Goal: Task Accomplishment & Management: Use online tool/utility

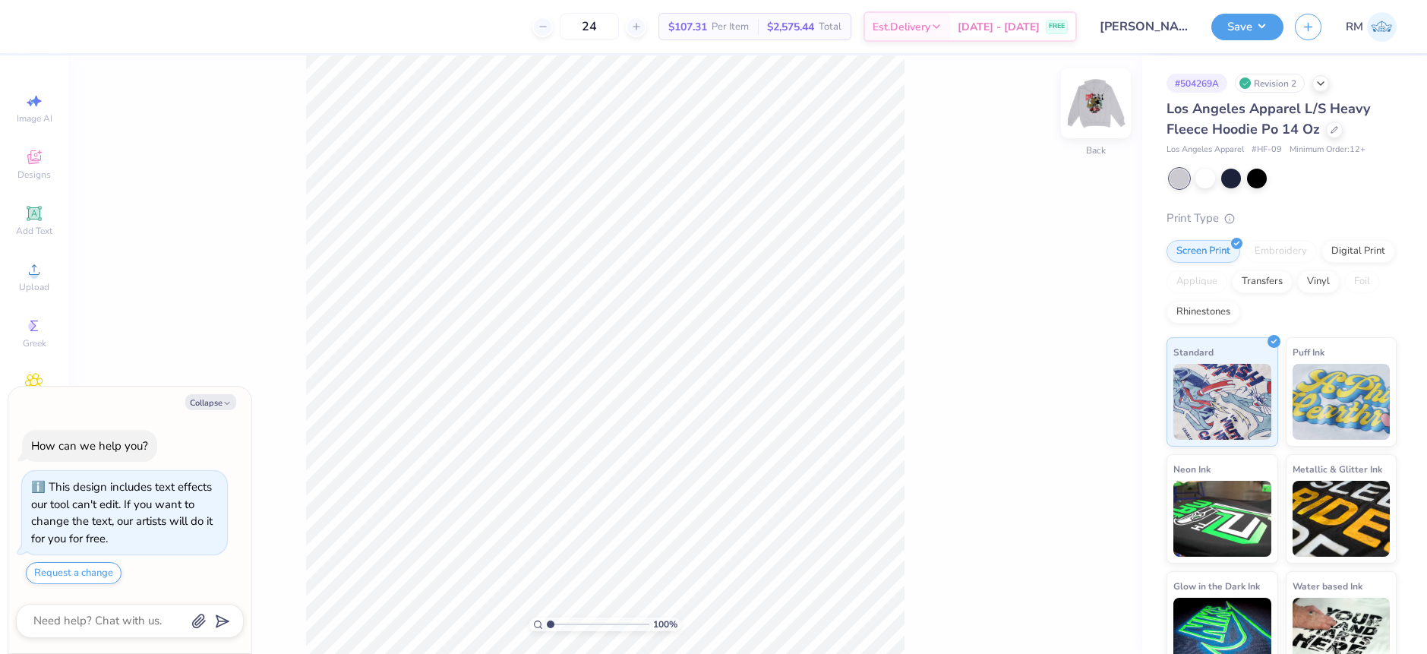
click at [1095, 113] on img at bounding box center [1096, 103] width 61 height 61
type textarea "x"
drag, startPoint x: 548, startPoint y: 625, endPoint x: 580, endPoint y: 625, distance: 32.7
type input "3.91"
click at [580, 625] on input "range" at bounding box center [598, 624] width 103 height 14
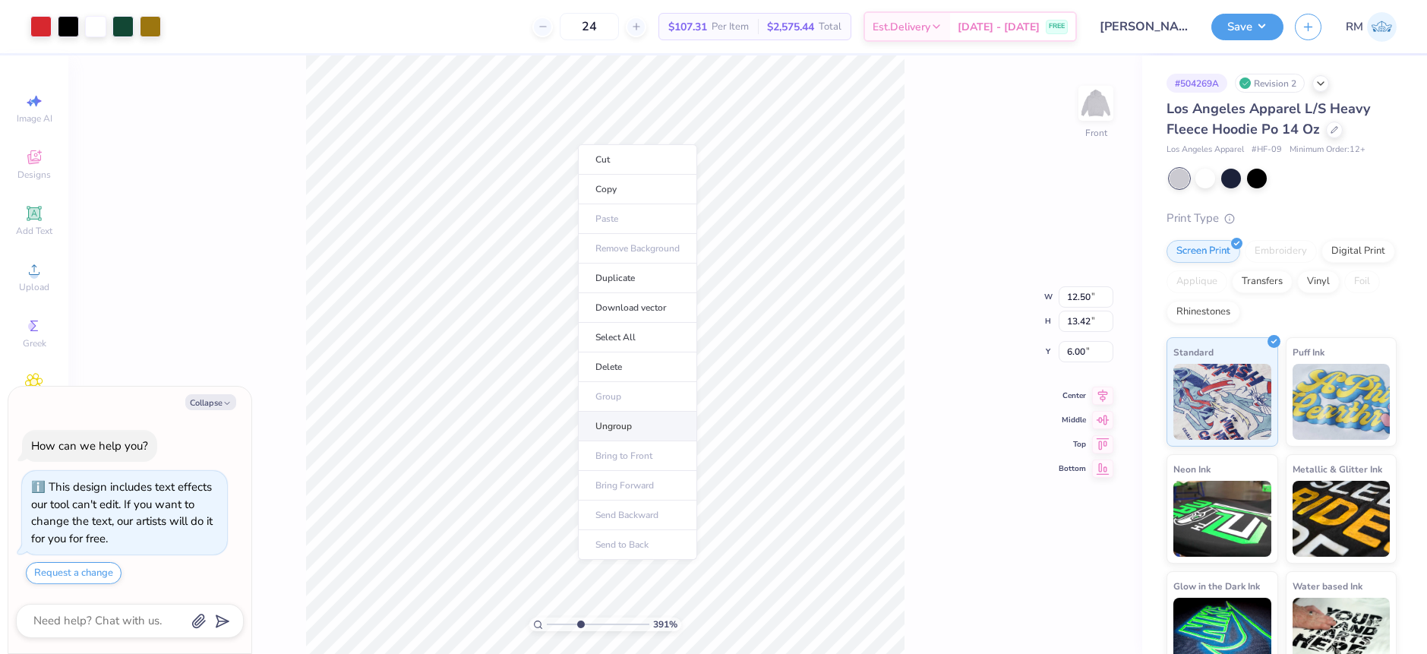
click at [610, 428] on li "Ungroup" at bounding box center [637, 427] width 119 height 30
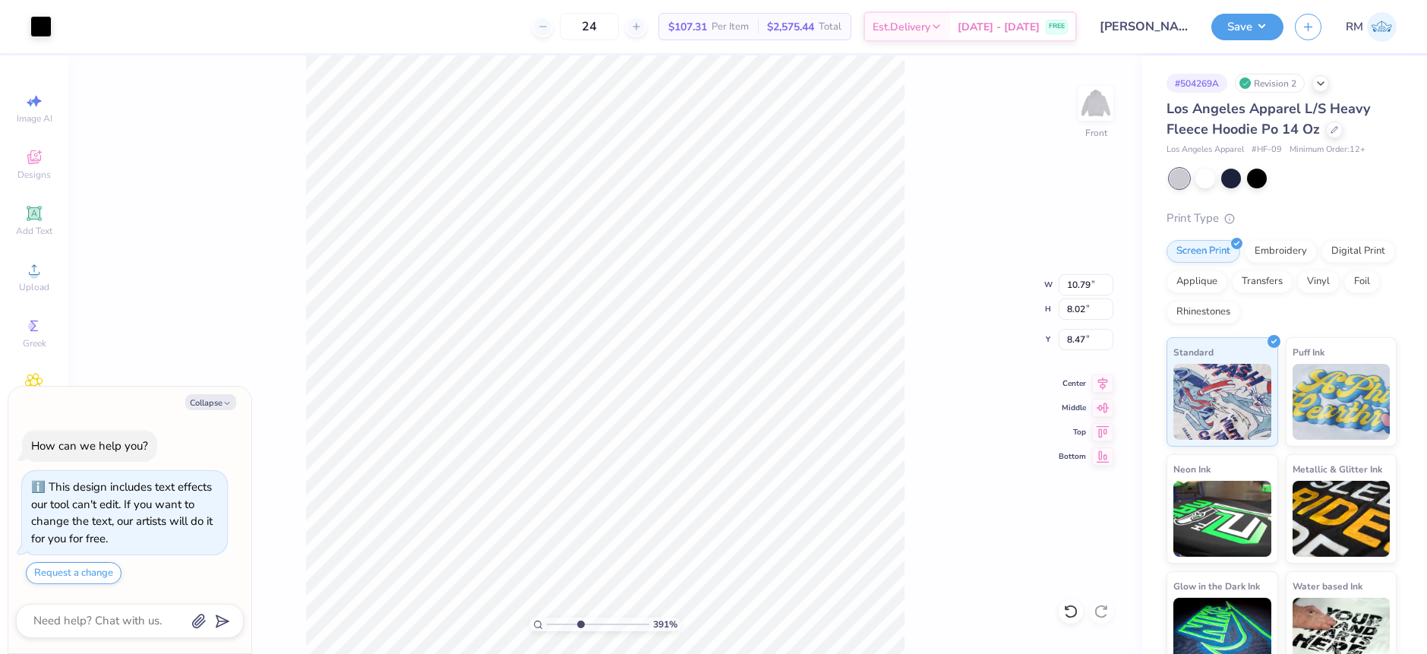
type textarea "x"
type input "9.46"
click at [939, 447] on div "391 % Front W 10.79 10.79 " H 8.02 8.02 " Y 8.47 8.47 " Center Middle Top Bottom" at bounding box center [605, 354] width 1074 height 598
type textarea "x"
type input "9.86"
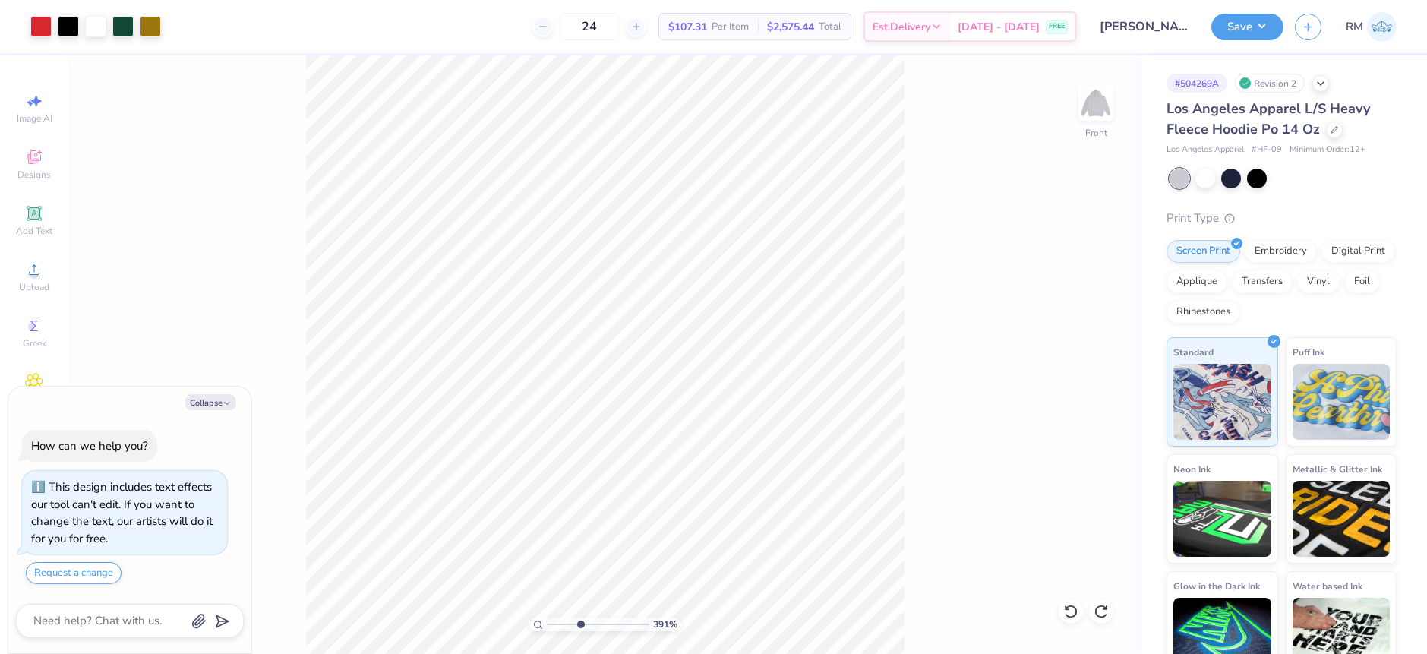
type textarea "x"
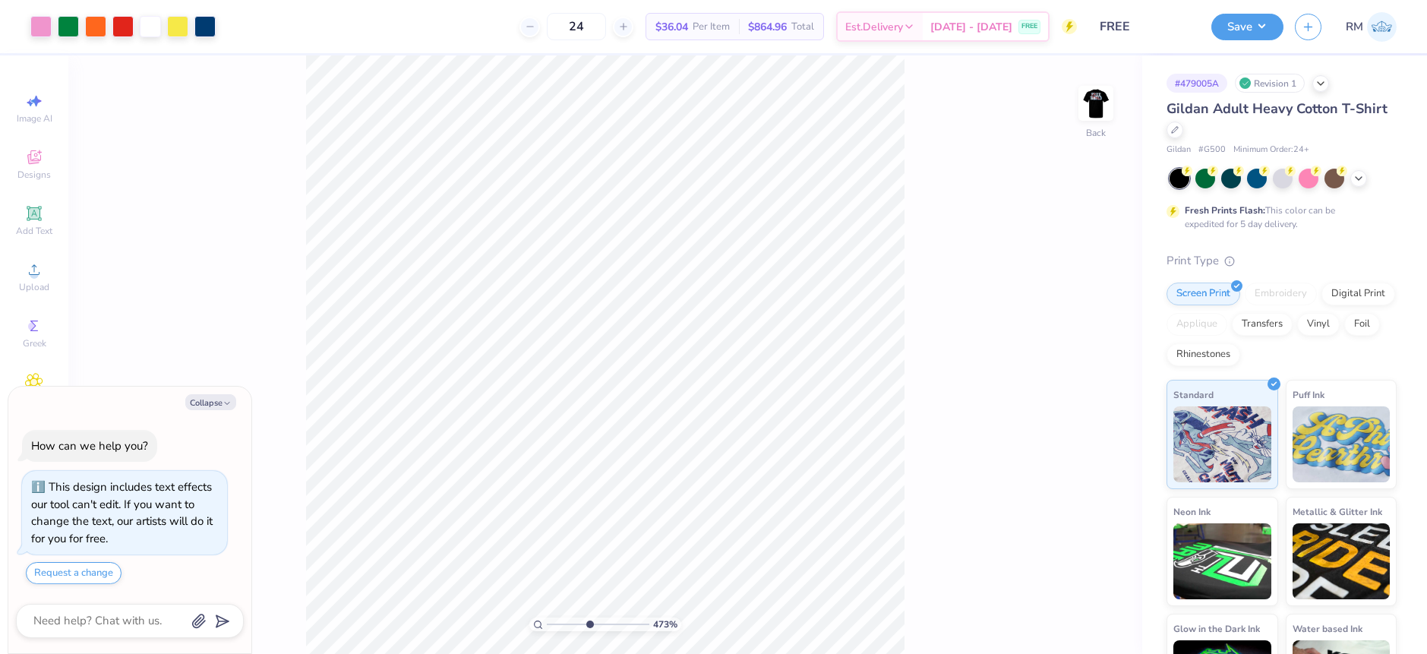
drag, startPoint x: 549, startPoint y: 623, endPoint x: 589, endPoint y: 624, distance: 39.5
click at [589, 624] on input "range" at bounding box center [598, 624] width 103 height 14
drag, startPoint x: 589, startPoint y: 624, endPoint x: 559, endPoint y: 622, distance: 30.4
type input "1.82"
click at [559, 622] on input "range" at bounding box center [598, 624] width 103 height 14
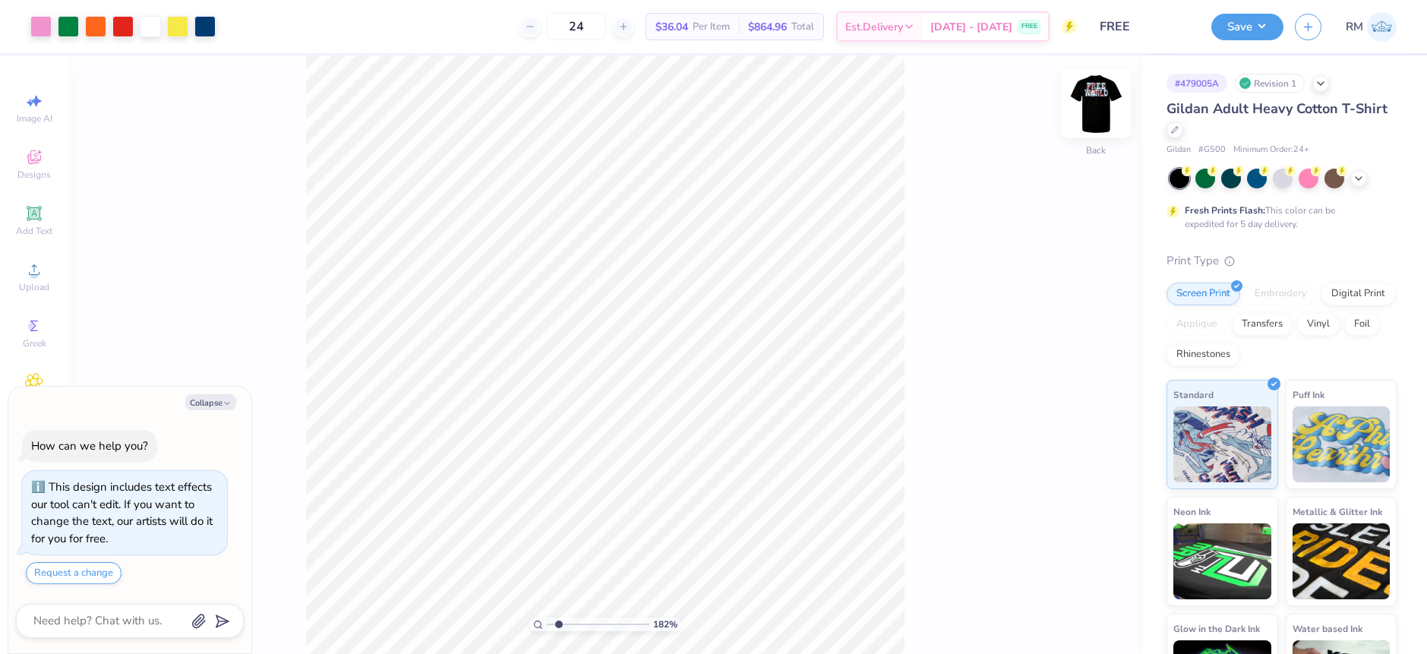
click at [1098, 115] on img at bounding box center [1096, 103] width 61 height 61
type textarea "x"
drag, startPoint x: 558, startPoint y: 622, endPoint x: 548, endPoint y: 620, distance: 10.1
type input "1"
click at [548, 620] on input "range" at bounding box center [598, 624] width 103 height 14
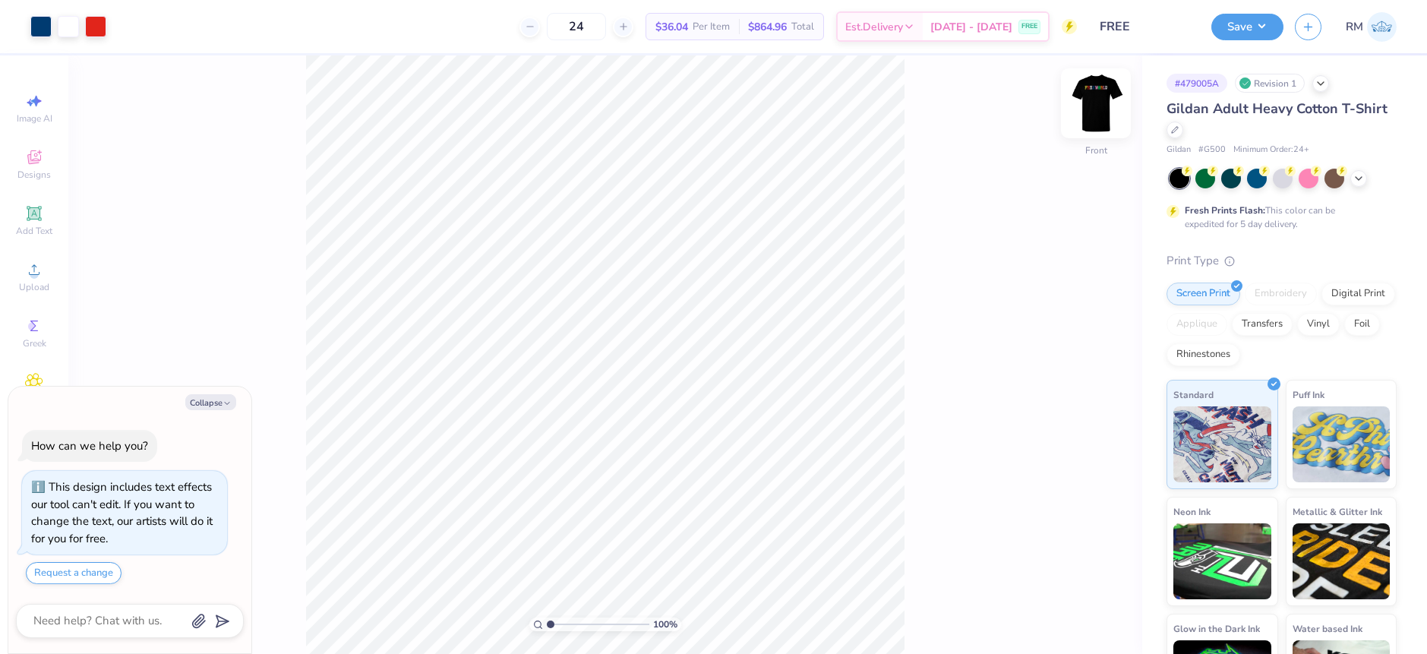
click at [1094, 105] on img at bounding box center [1096, 103] width 61 height 61
type textarea "x"
click at [557, 624] on input "range" at bounding box center [598, 624] width 103 height 14
drag, startPoint x: 554, startPoint y: 624, endPoint x: 565, endPoint y: 627, distance: 11.8
click at [565, 627] on input "range" at bounding box center [598, 624] width 103 height 14
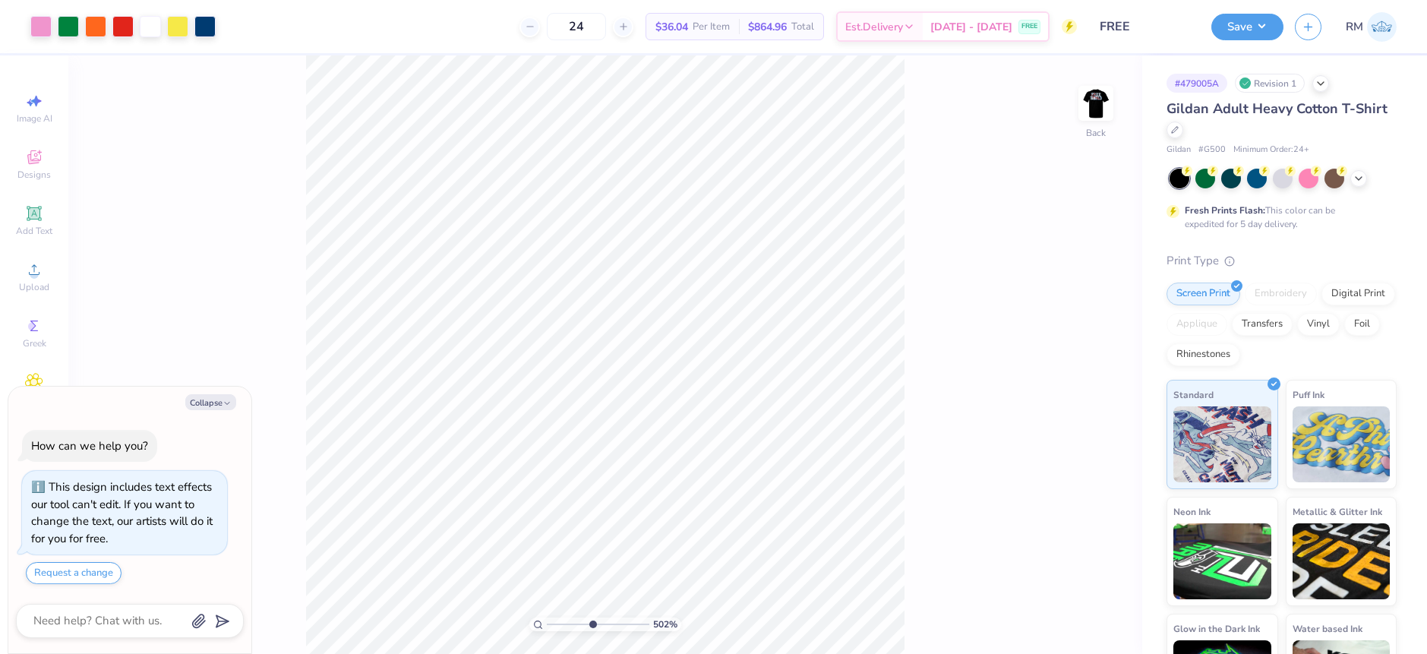
drag, startPoint x: 565, startPoint y: 627, endPoint x: 592, endPoint y: 624, distance: 26.9
type input "5.02"
click at [592, 624] on input "range" at bounding box center [598, 624] width 103 height 14
type textarea "x"
drag, startPoint x: 593, startPoint y: 624, endPoint x: 626, endPoint y: 622, distance: 32.7
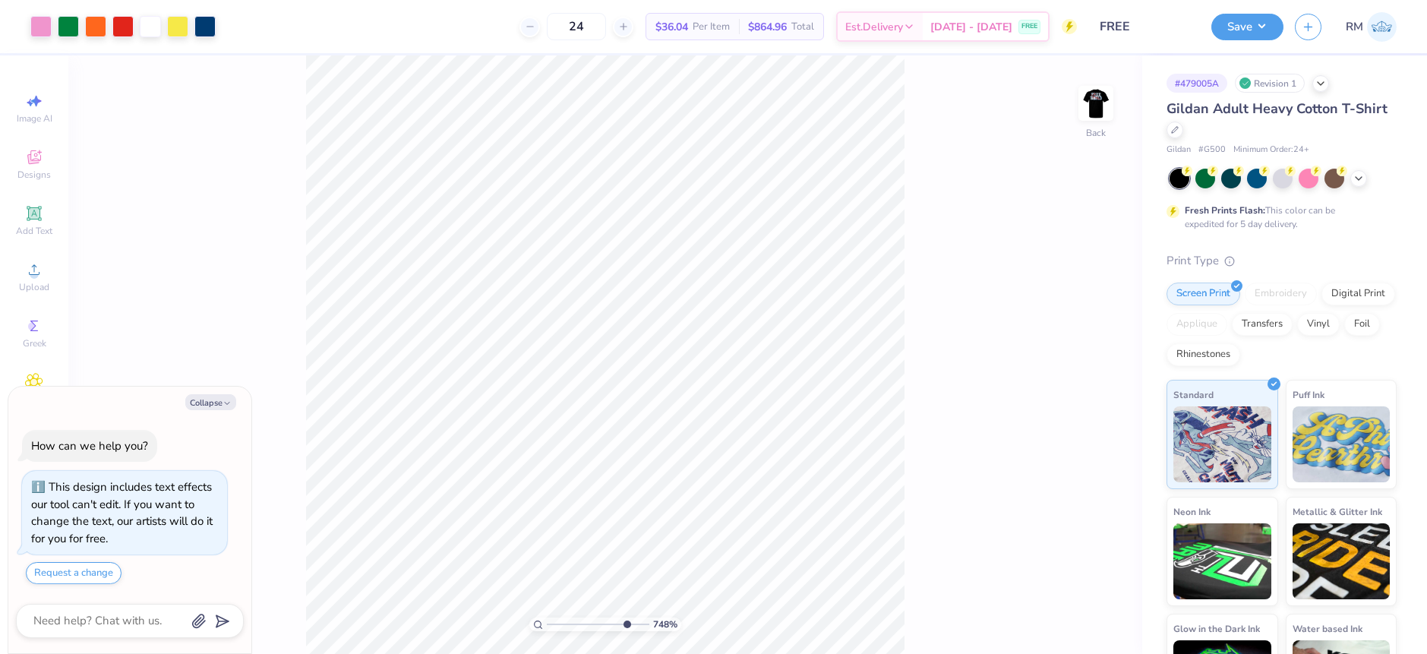
type input "8.38"
click at [626, 624] on input "range" at bounding box center [598, 624] width 103 height 14
click at [1100, 97] on img at bounding box center [1096, 103] width 61 height 61
type textarea "x"
drag, startPoint x: 621, startPoint y: 627, endPoint x: 570, endPoint y: 601, distance: 56.4
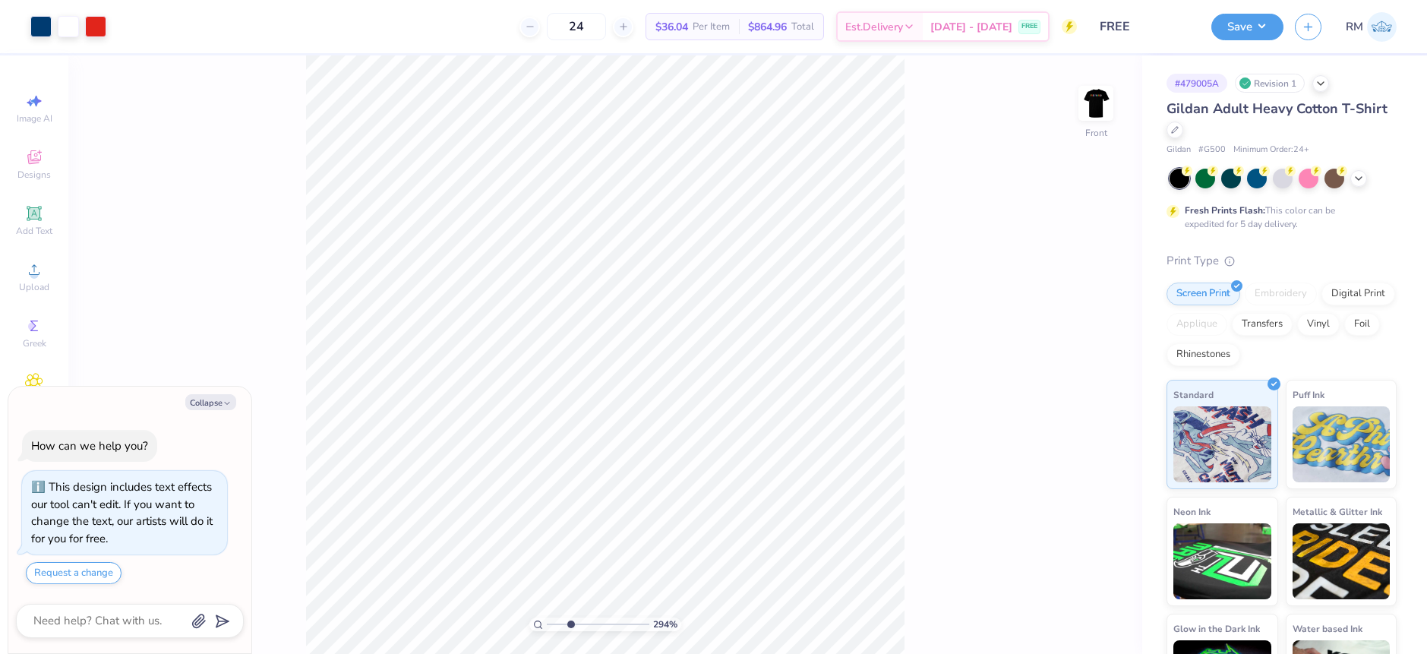
type input "2.94"
click at [570, 617] on input "range" at bounding box center [598, 624] width 103 height 14
click at [1092, 110] on img at bounding box center [1096, 103] width 61 height 61
type textarea "x"
drag, startPoint x: 571, startPoint y: 623, endPoint x: 629, endPoint y: 605, distance: 60.5
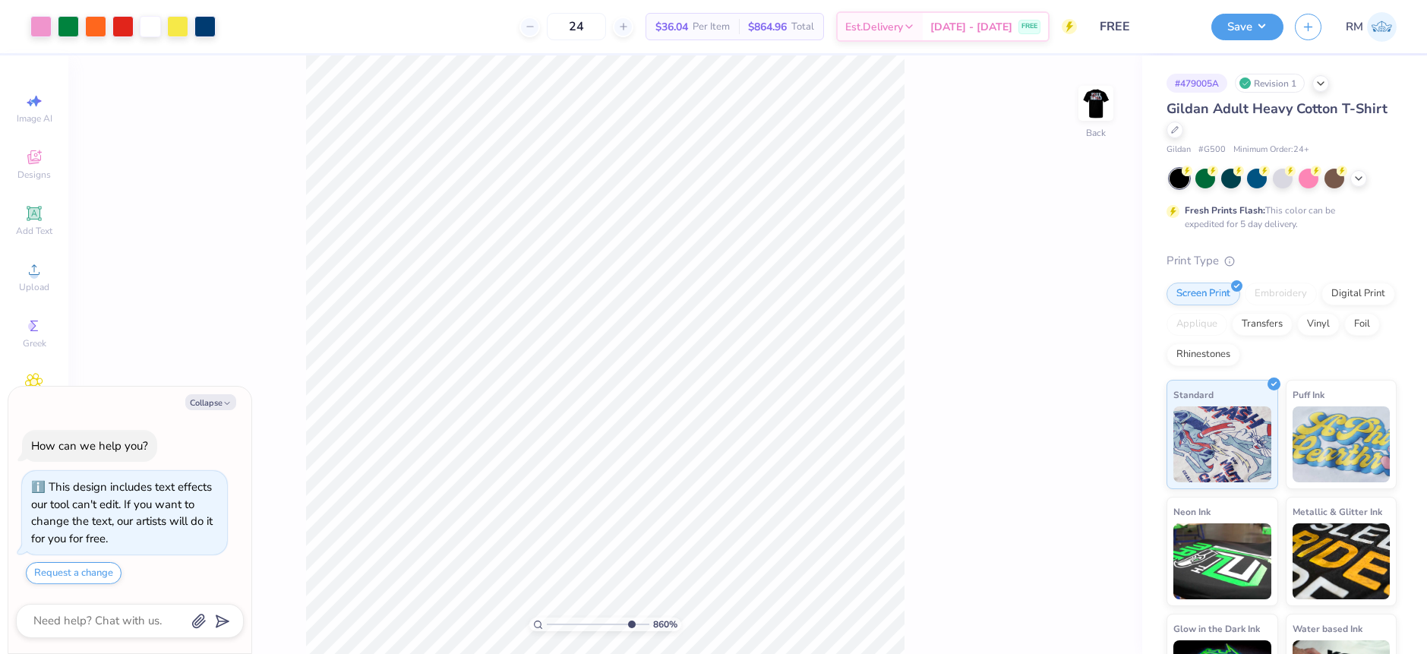
type input "8.67"
click at [629, 617] on input "range" at bounding box center [598, 624] width 103 height 14
click at [645, 516] on li "Ungroup" at bounding box center [669, 517] width 119 height 30
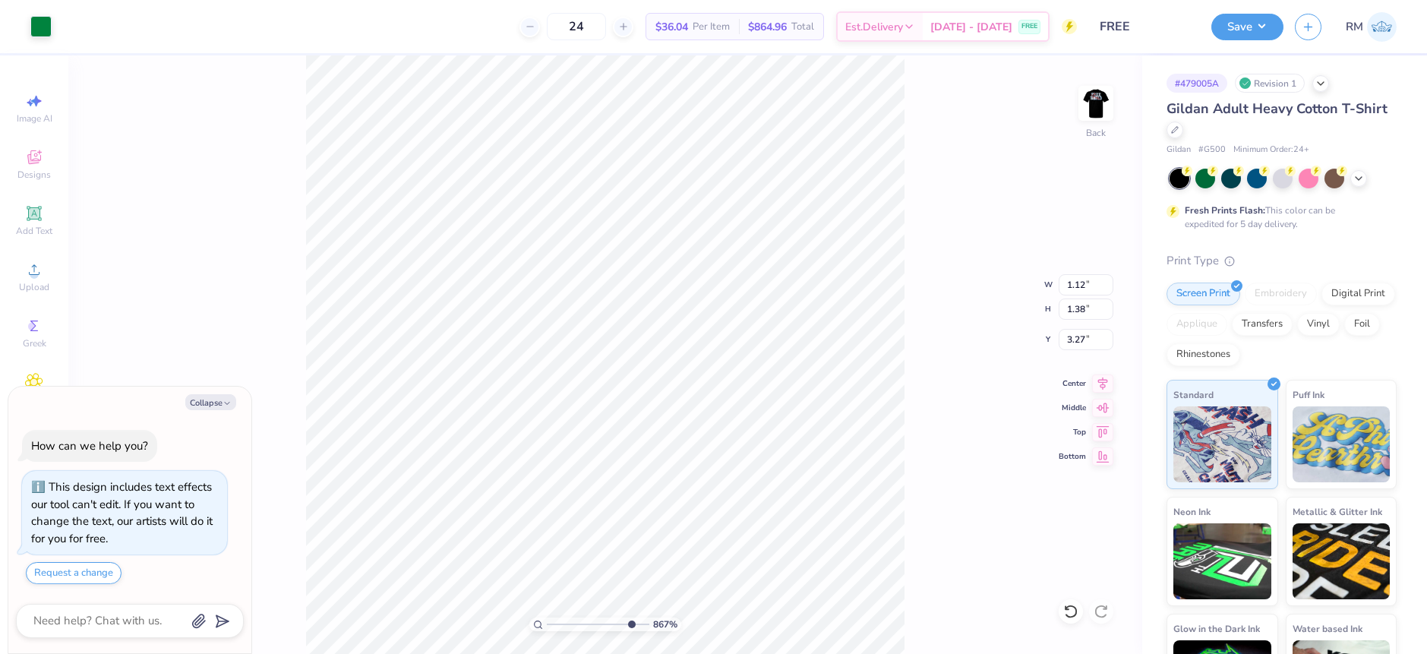
type textarea "x"
type input "1.41"
type input "1.74"
type input "3.09"
click at [34, 18] on div at bounding box center [40, 24] width 21 height 21
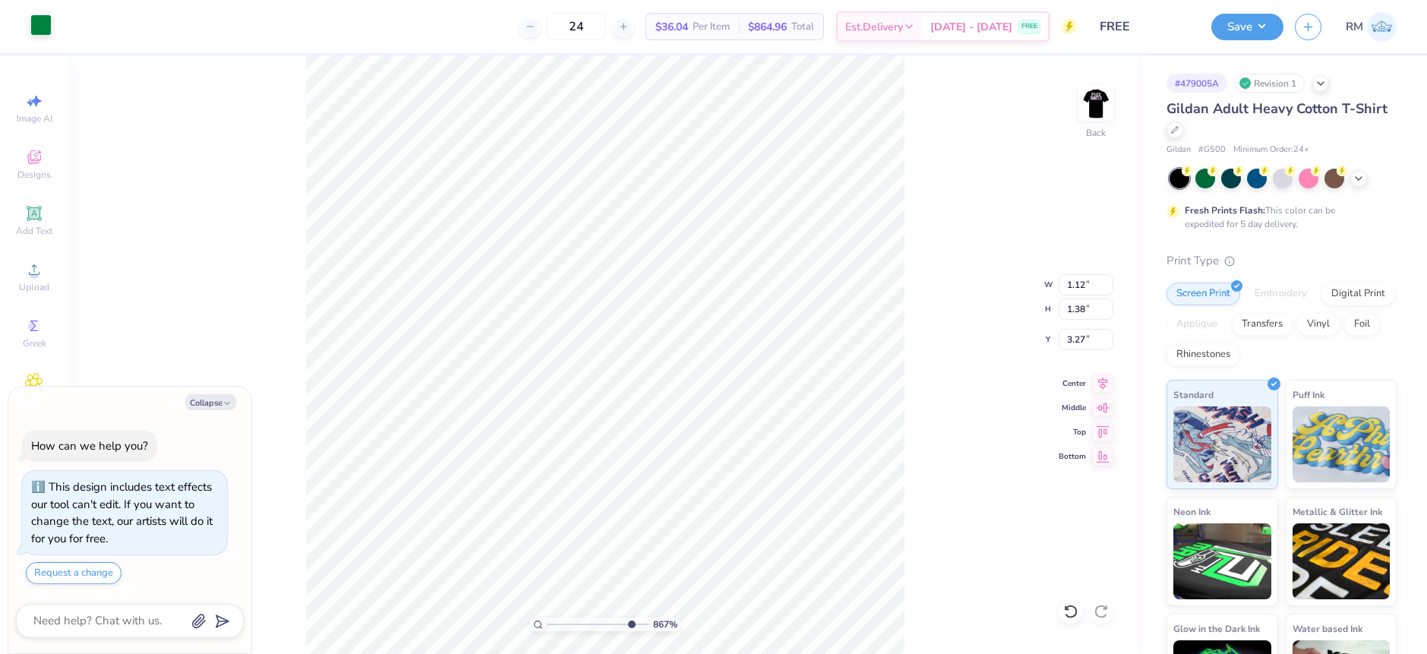
type textarea "x"
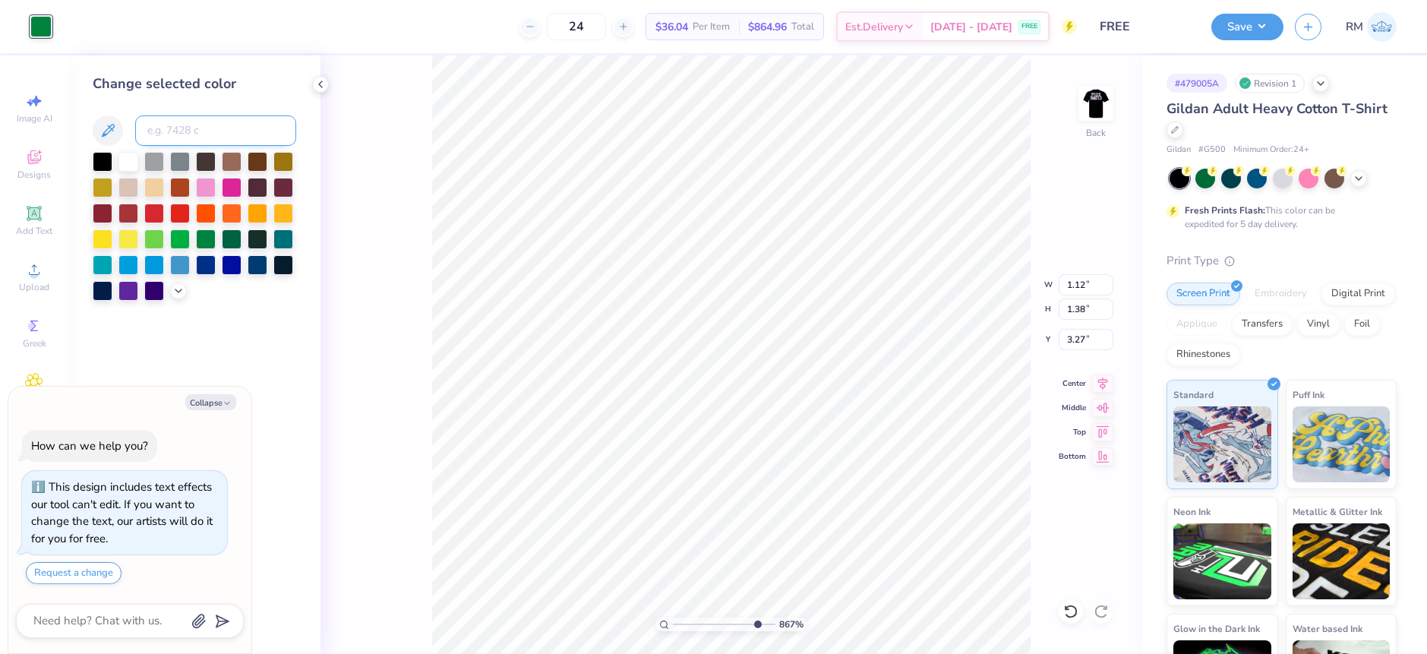
click at [191, 125] on input at bounding box center [215, 130] width 161 height 30
type input "541"
type textarea "x"
type input "0.78"
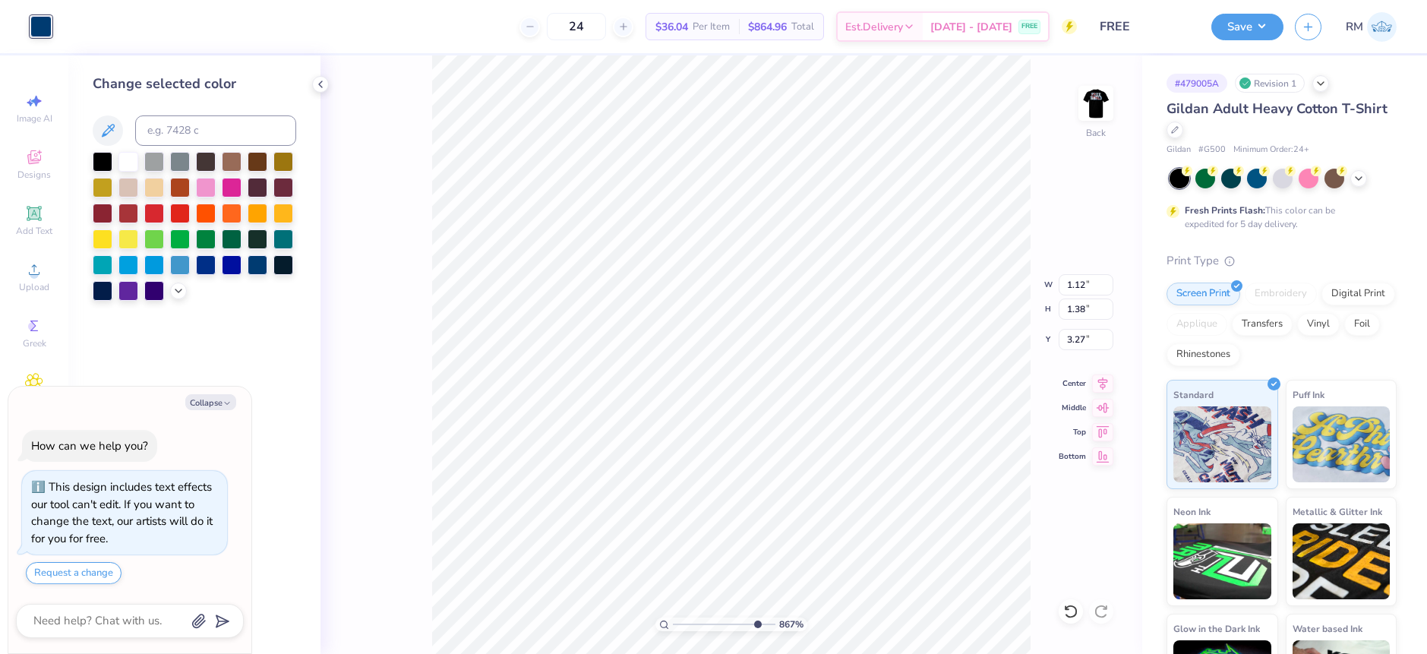
type input "0.95"
type input "3.49"
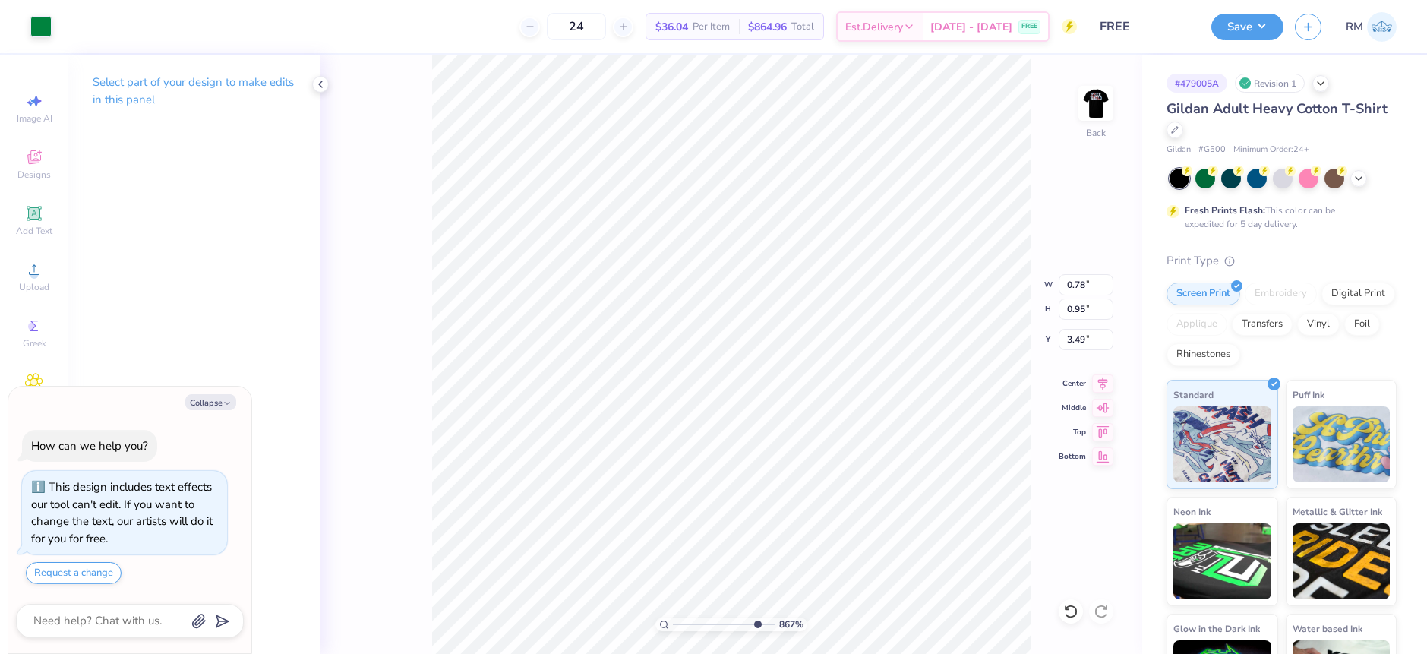
type textarea "x"
type input "0.53"
type input "0.63"
type input "3.64"
click at [45, 24] on div at bounding box center [40, 24] width 21 height 21
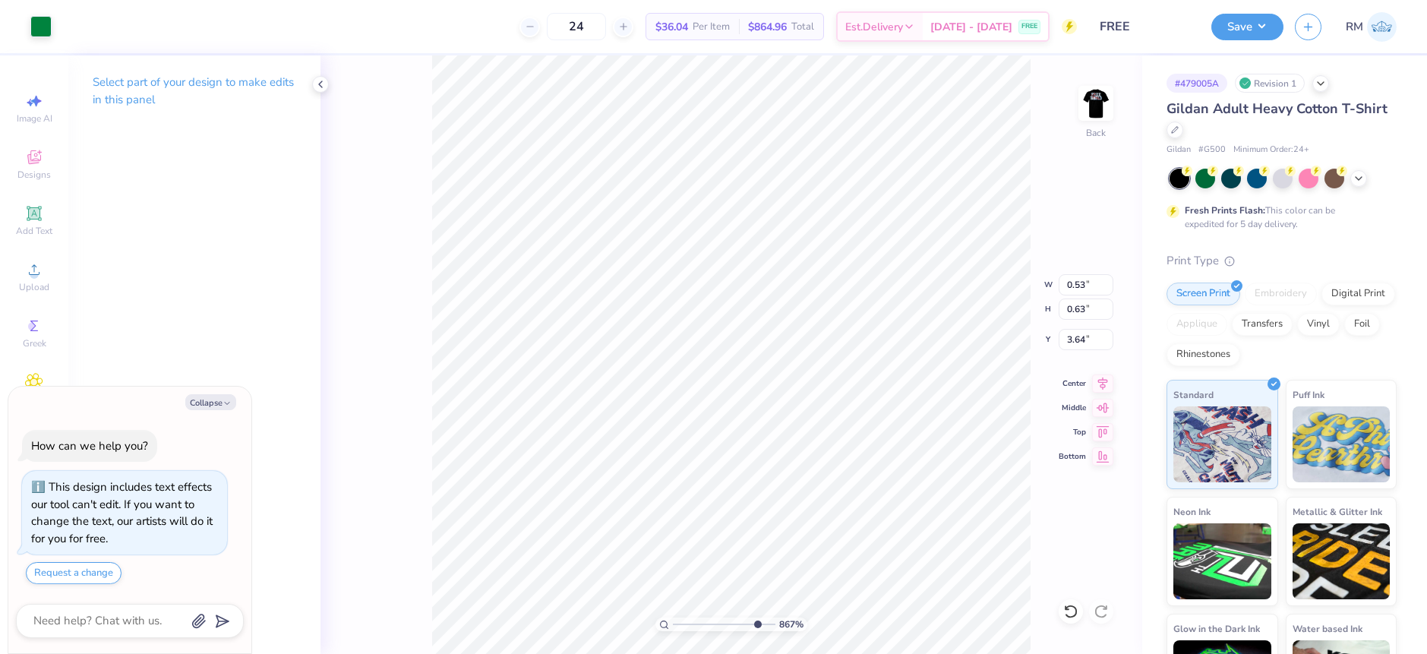
type textarea "x"
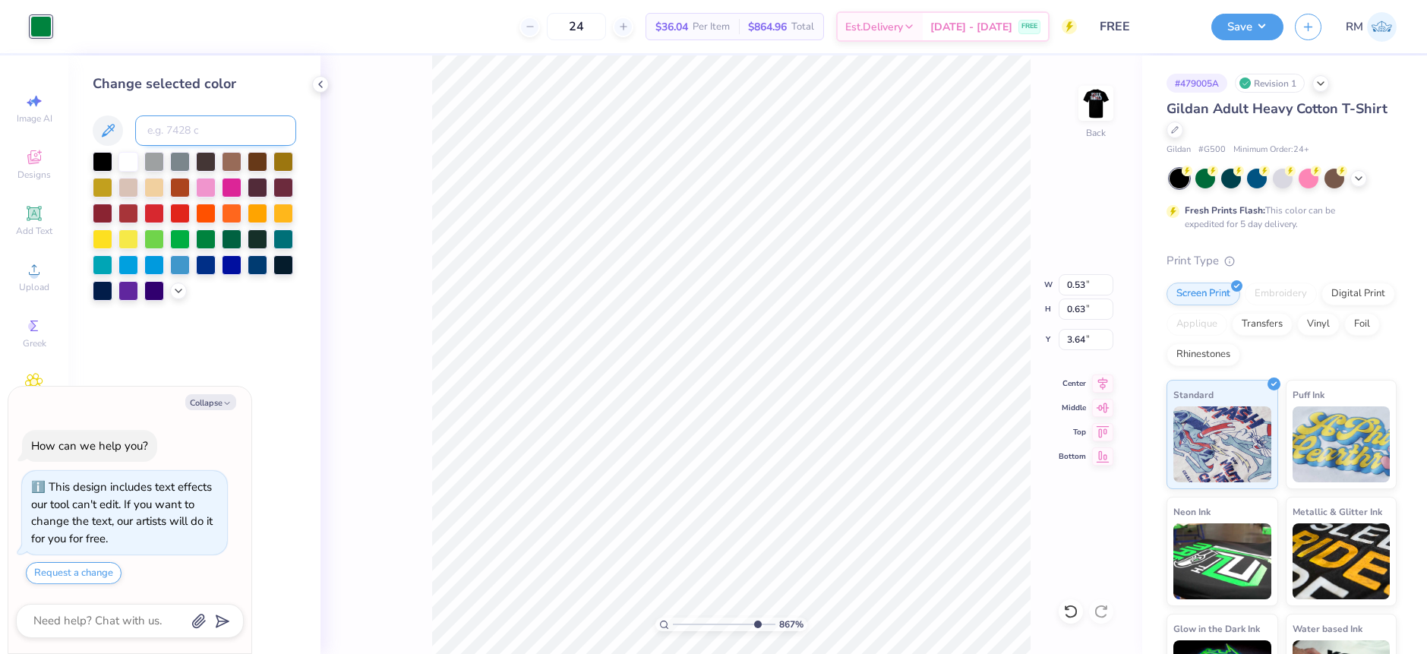
click at [202, 125] on input at bounding box center [215, 130] width 161 height 30
type input "541"
type textarea "x"
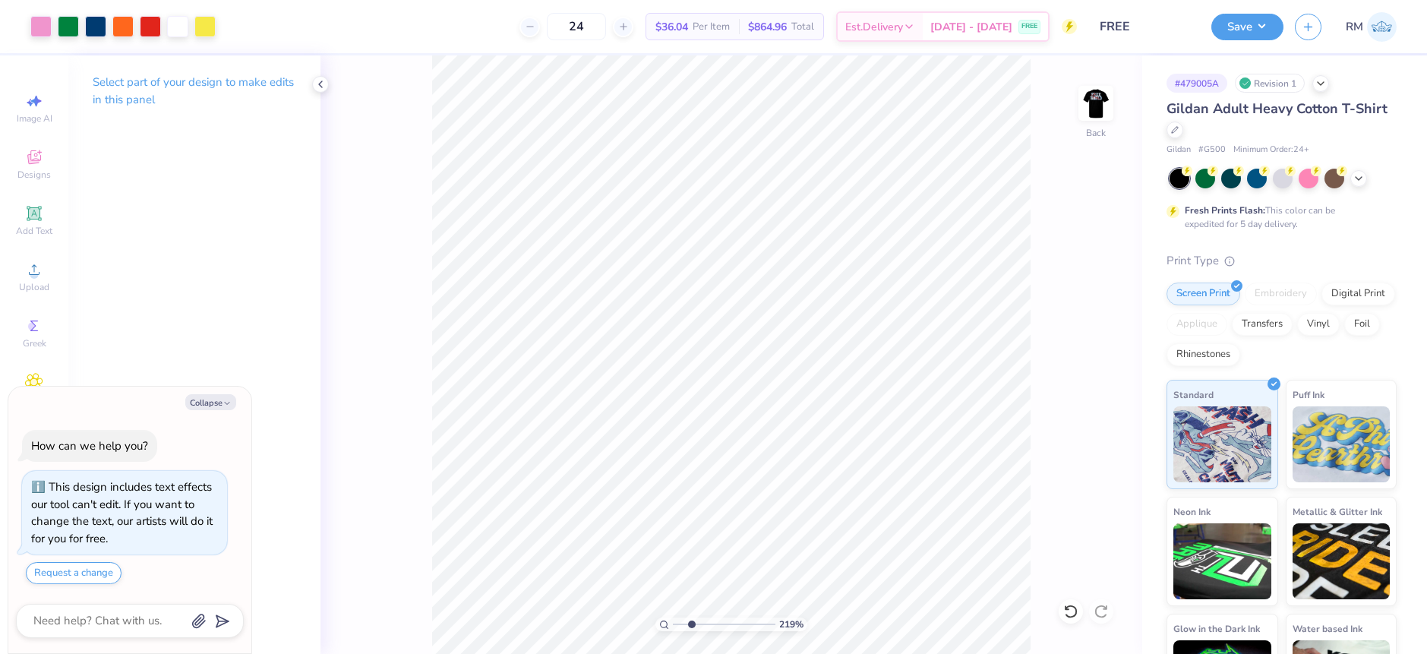
drag, startPoint x: 757, startPoint y: 623, endPoint x: 691, endPoint y: 610, distance: 67.3
type input "2.42"
click at [691, 617] on input "range" at bounding box center [724, 624] width 103 height 14
click at [37, 27] on div at bounding box center [40, 24] width 21 height 21
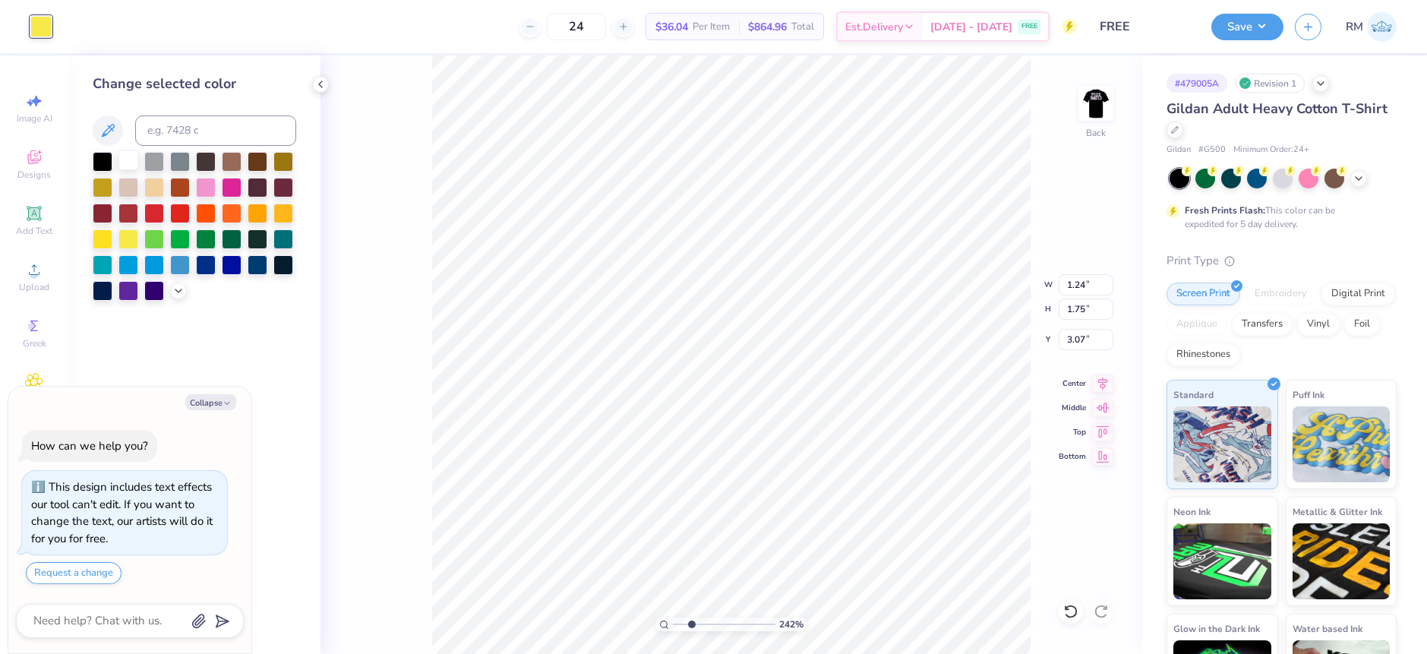
click at [125, 161] on div at bounding box center [128, 160] width 20 height 20
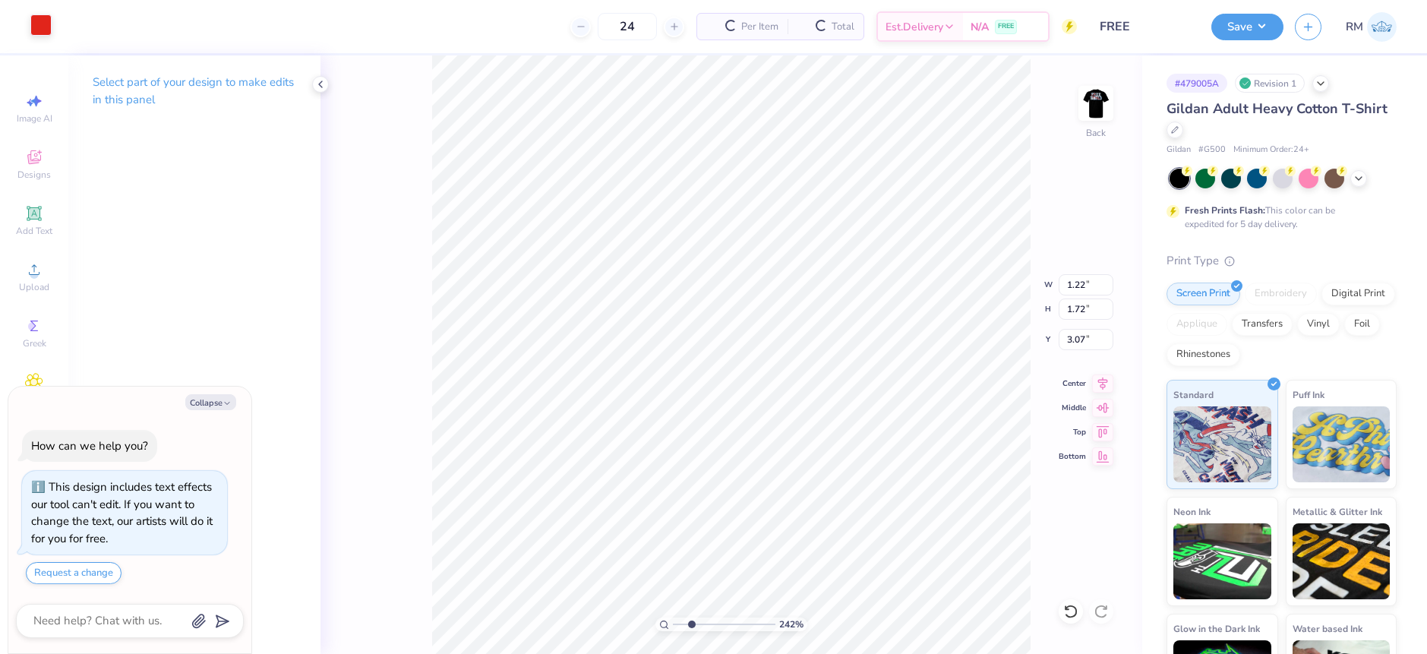
click at [43, 27] on div at bounding box center [40, 24] width 21 height 21
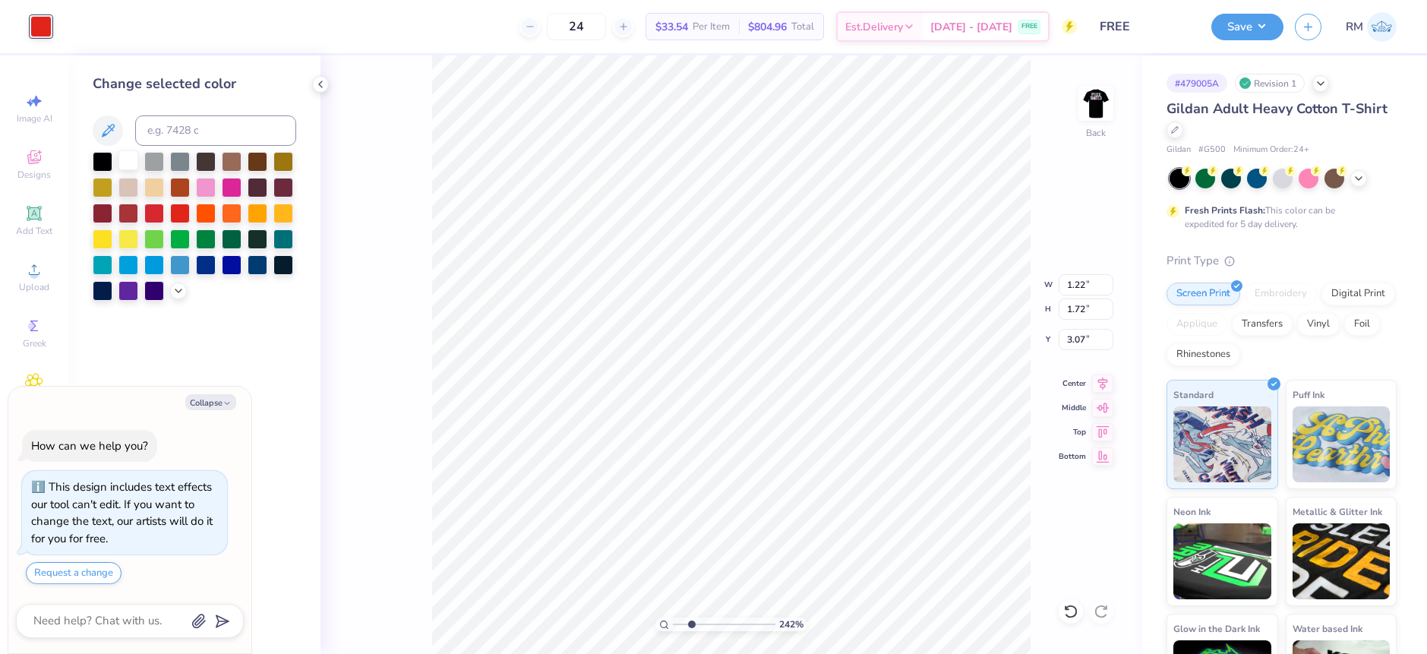
click at [128, 159] on div at bounding box center [128, 160] width 20 height 20
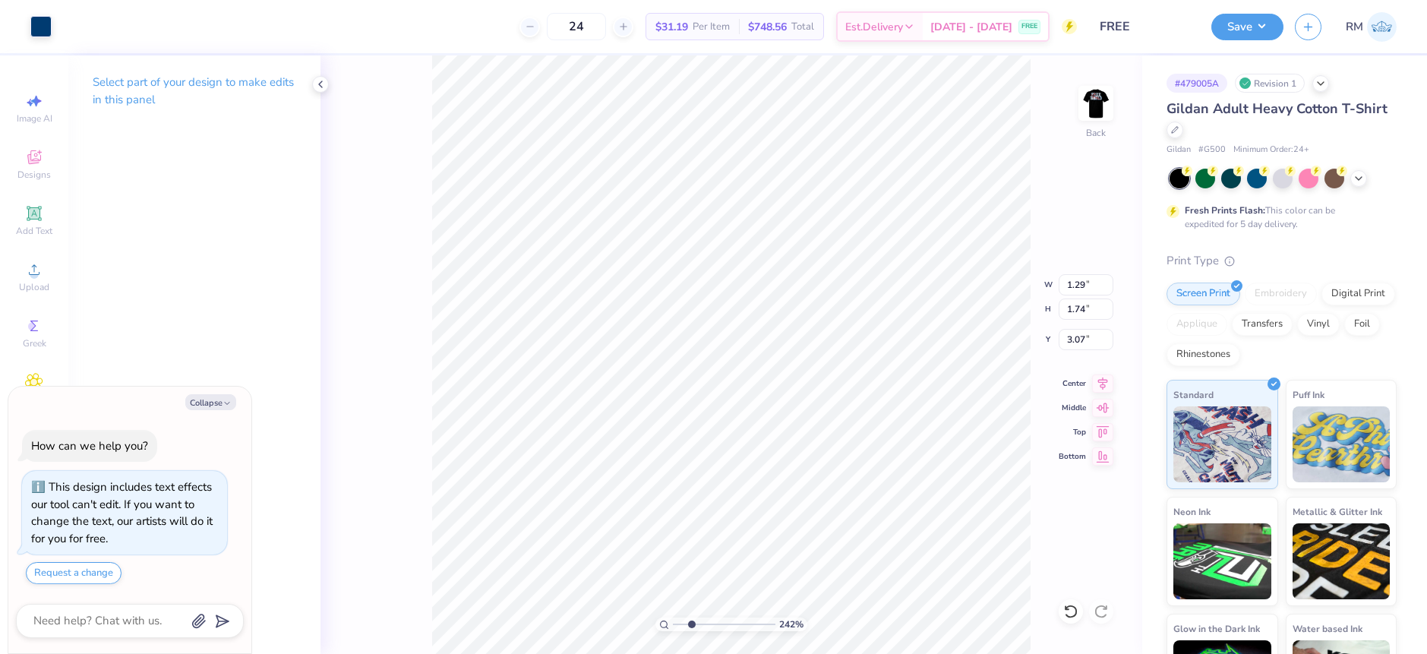
click at [26, 14] on div "Art colors" at bounding box center [26, 26] width 52 height 53
click at [38, 26] on div at bounding box center [40, 24] width 21 height 21
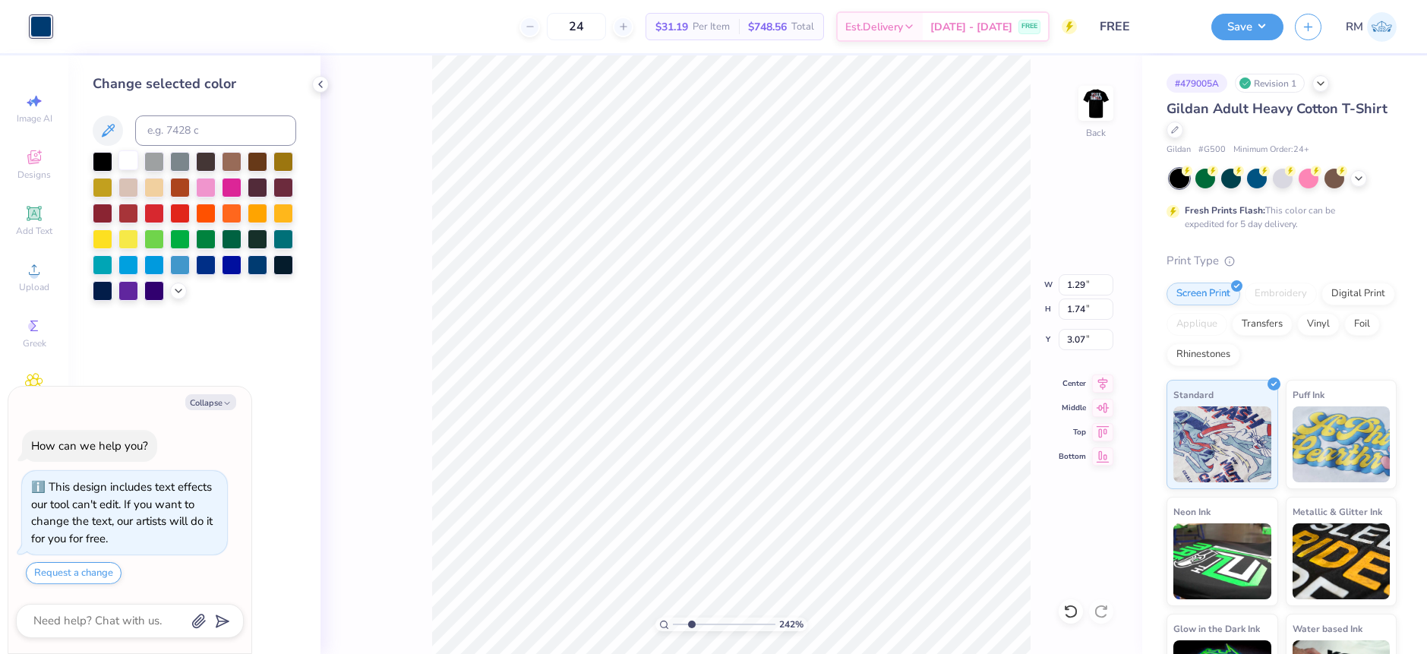
click at [120, 156] on div at bounding box center [128, 160] width 20 height 20
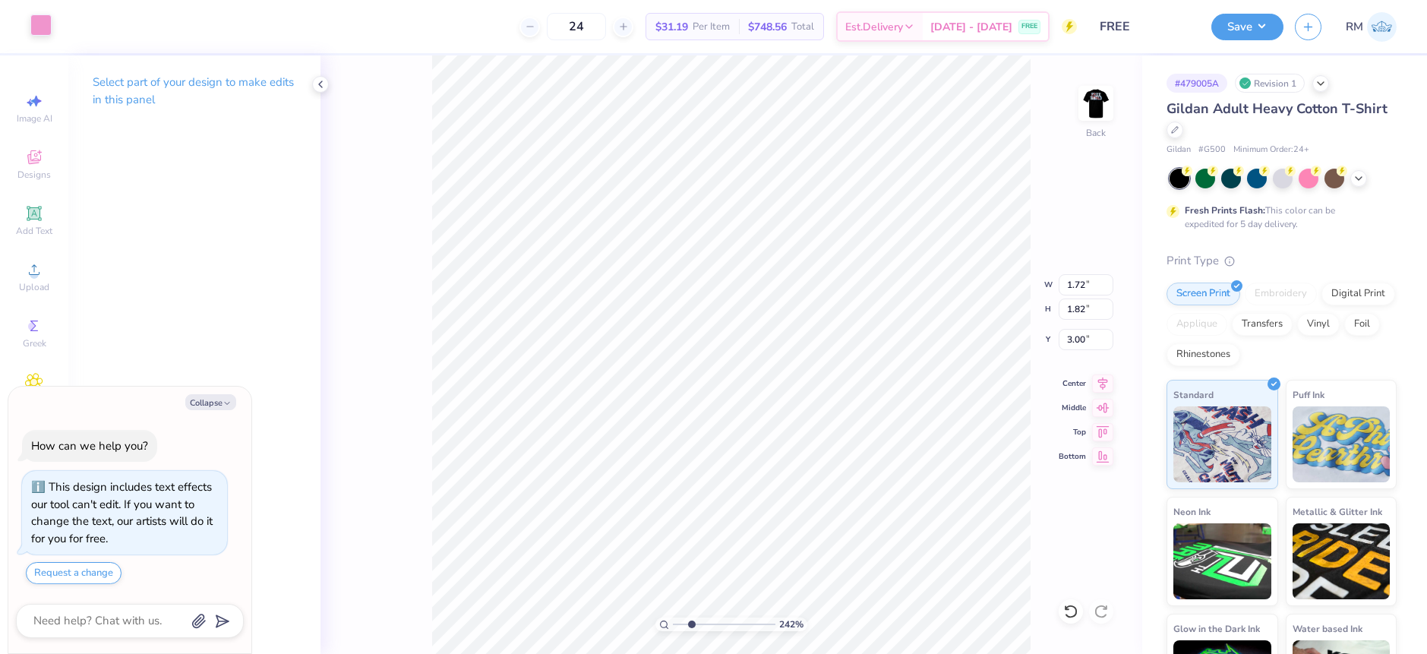
click at [51, 31] on div at bounding box center [40, 24] width 21 height 21
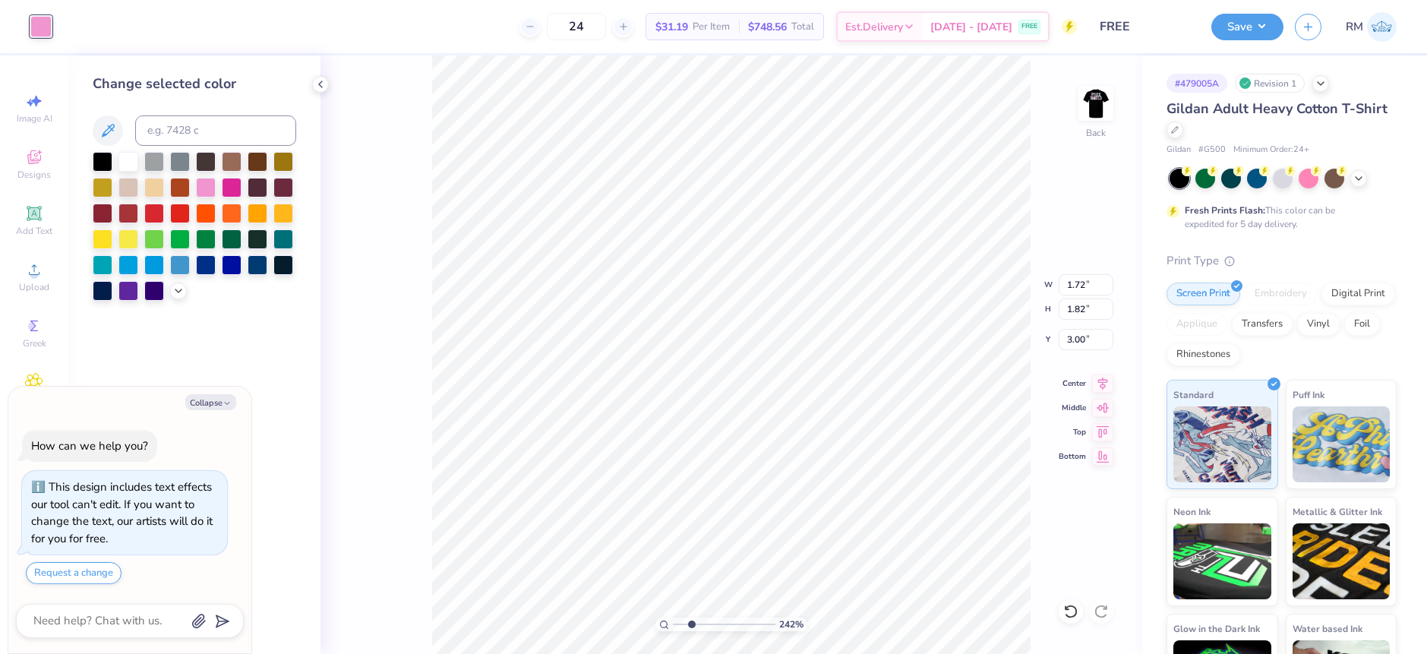
drag, startPoint x: 122, startPoint y: 159, endPoint x: 319, endPoint y: 250, distance: 217.2
click at [122, 159] on div at bounding box center [128, 162] width 20 height 20
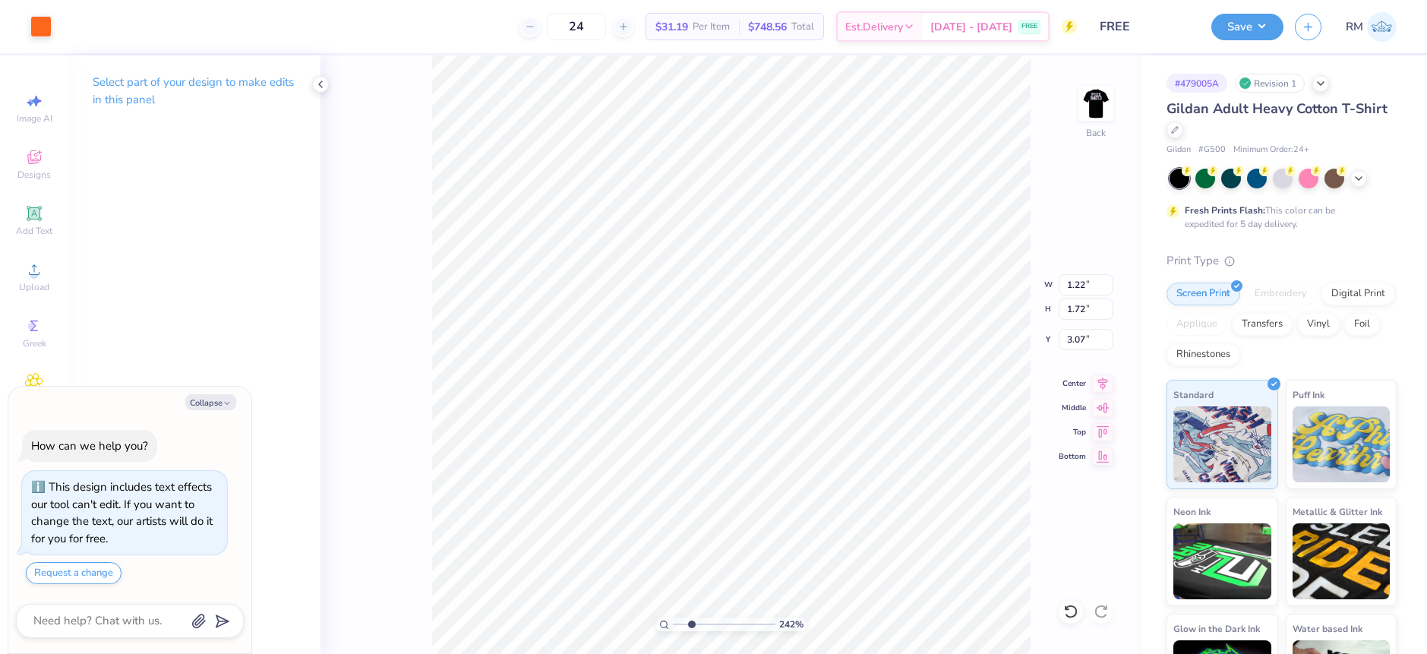
click at [27, 22] on div "Art colors" at bounding box center [26, 26] width 52 height 53
click at [42, 29] on div at bounding box center [40, 24] width 21 height 21
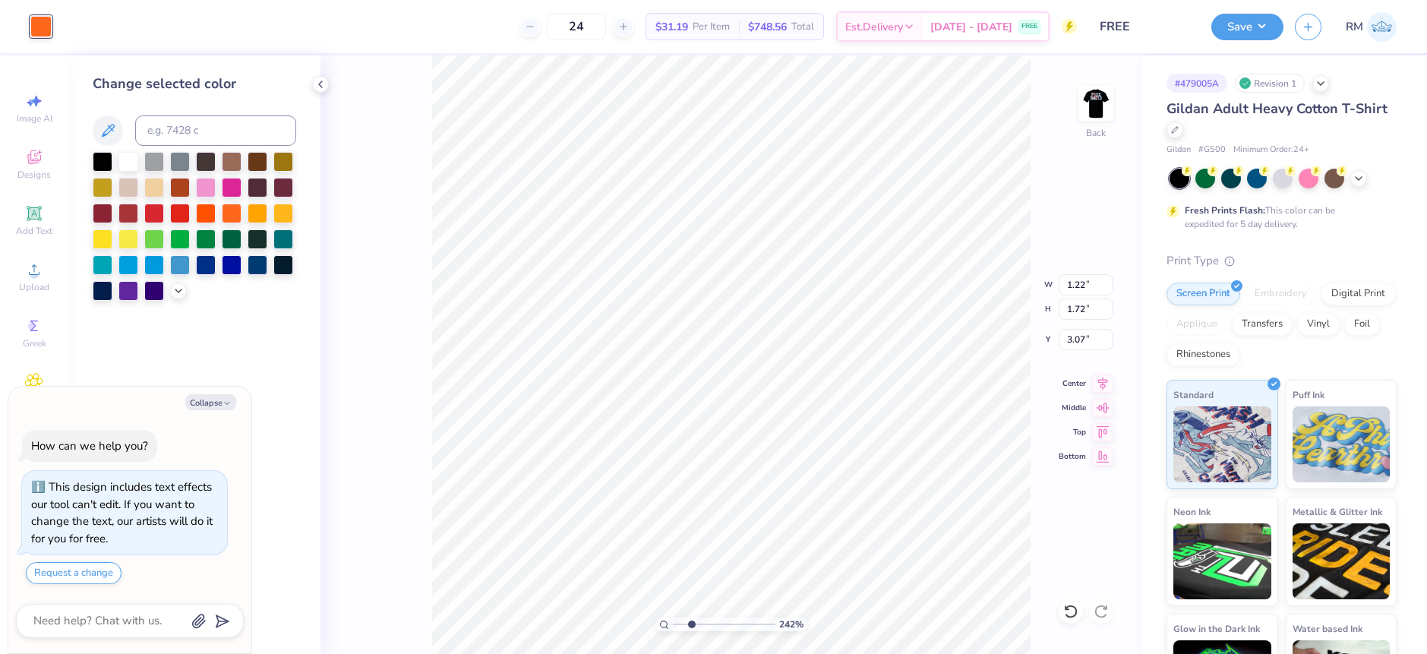
drag, startPoint x: 130, startPoint y: 163, endPoint x: 391, endPoint y: 200, distance: 263.9
click at [132, 163] on div at bounding box center [128, 162] width 20 height 20
type textarea "x"
type input "1.07"
type input "1.74"
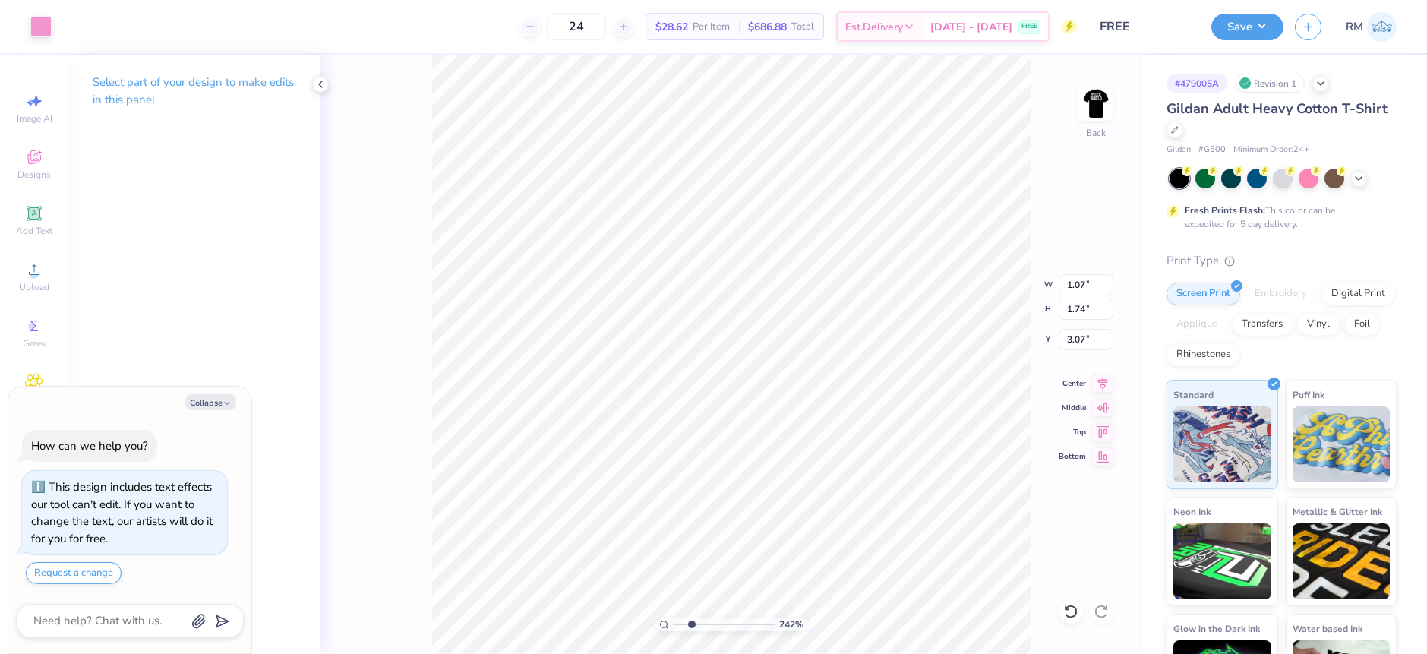
click at [27, 24] on div "Art colors" at bounding box center [26, 26] width 52 height 53
click at [42, 24] on div at bounding box center [40, 24] width 21 height 21
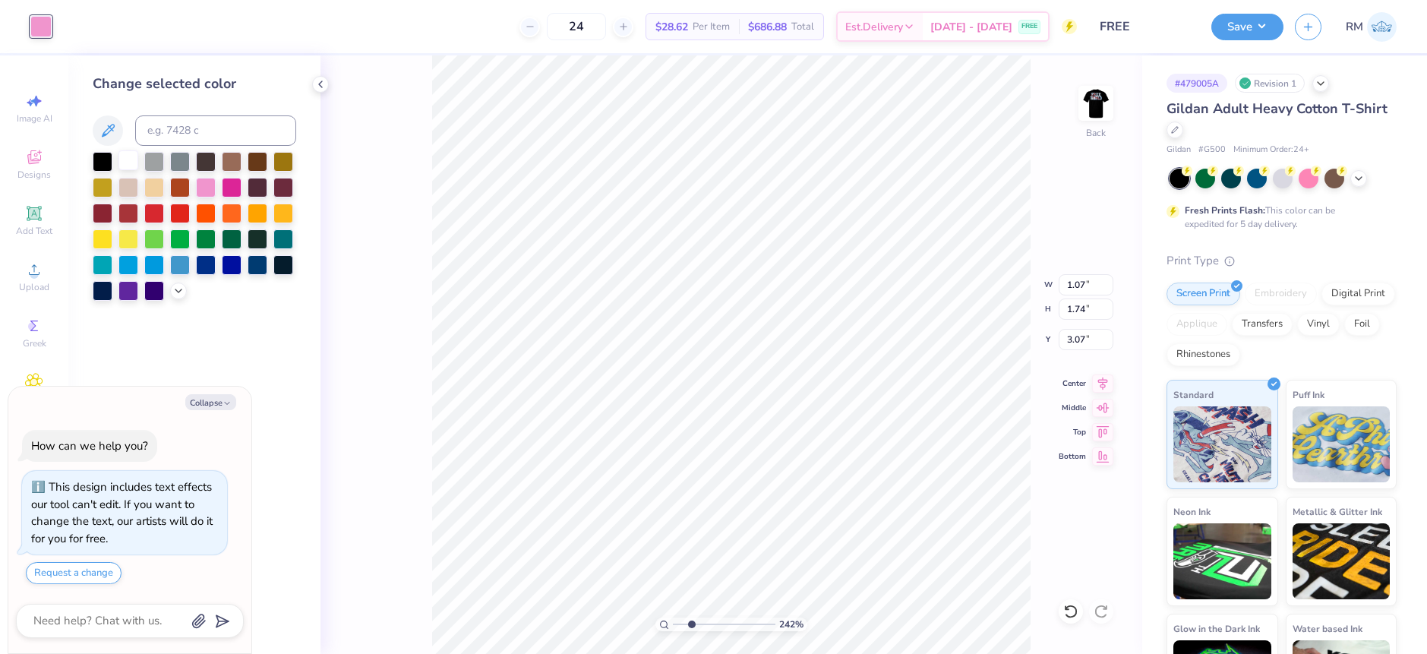
click at [126, 153] on div at bounding box center [128, 160] width 20 height 20
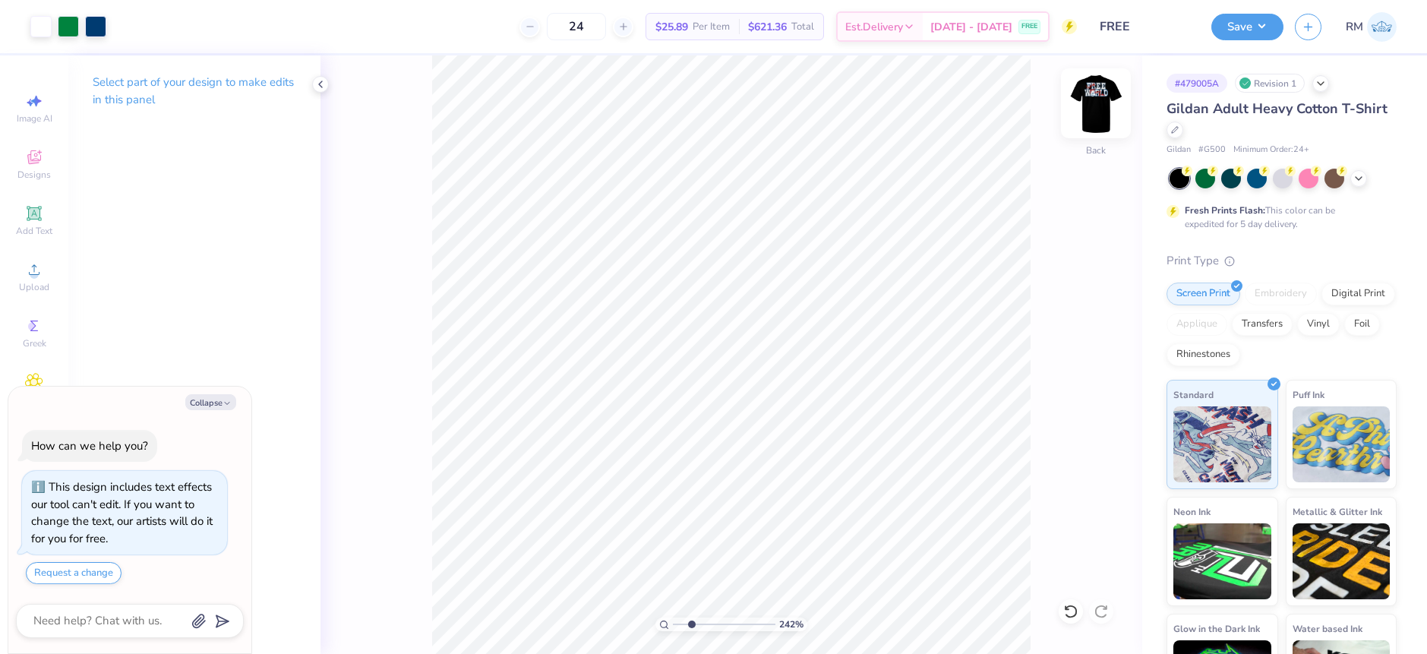
click at [1085, 116] on img at bounding box center [1096, 103] width 61 height 61
type textarea "x"
drag, startPoint x: 690, startPoint y: 619, endPoint x: 699, endPoint y: 608, distance: 14.0
click at [699, 617] on input "range" at bounding box center [724, 624] width 103 height 14
type input "3.24"
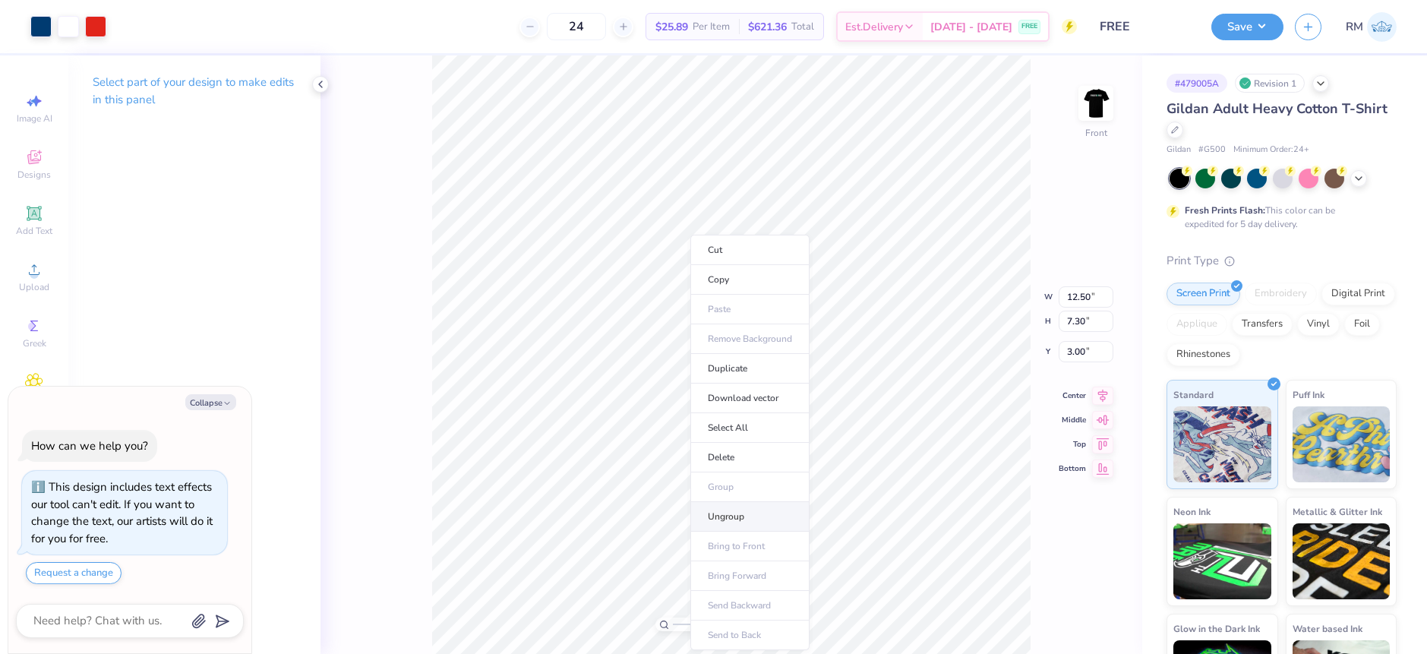
click at [734, 508] on li "Ungroup" at bounding box center [749, 517] width 119 height 30
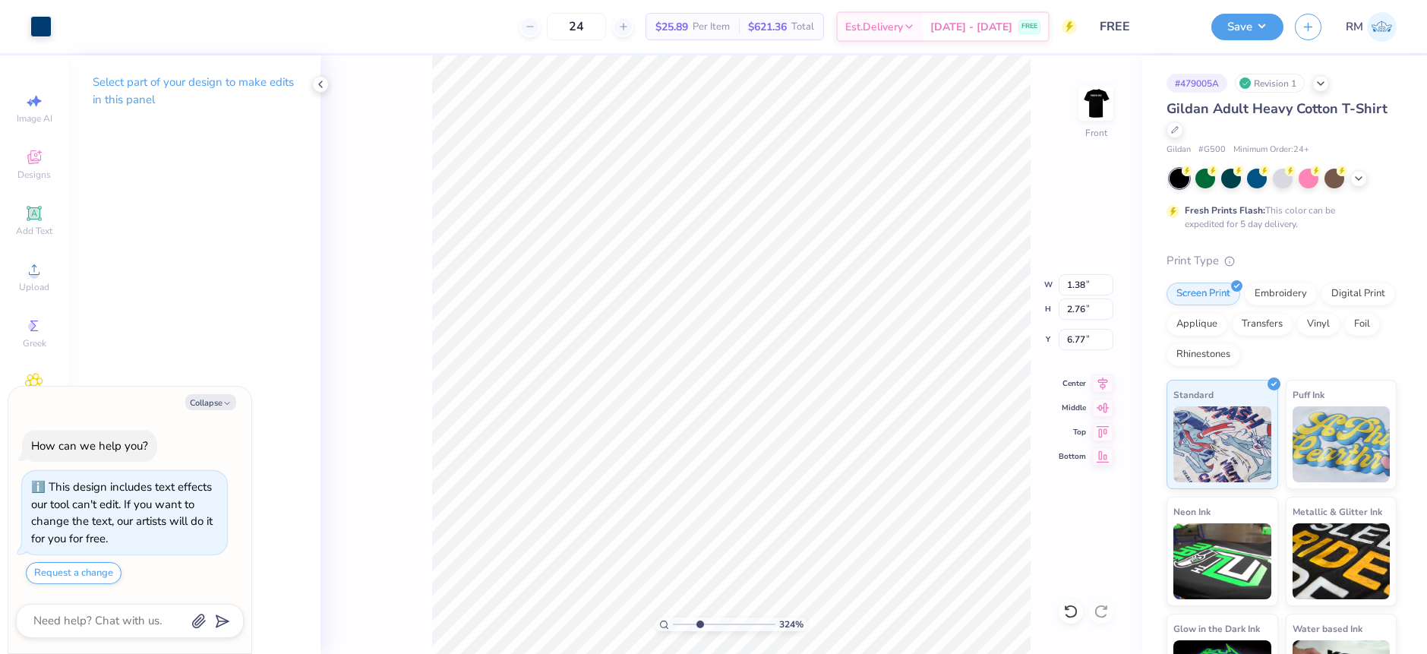
type textarea "x"
type input "6.75"
type textarea "x"
type input "10.78"
type textarea "x"
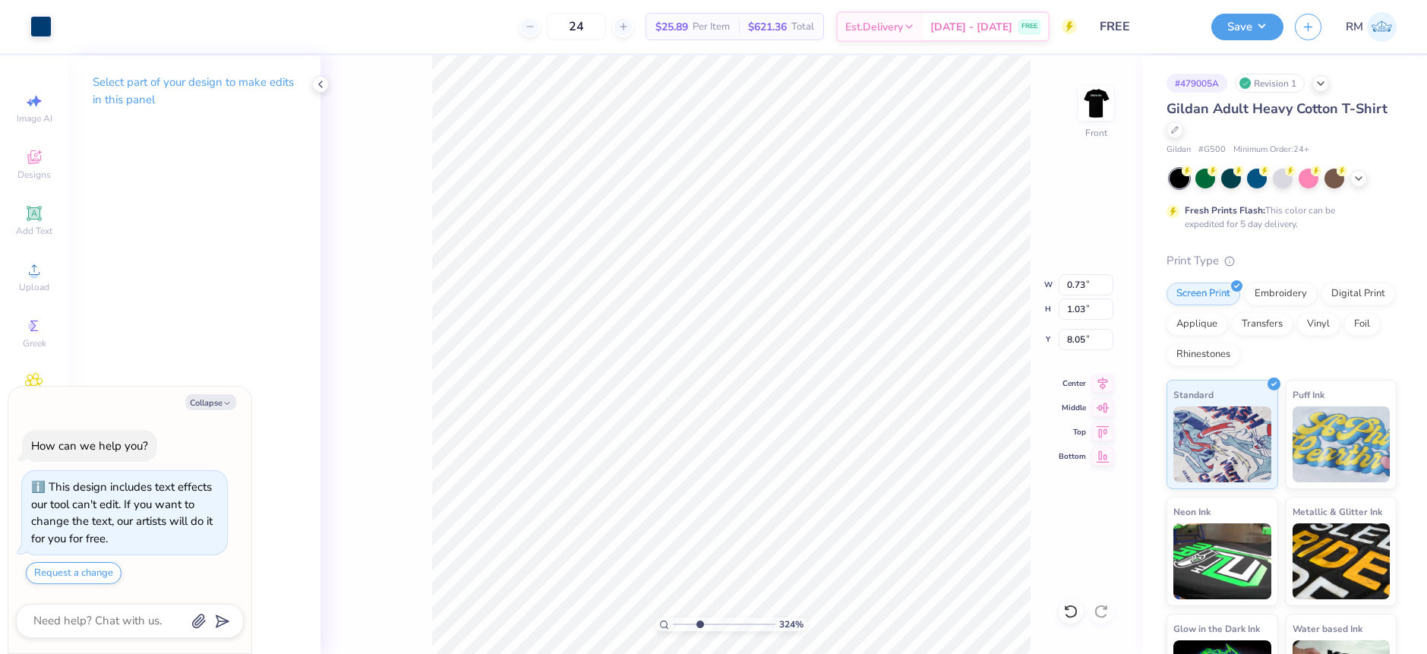
type input "8.08"
type textarea "x"
type input "6.53"
type textarea "x"
type input "7.83"
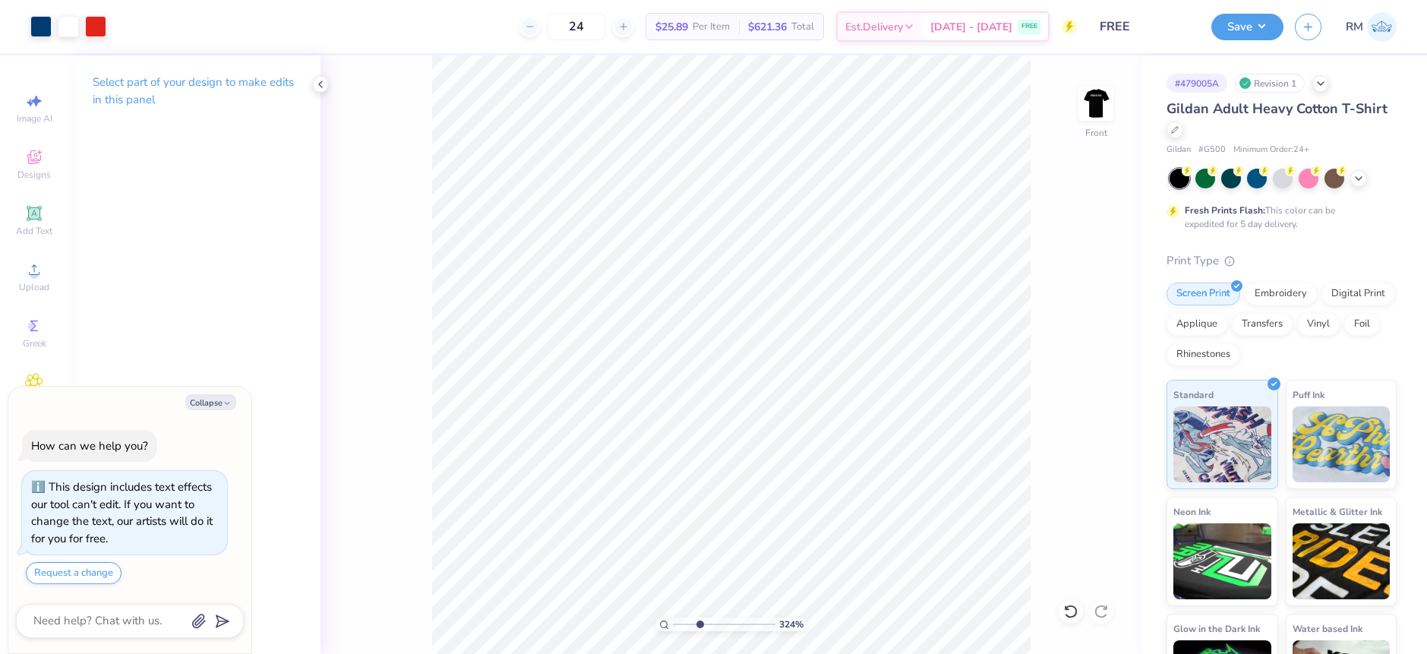
type textarea "x"
drag, startPoint x: 699, startPoint y: 628, endPoint x: 736, endPoint y: 618, distance: 38.5
type input "6.81"
click at [736, 618] on input "range" at bounding box center [724, 624] width 103 height 14
click at [373, 540] on div "681 % Front" at bounding box center [732, 354] width 822 height 598
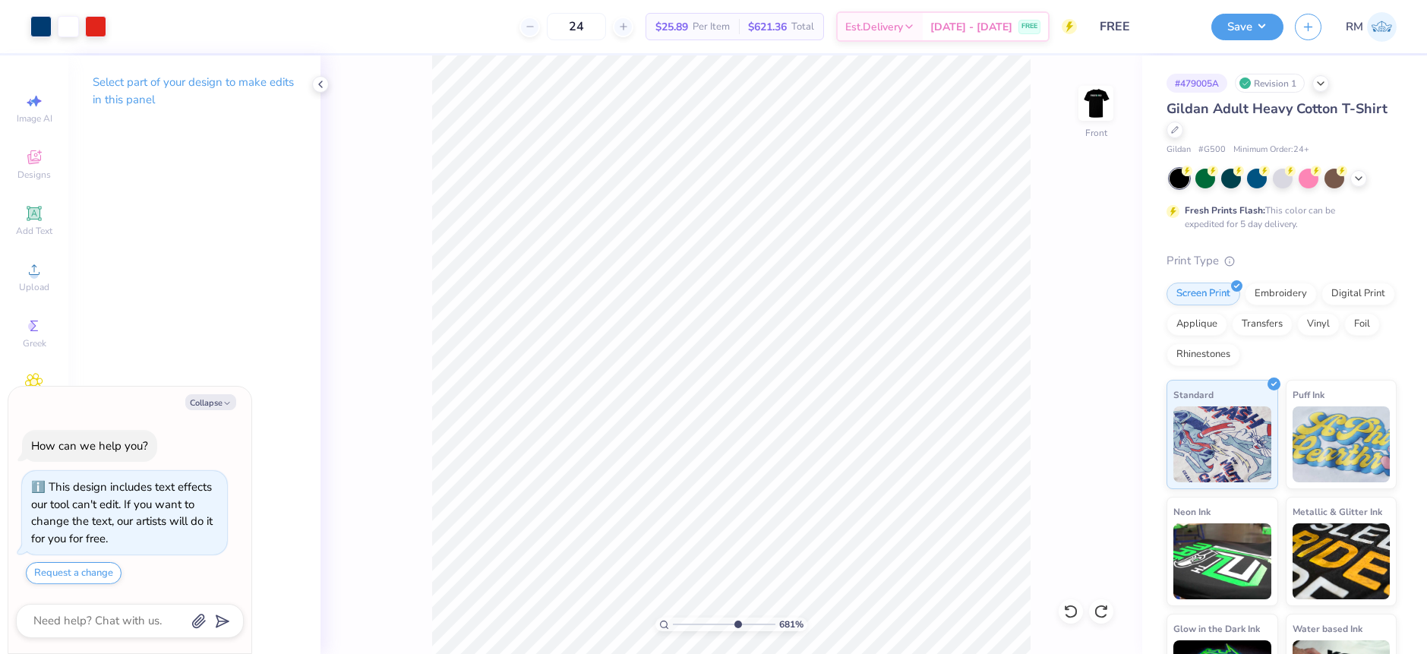
click at [431, 495] on div "681 % Front" at bounding box center [732, 354] width 822 height 598
type textarea "x"
type input "6.82"
type textarea "x"
type input "0.07"
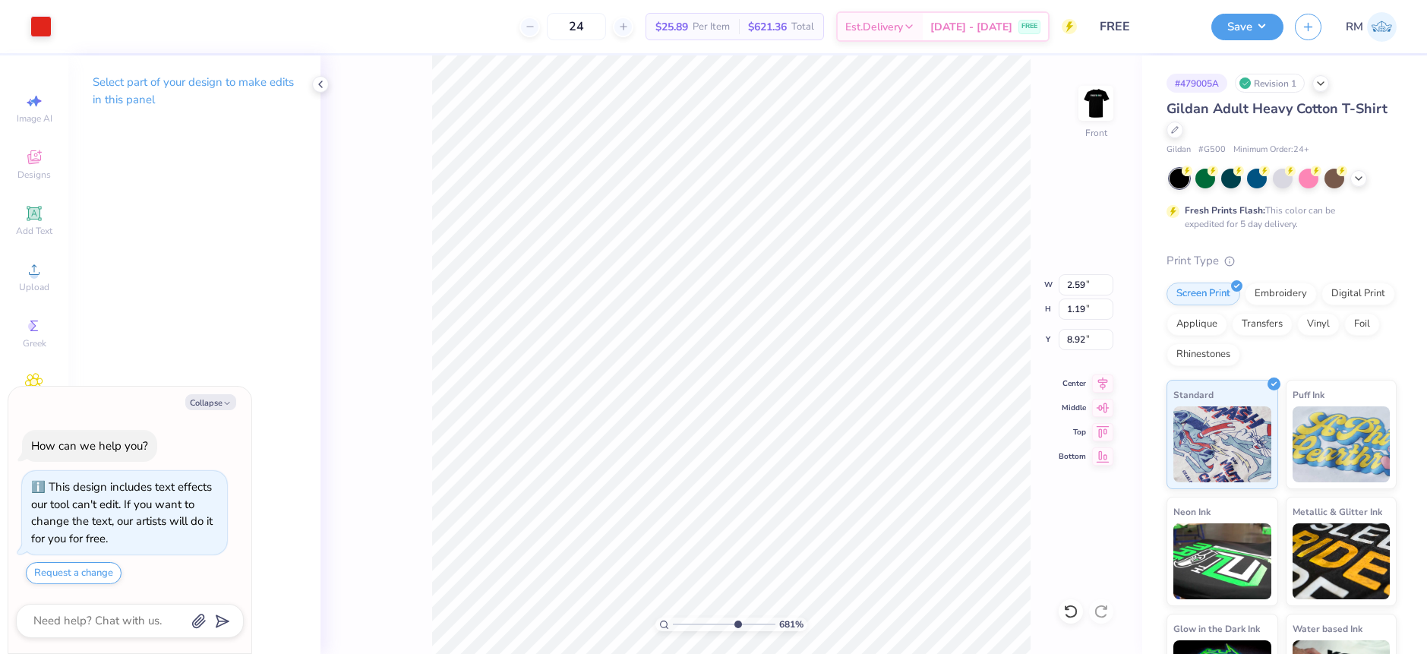
type input "0.04"
type input "9.55"
type textarea "x"
type input "0.19"
type input "1.00"
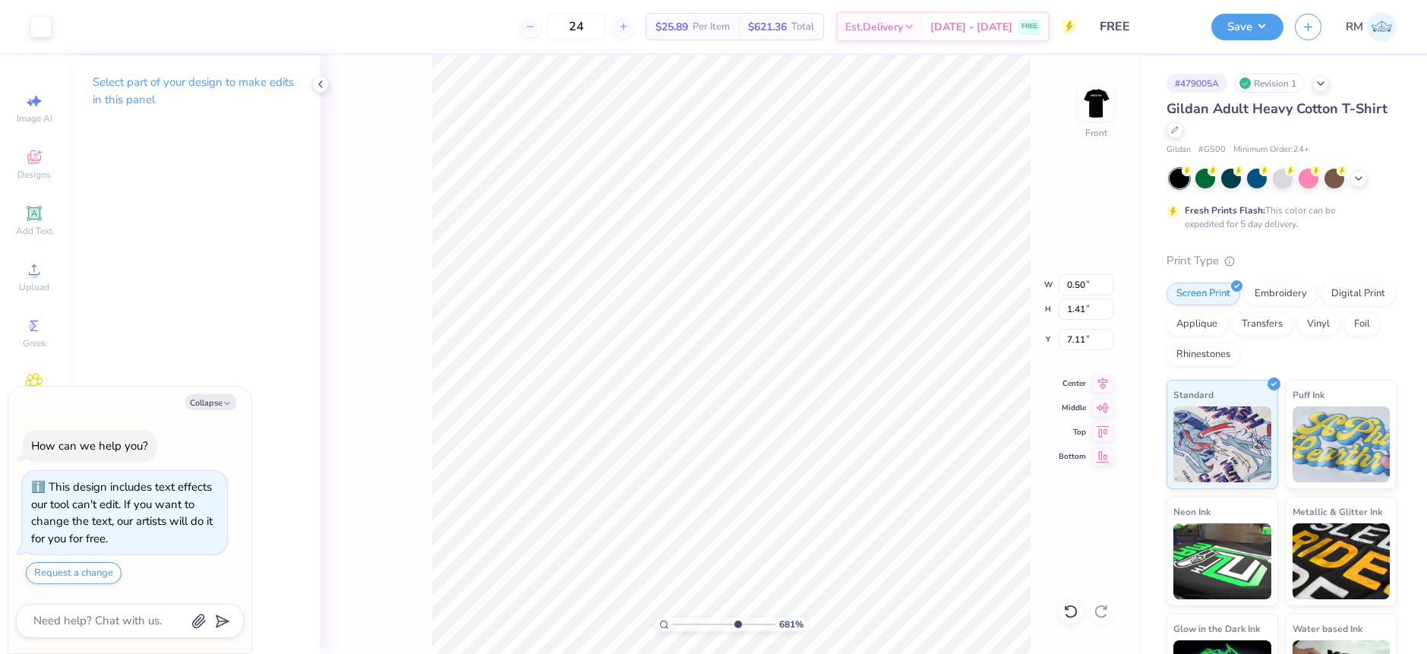
type input "7.38"
click at [30, 24] on div at bounding box center [40, 24] width 21 height 21
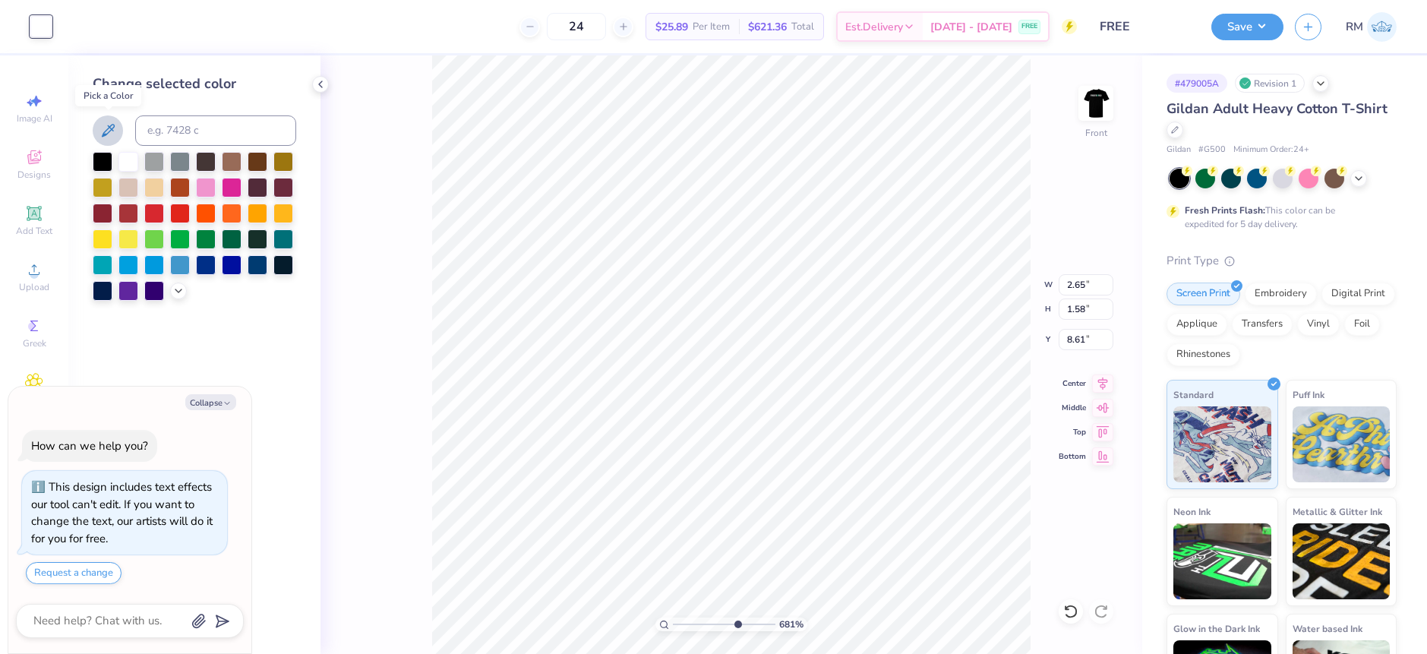
click at [106, 129] on icon at bounding box center [108, 131] width 18 height 18
click at [1089, 112] on img at bounding box center [1096, 103] width 61 height 61
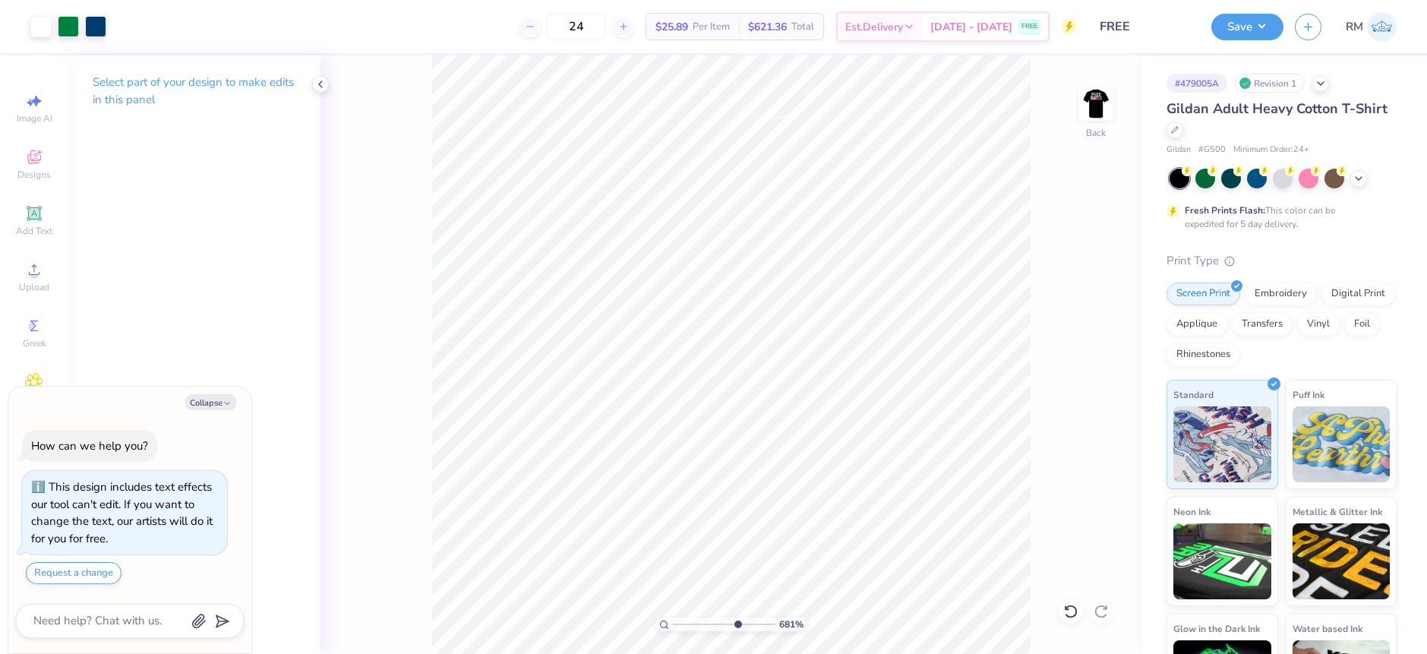
click at [1113, 106] on div "681 % Back" at bounding box center [732, 354] width 822 height 598
click at [1100, 115] on img at bounding box center [1096, 103] width 61 height 61
type textarea "x"
click at [737, 627] on input "range" at bounding box center [724, 624] width 103 height 14
type input "7.18"
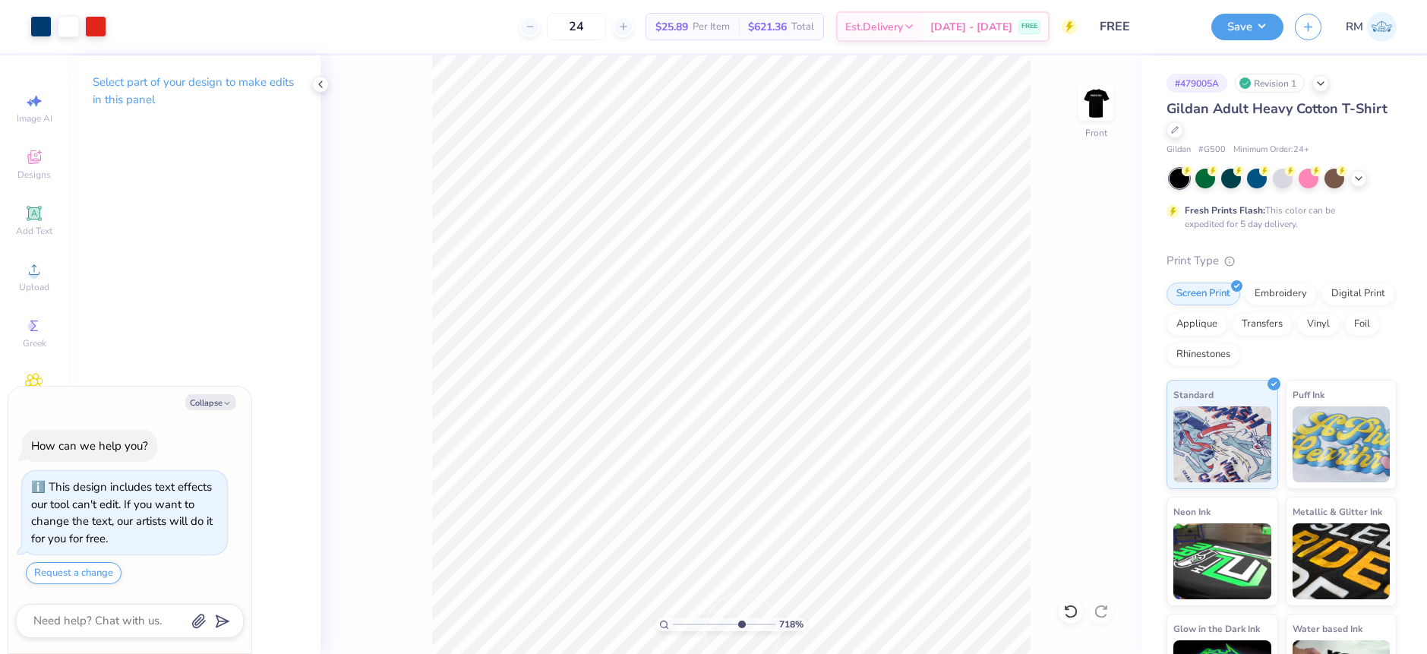
click at [740, 627] on input "range" at bounding box center [724, 624] width 103 height 14
click at [36, 36] on div at bounding box center [40, 24] width 21 height 21
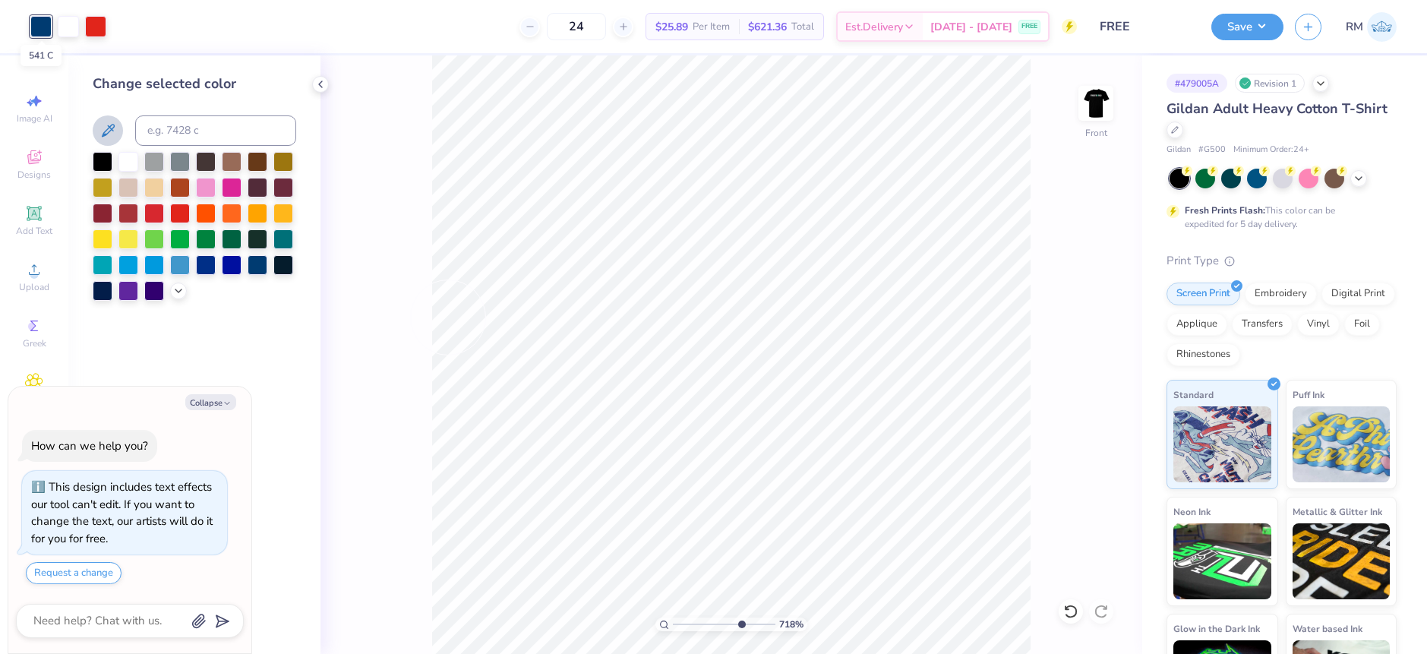
click at [36, 33] on div at bounding box center [40, 26] width 21 height 21
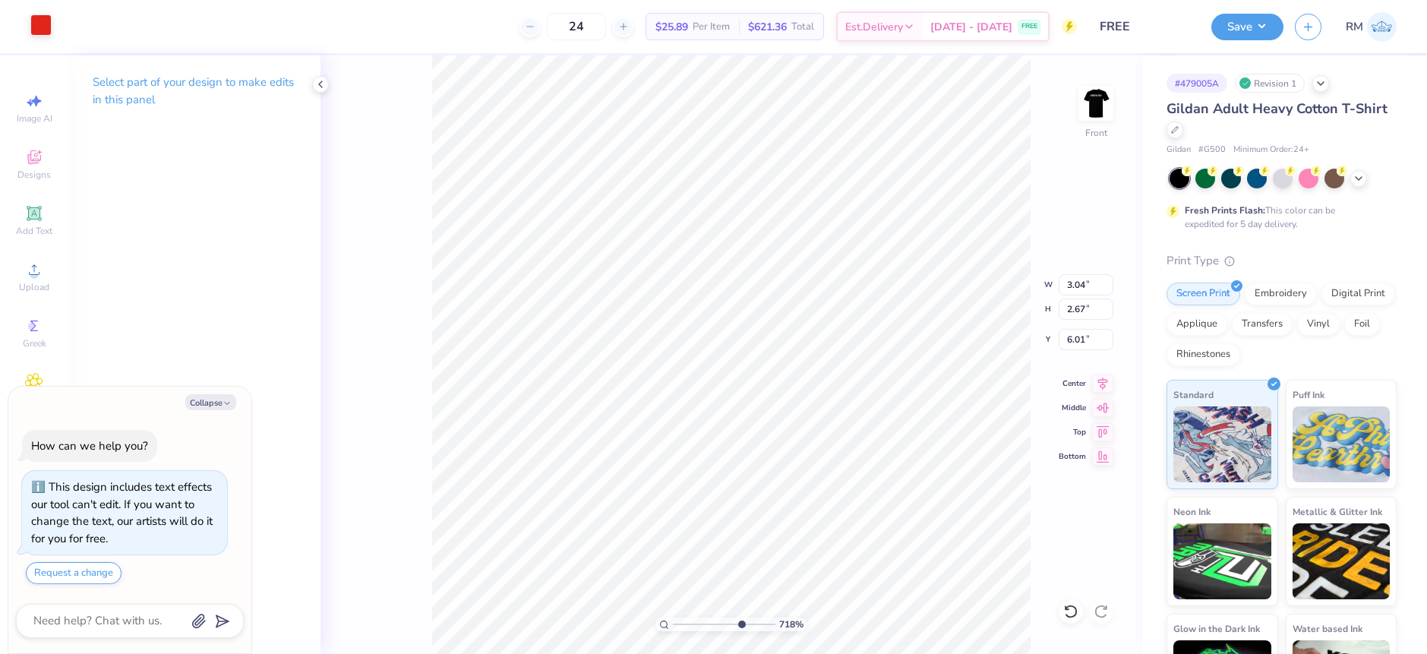
click at [1084, 605] on div "718 % Front W 3.04 3.04 " H 2.67 2.67 " Y 6.01 6.01 " Center Middle Top Bottom" at bounding box center [732, 354] width 822 height 598
click at [1074, 610] on icon at bounding box center [1070, 611] width 15 height 15
click at [1073, 614] on icon at bounding box center [1070, 611] width 15 height 15
click at [1063, 617] on icon at bounding box center [1070, 611] width 15 height 15
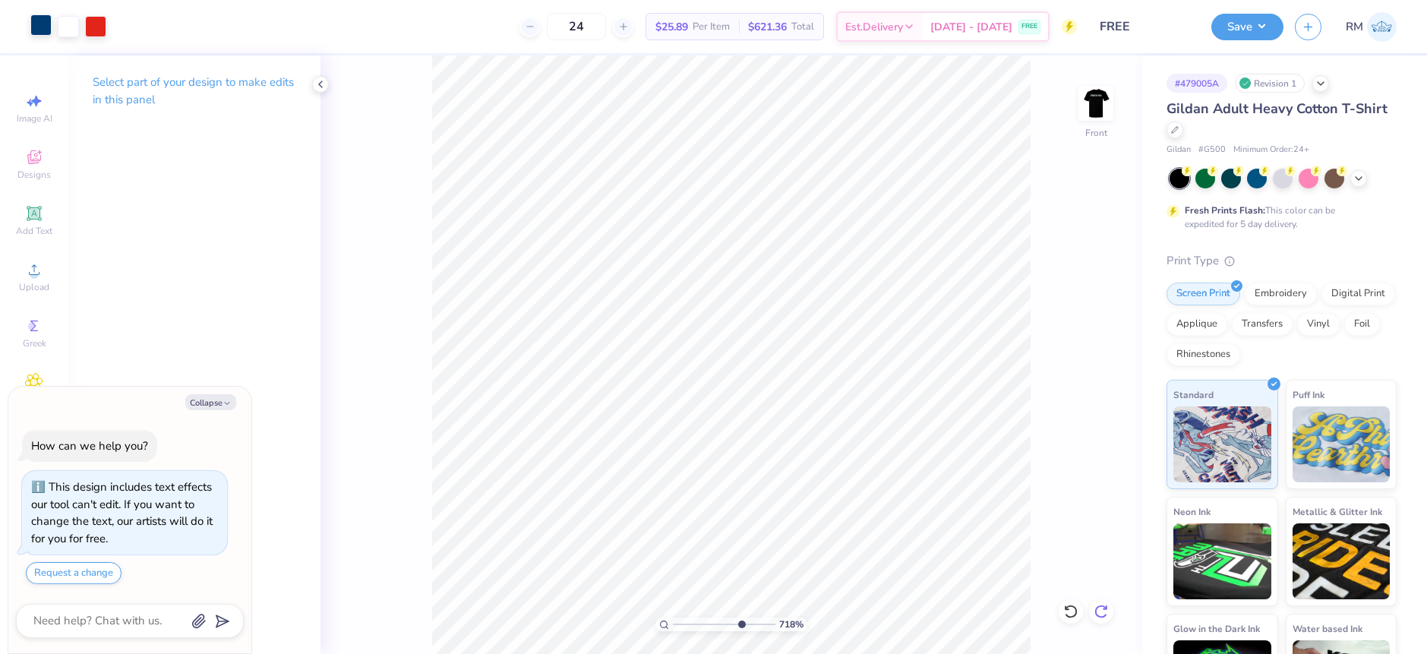
click at [1104, 618] on icon at bounding box center [1101, 611] width 15 height 15
click at [30, 17] on div at bounding box center [40, 24] width 21 height 21
type textarea "x"
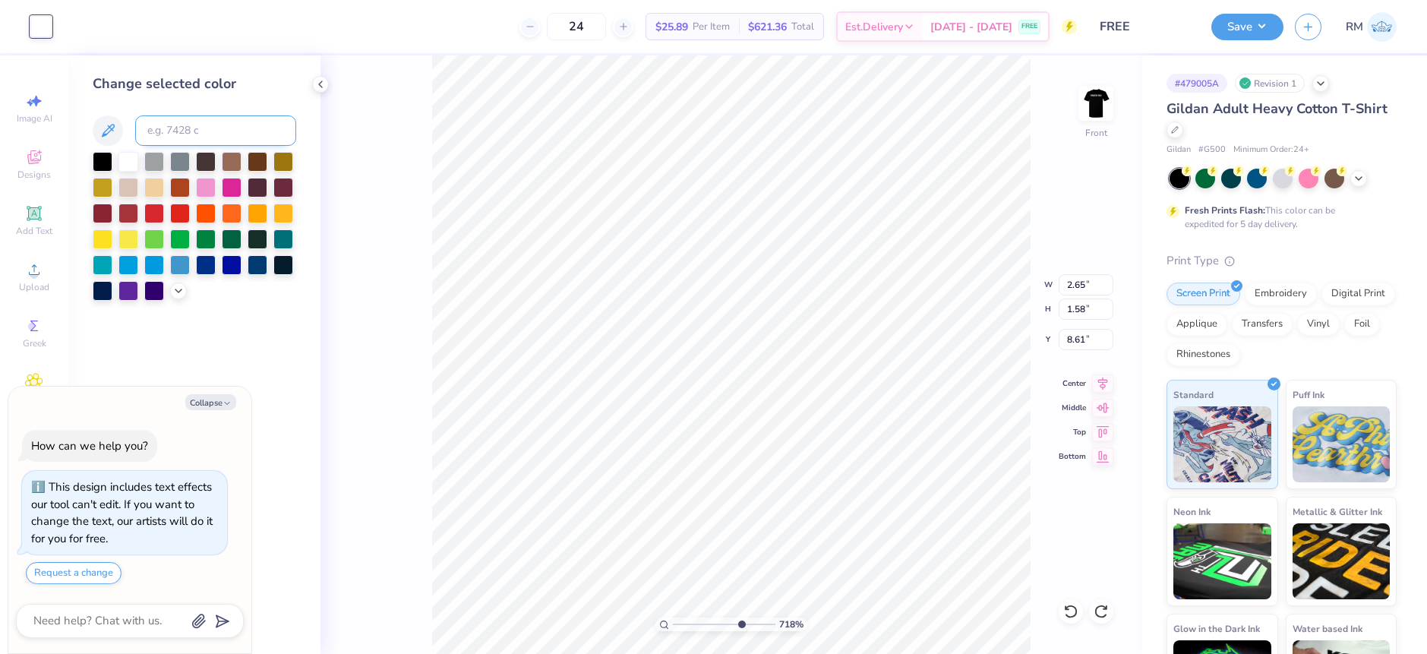
drag, startPoint x: 182, startPoint y: 131, endPoint x: 214, endPoint y: 109, distance: 39.8
click at [182, 131] on input at bounding box center [215, 130] width 161 height 30
type input "341"
type textarea "x"
type input "2.09"
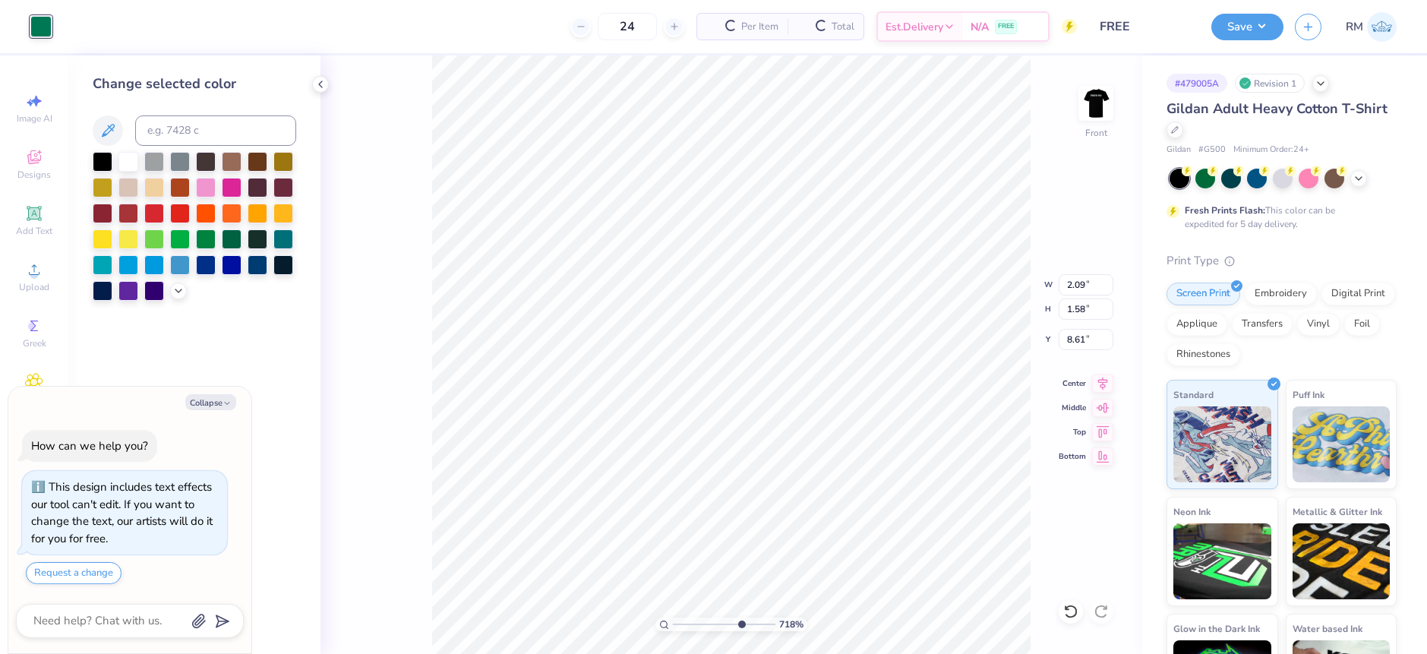
type input "2.58"
type input "7.26"
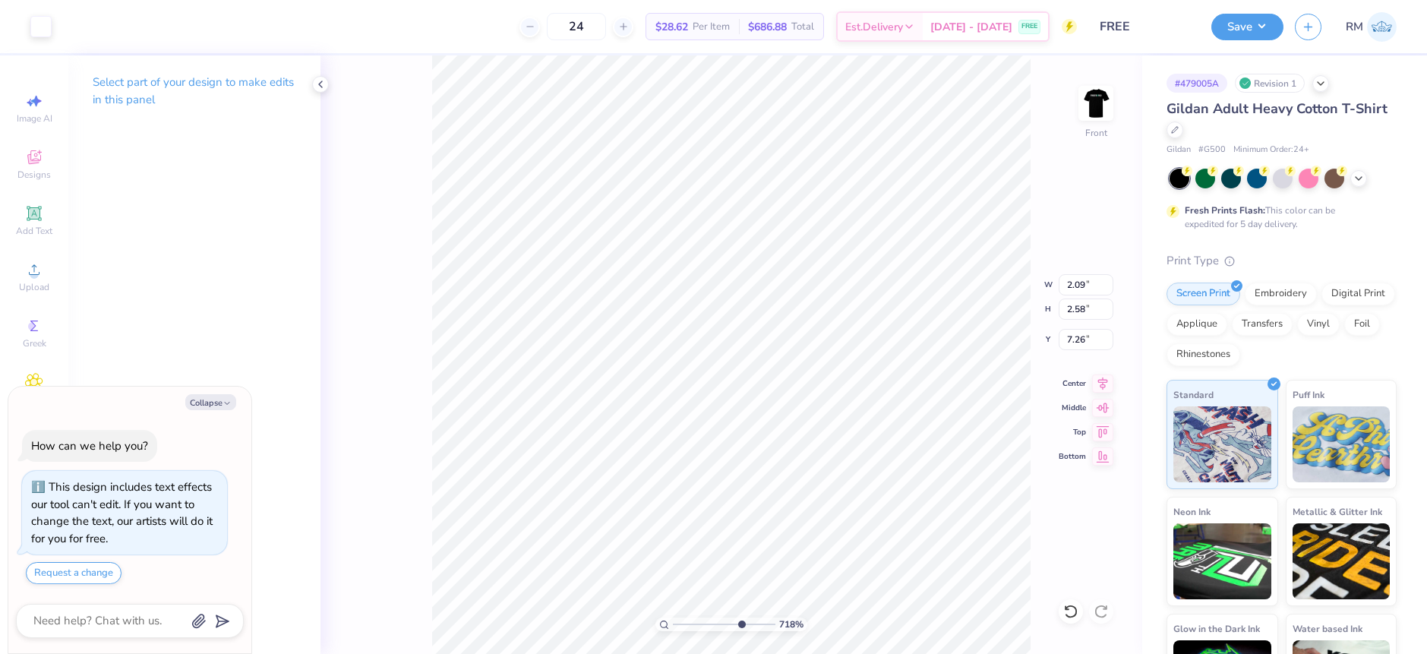
click at [24, 23] on div "Art colors" at bounding box center [26, 26] width 52 height 53
click at [36, 36] on div at bounding box center [40, 24] width 21 height 21
type textarea "x"
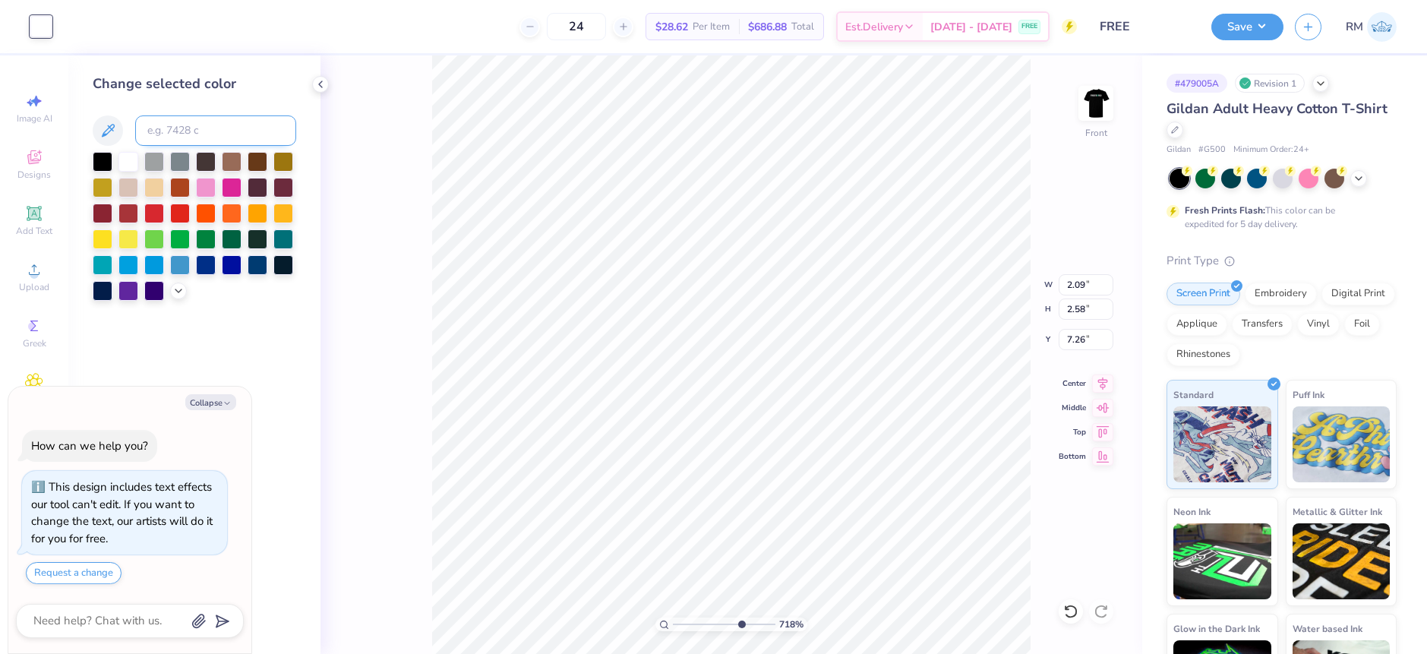
click at [174, 130] on input at bounding box center [215, 130] width 161 height 30
type input "341"
type textarea "x"
type input "1.47"
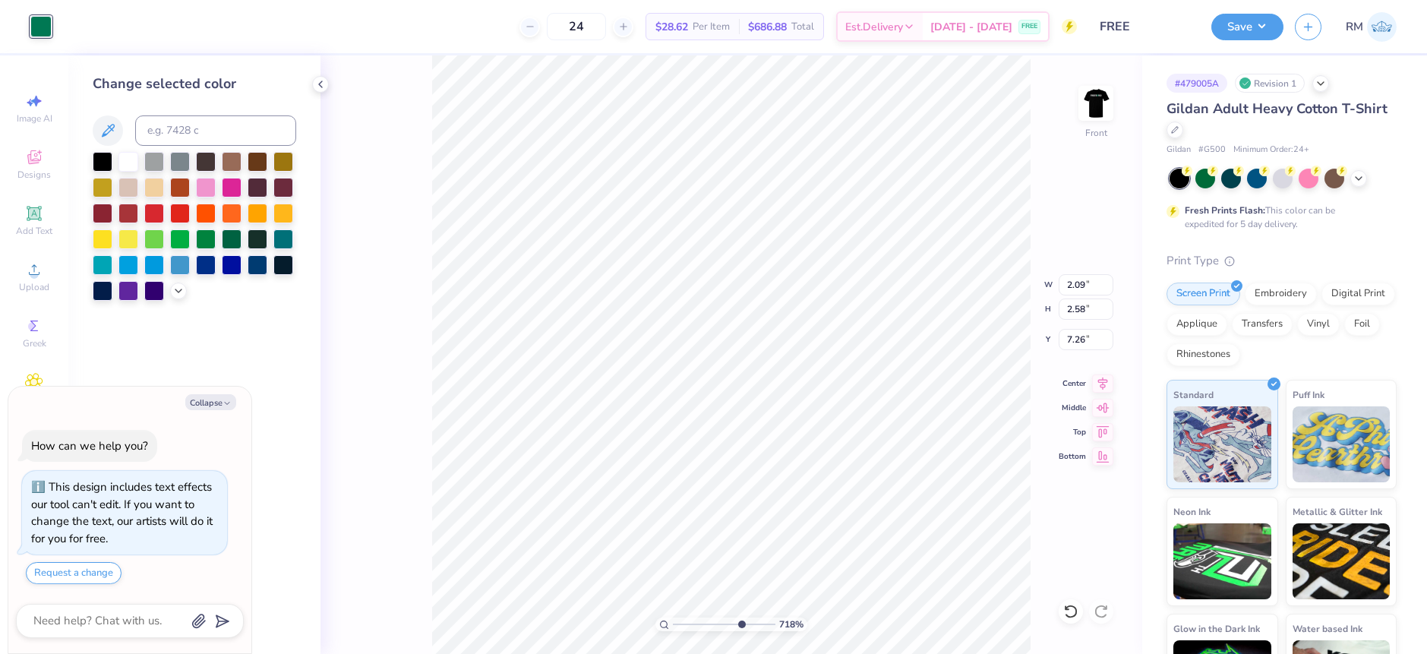
type input "1.78"
type input "7.66"
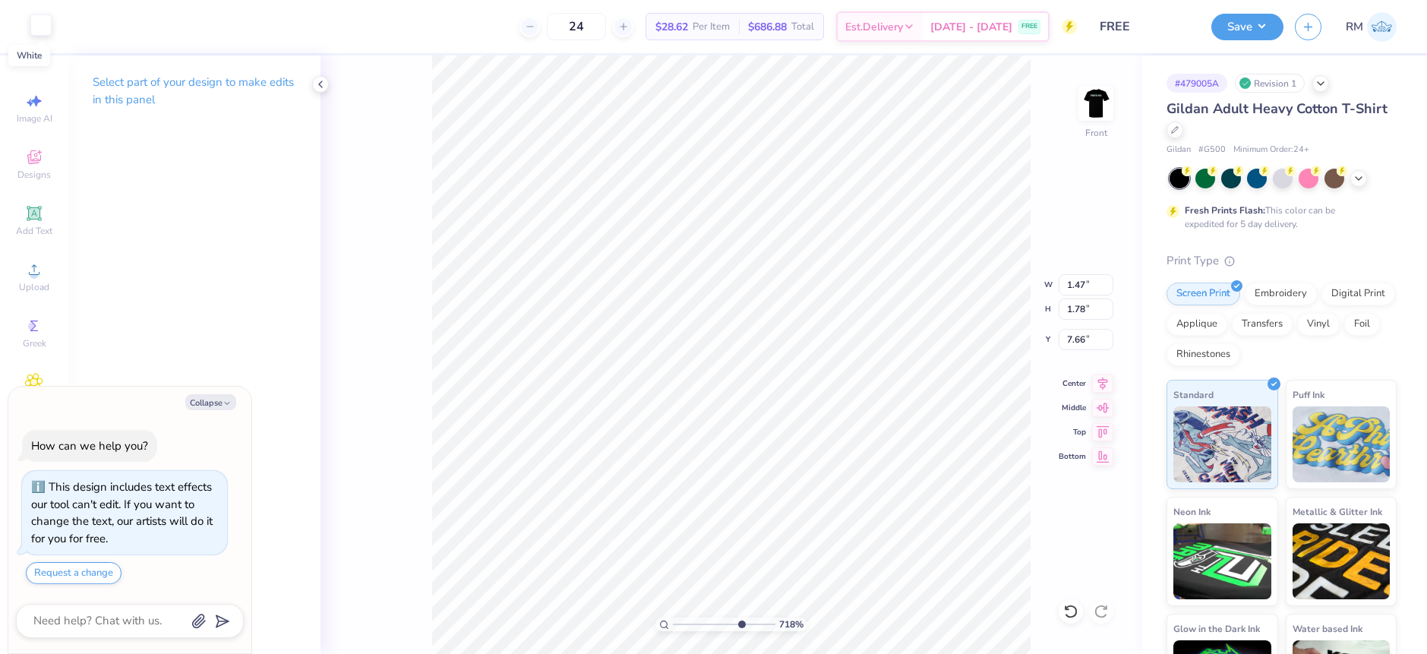
click at [34, 27] on div at bounding box center [40, 24] width 21 height 21
type textarea "x"
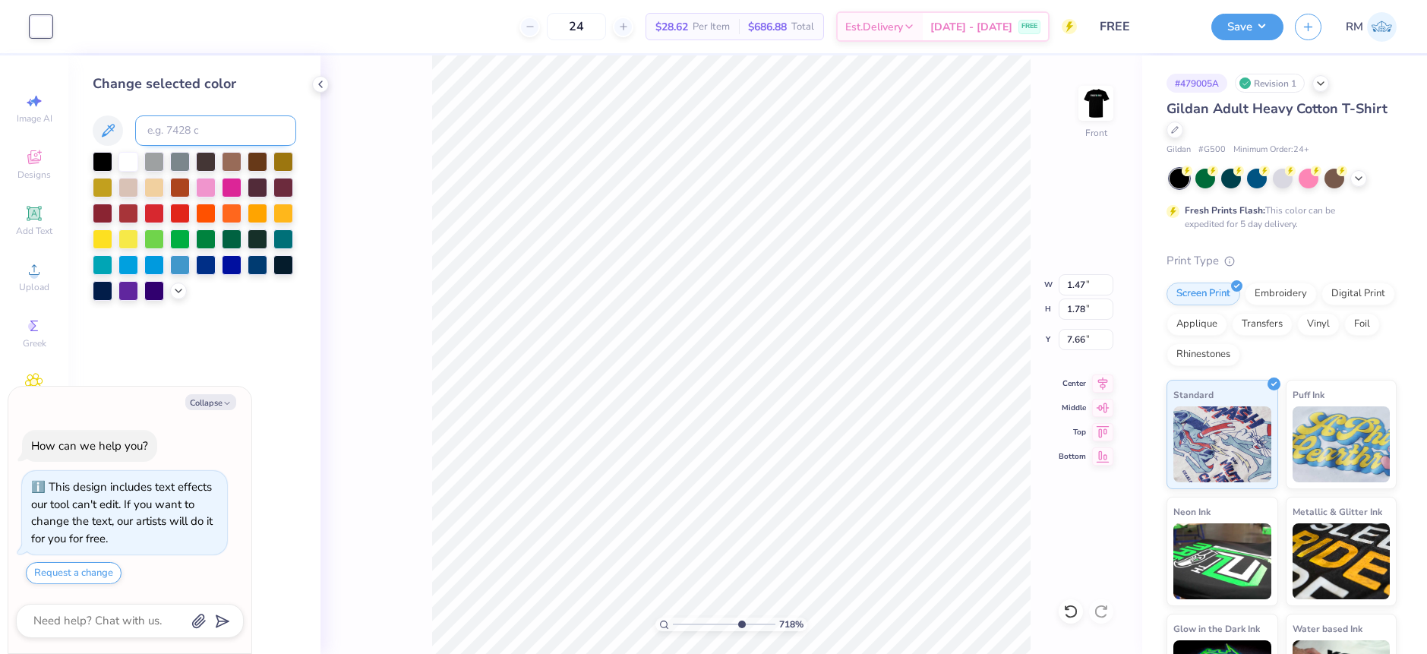
click at [194, 125] on input at bounding box center [215, 130] width 161 height 30
type input "341"
type textarea "x"
type input "0.99"
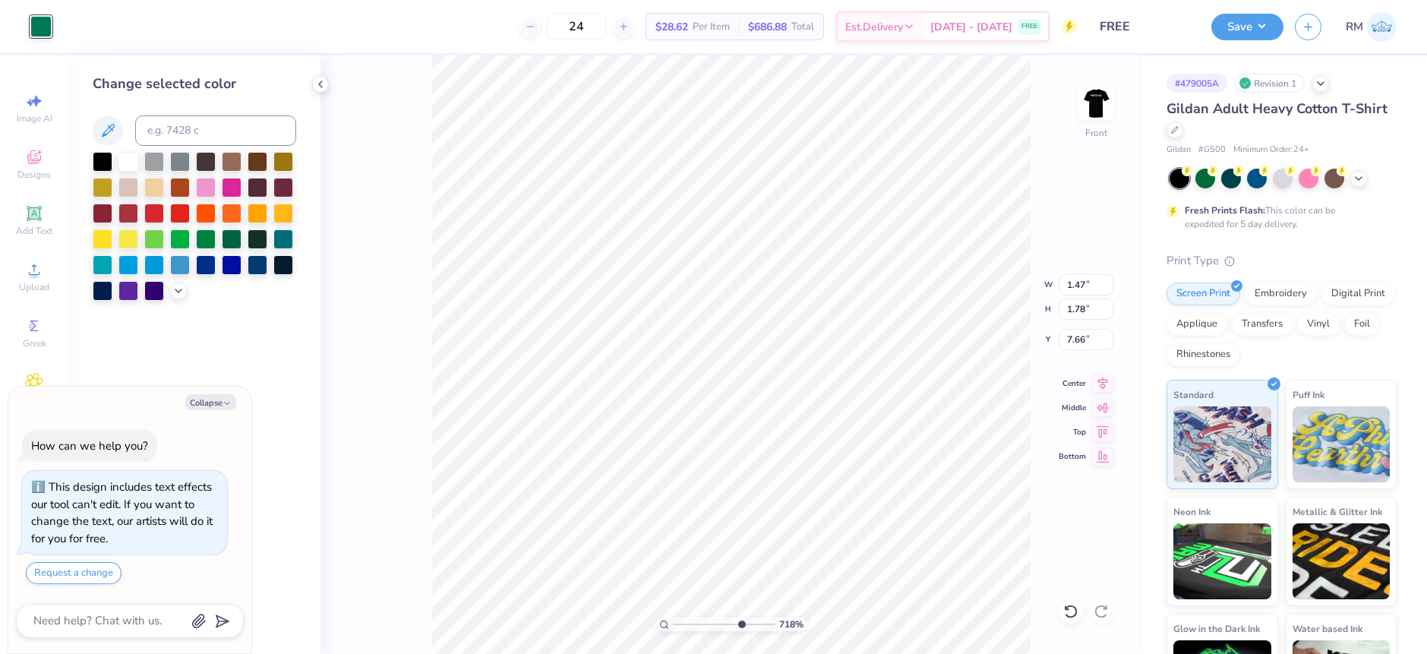
type input "1.19"
type input "7.96"
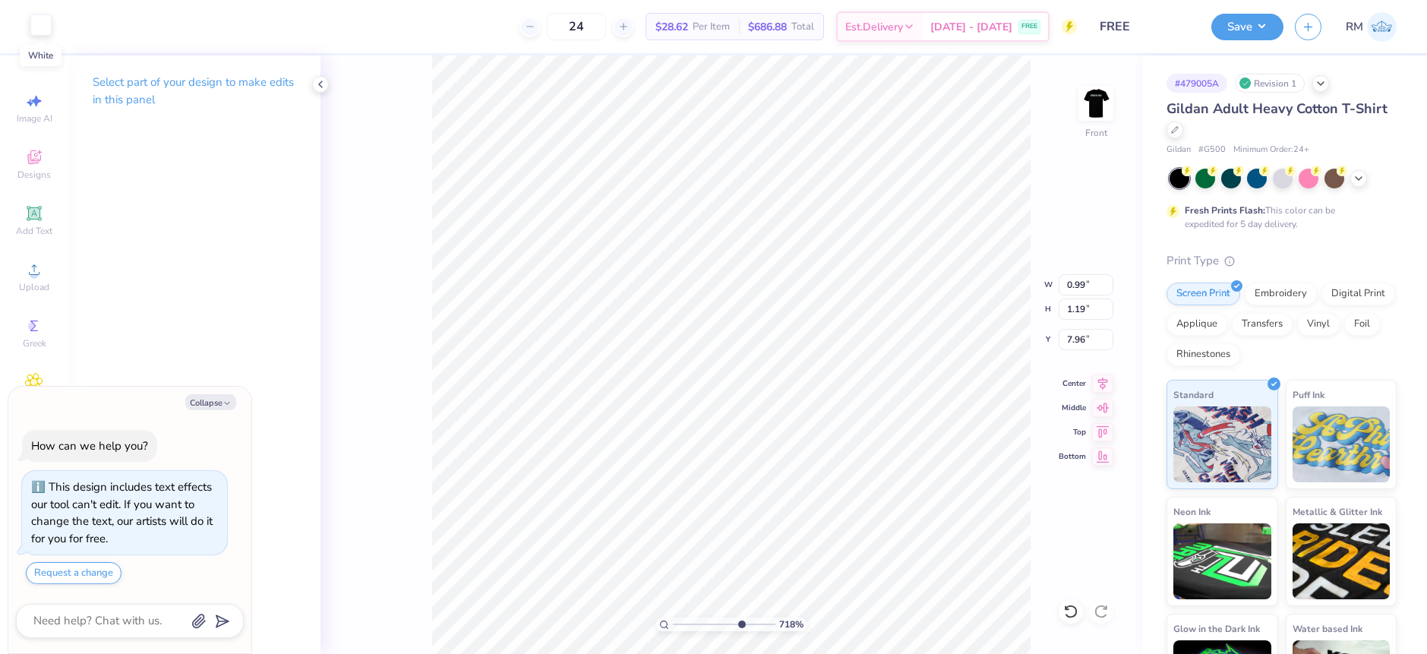
click at [34, 32] on div at bounding box center [40, 24] width 21 height 21
type textarea "x"
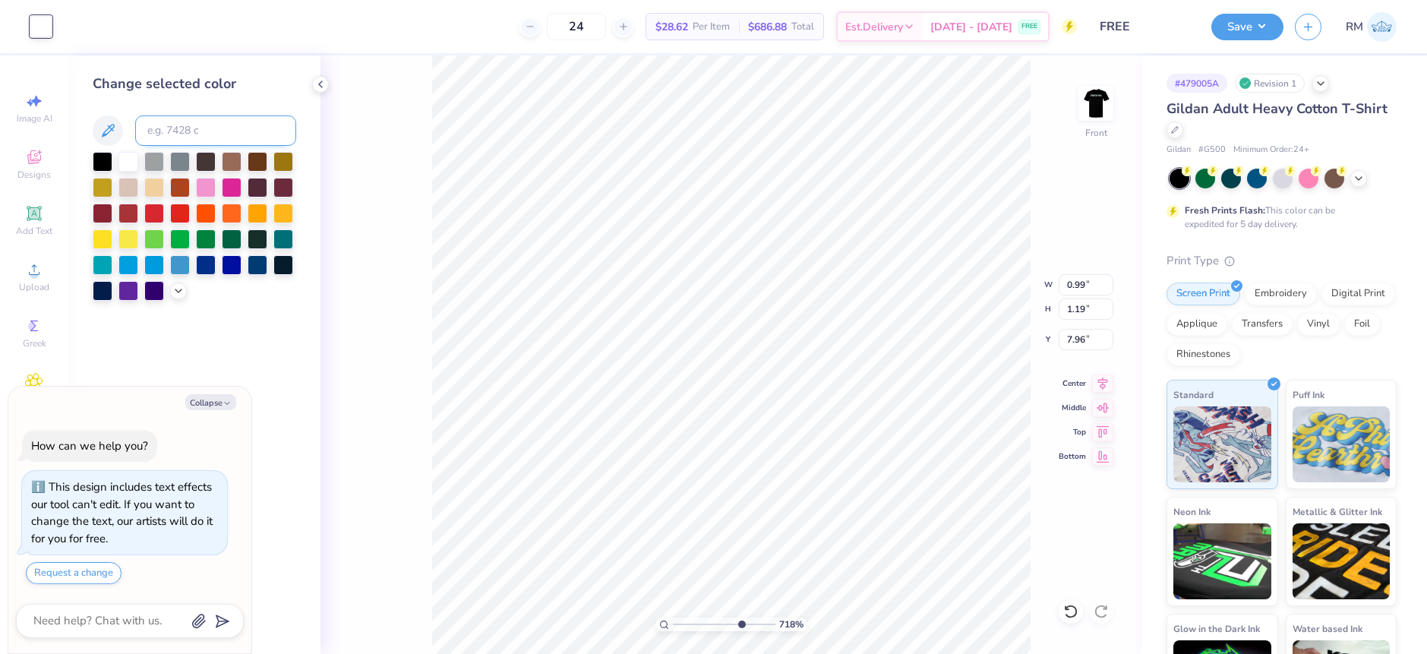
click at [163, 131] on input at bounding box center [215, 130] width 161 height 30
type input "341"
type textarea "x"
type input "0.55"
type input "0.61"
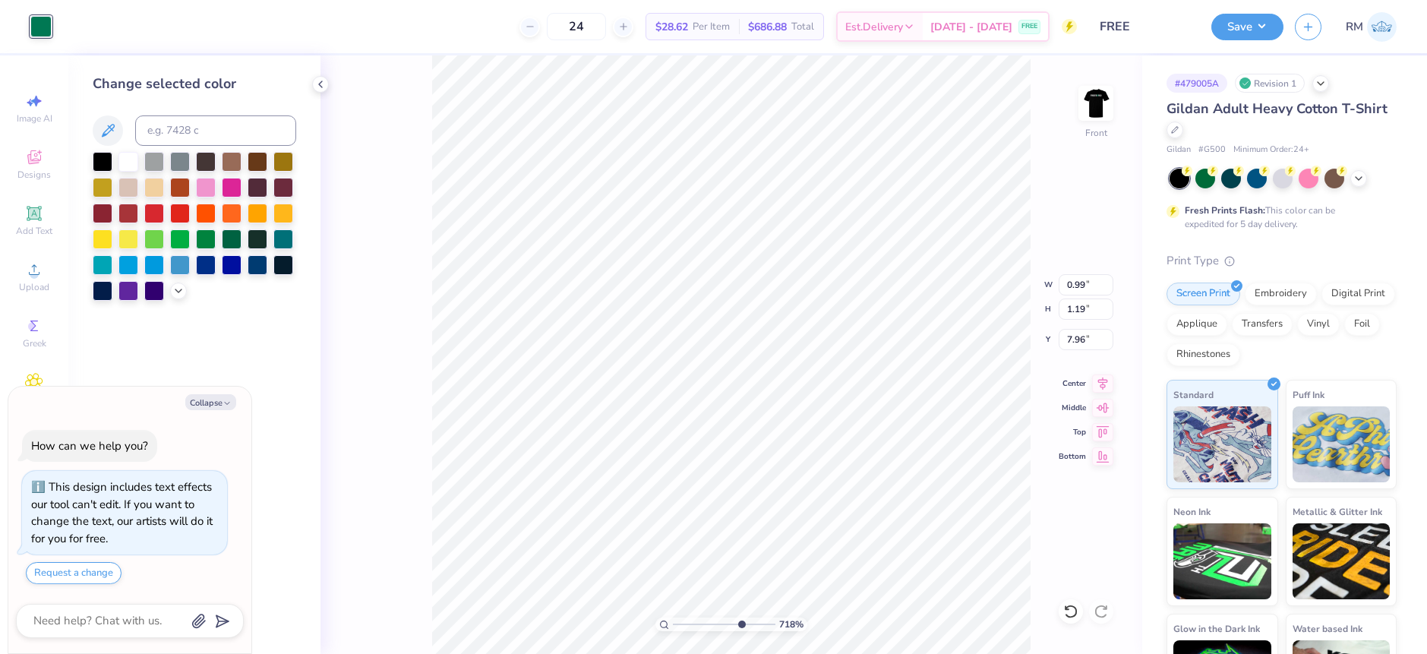
type input "8.25"
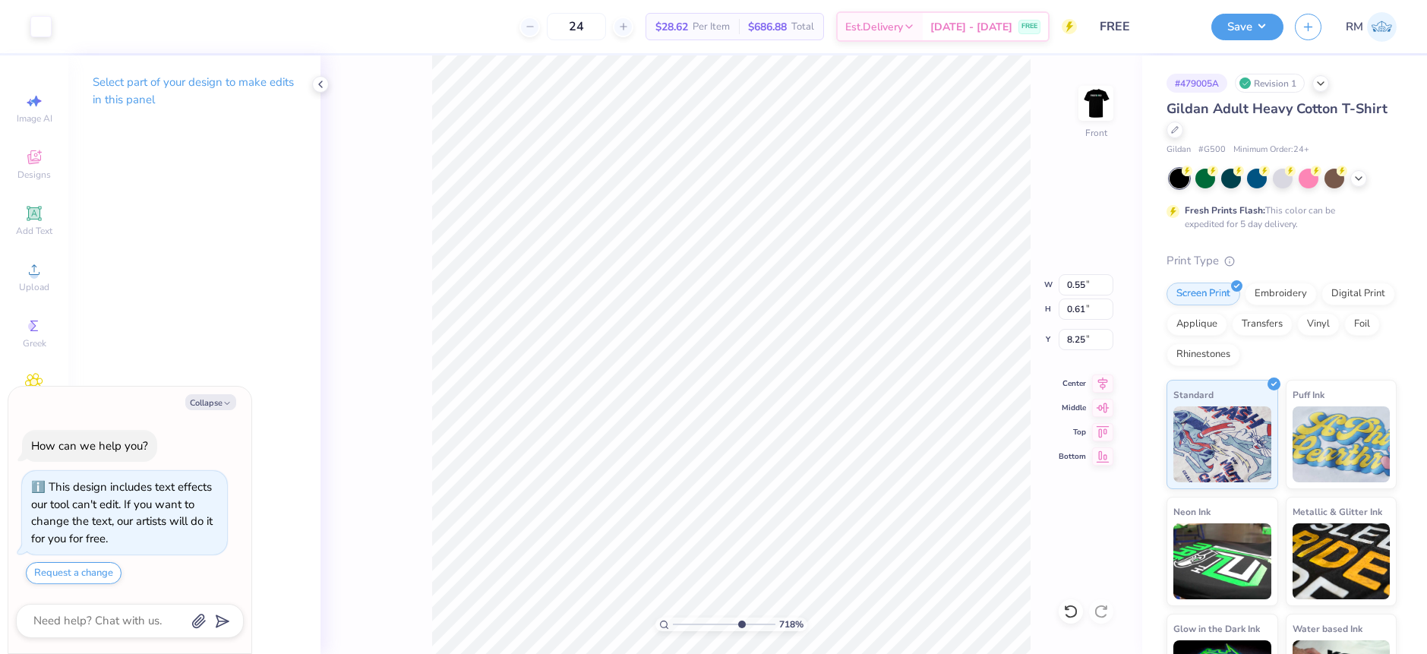
click at [32, 37] on div "Art colors" at bounding box center [26, 26] width 52 height 53
click at [30, 21] on div at bounding box center [40, 24] width 21 height 21
type textarea "x"
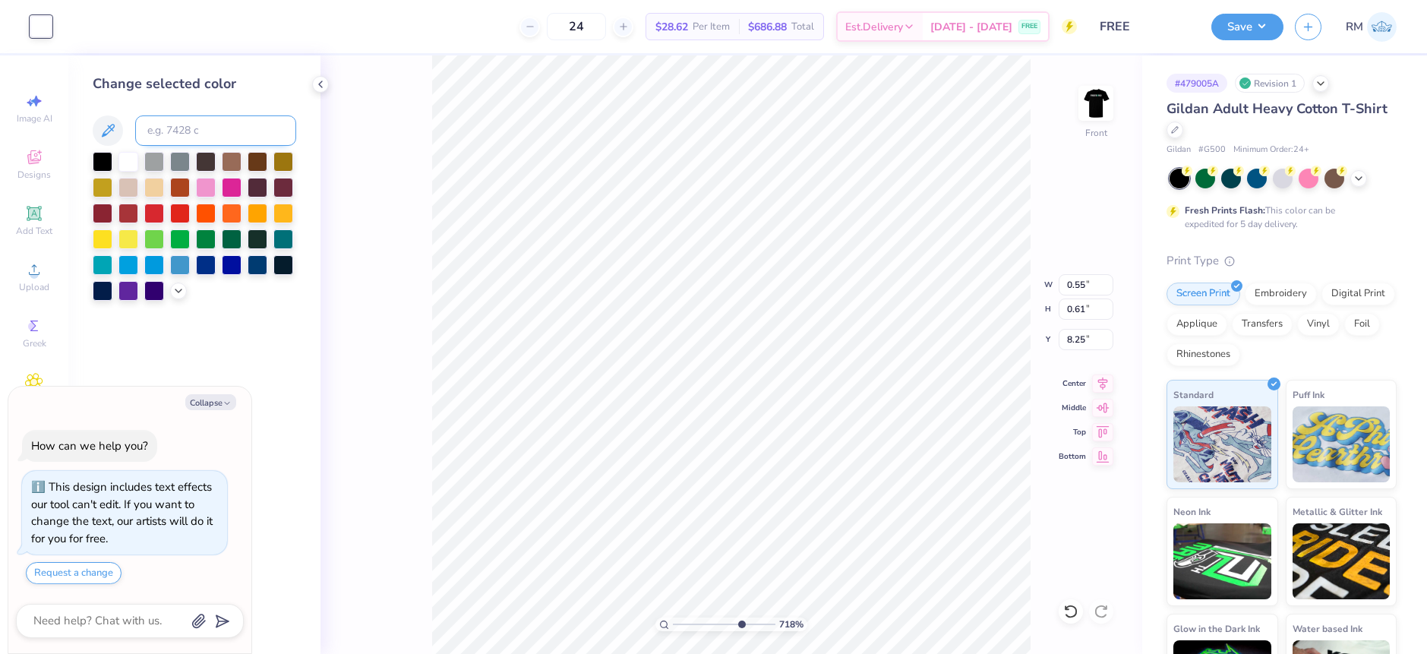
click at [170, 119] on input at bounding box center [215, 130] width 161 height 30
type input "341"
type textarea "x"
type input "0.40"
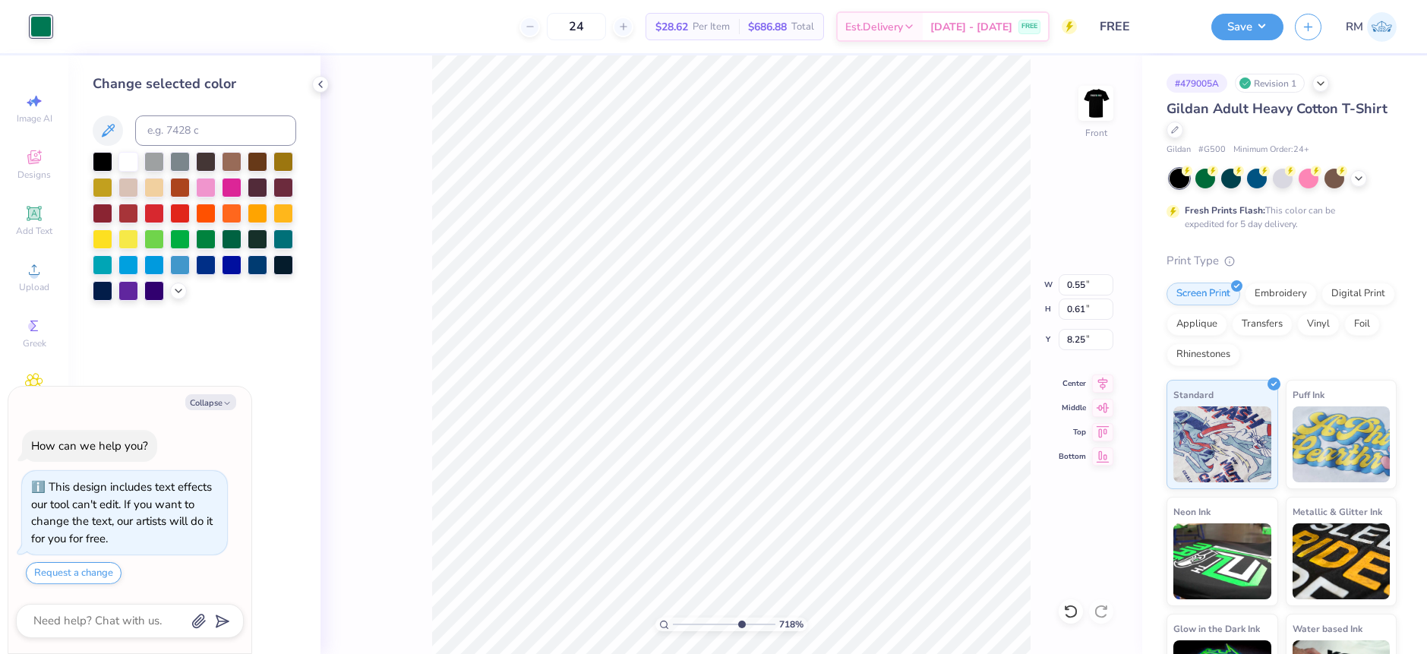
type input "0.56"
type input "7.06"
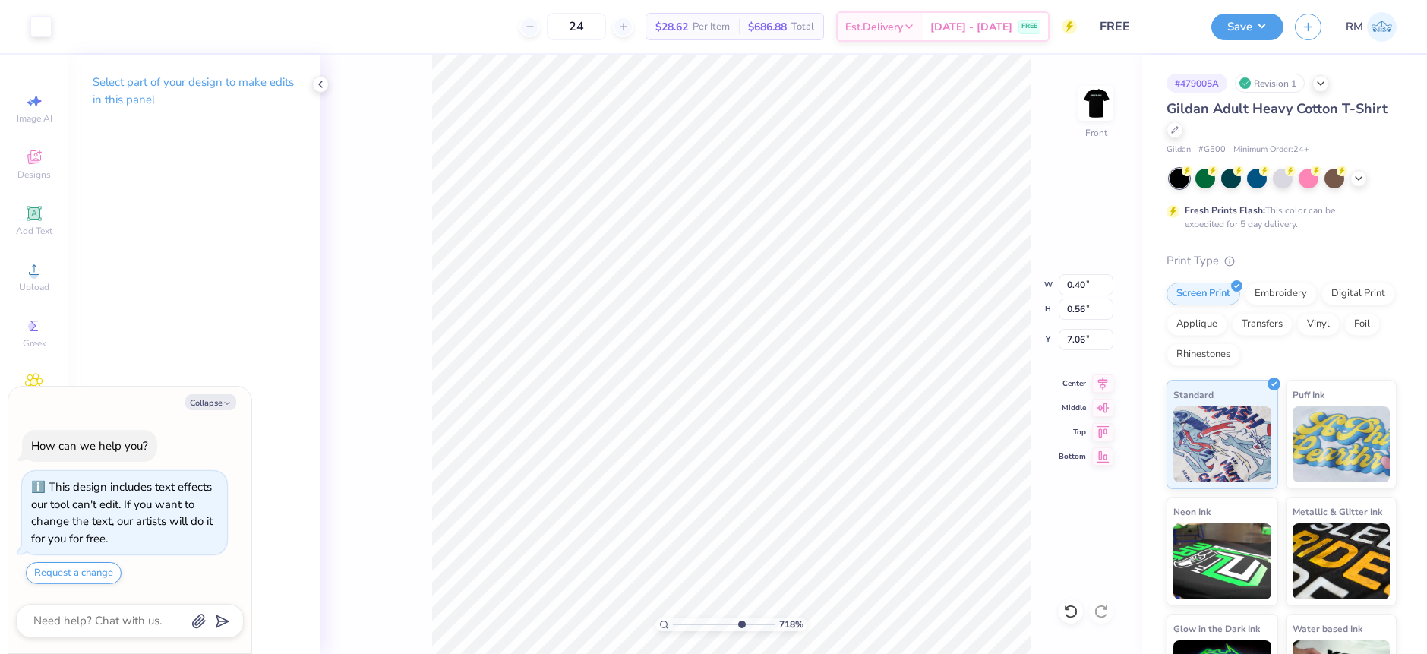
type textarea "x"
type input "0.77"
type input "0.70"
type input "6.92"
click at [37, 30] on div at bounding box center [40, 24] width 21 height 21
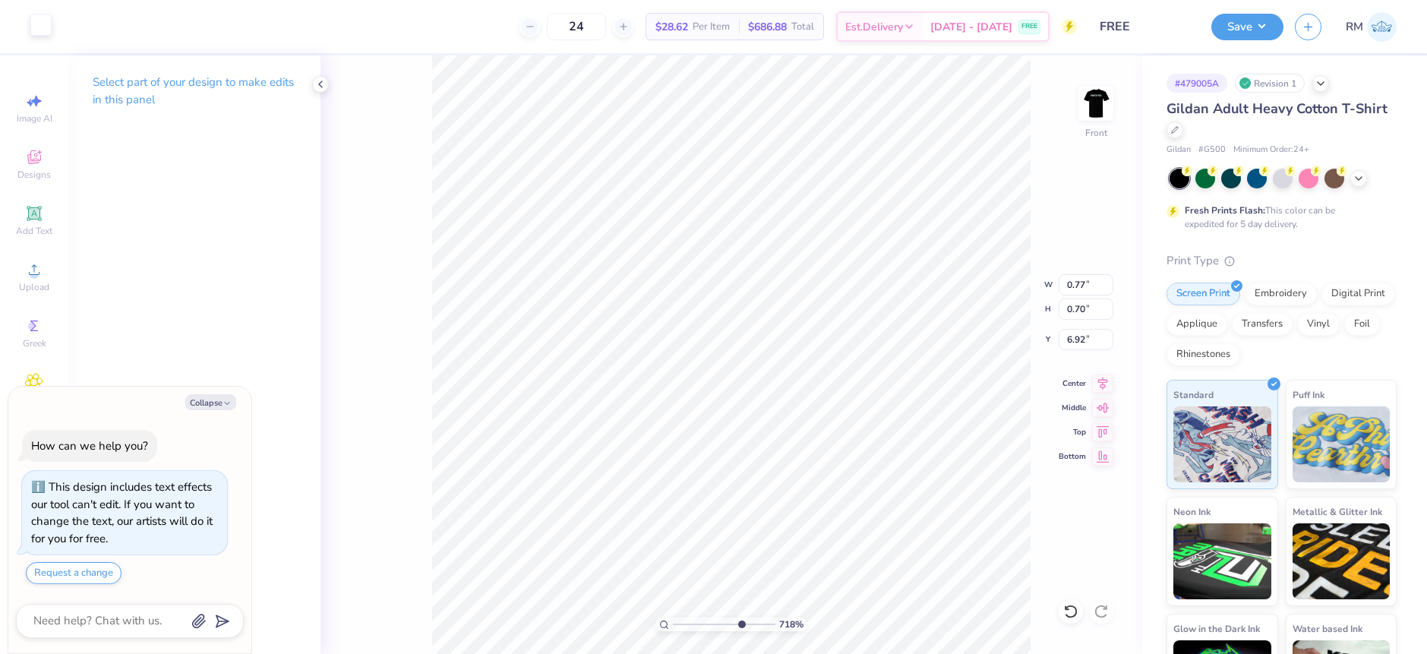
type textarea "x"
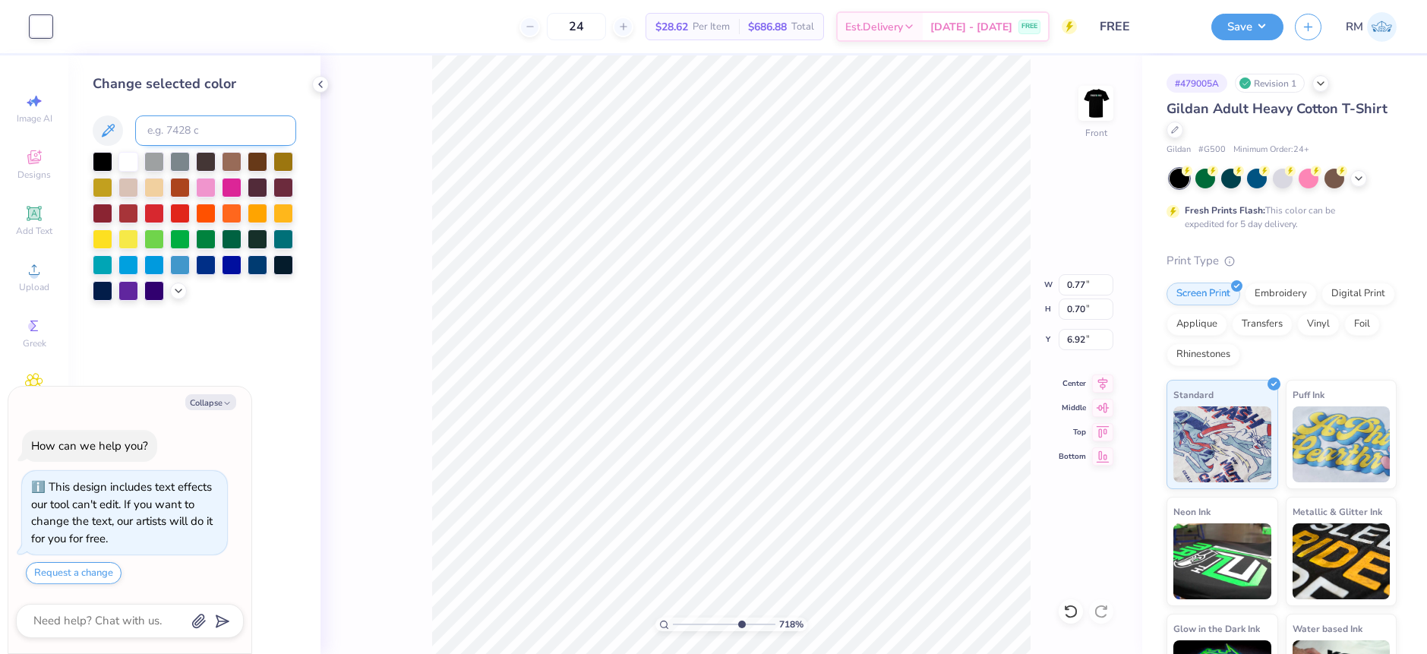
click at [197, 136] on input at bounding box center [215, 130] width 161 height 30
type input "4"
type input "341"
type textarea "x"
type input "0.94"
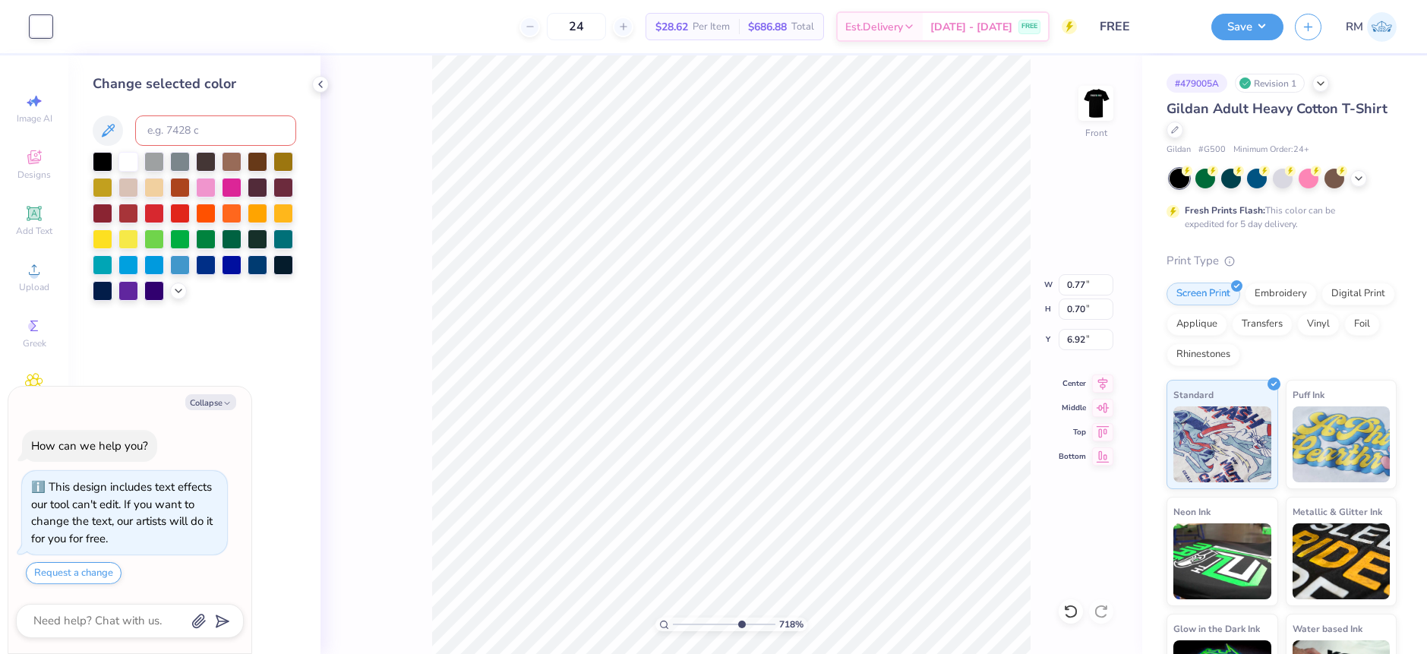
type input "1.61"
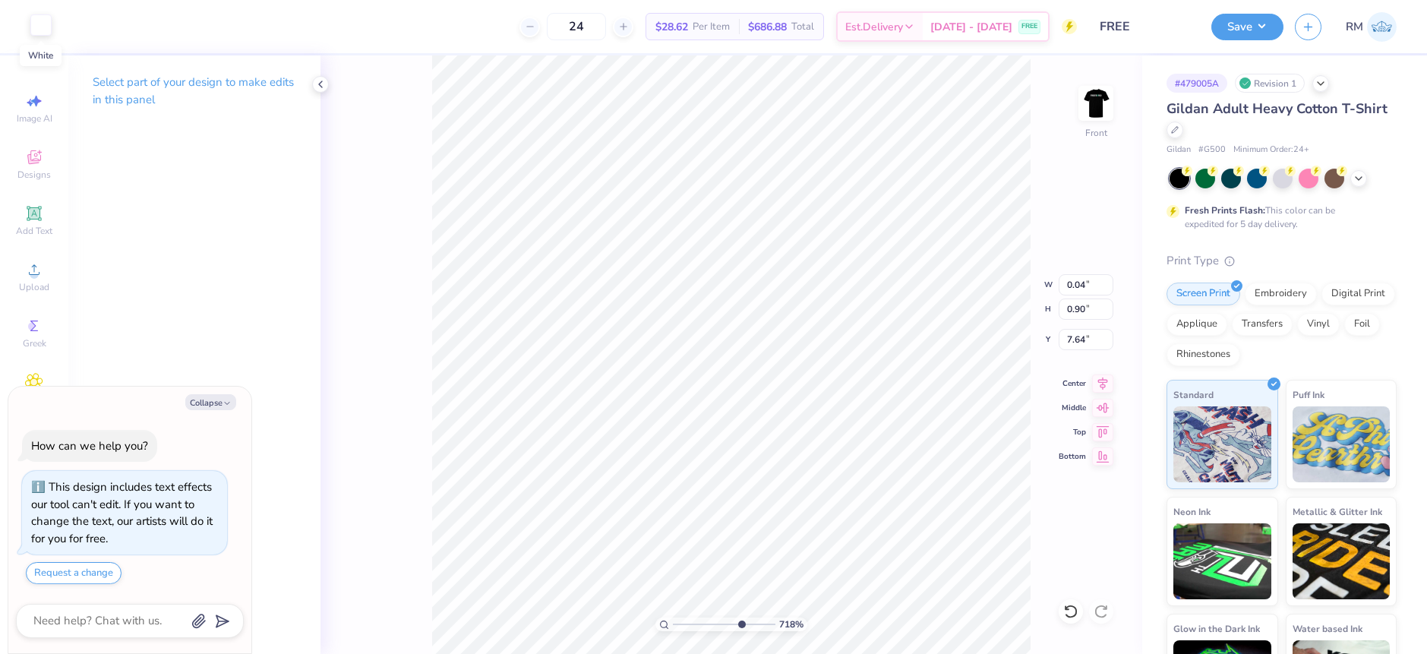
click at [39, 28] on div at bounding box center [40, 24] width 21 height 21
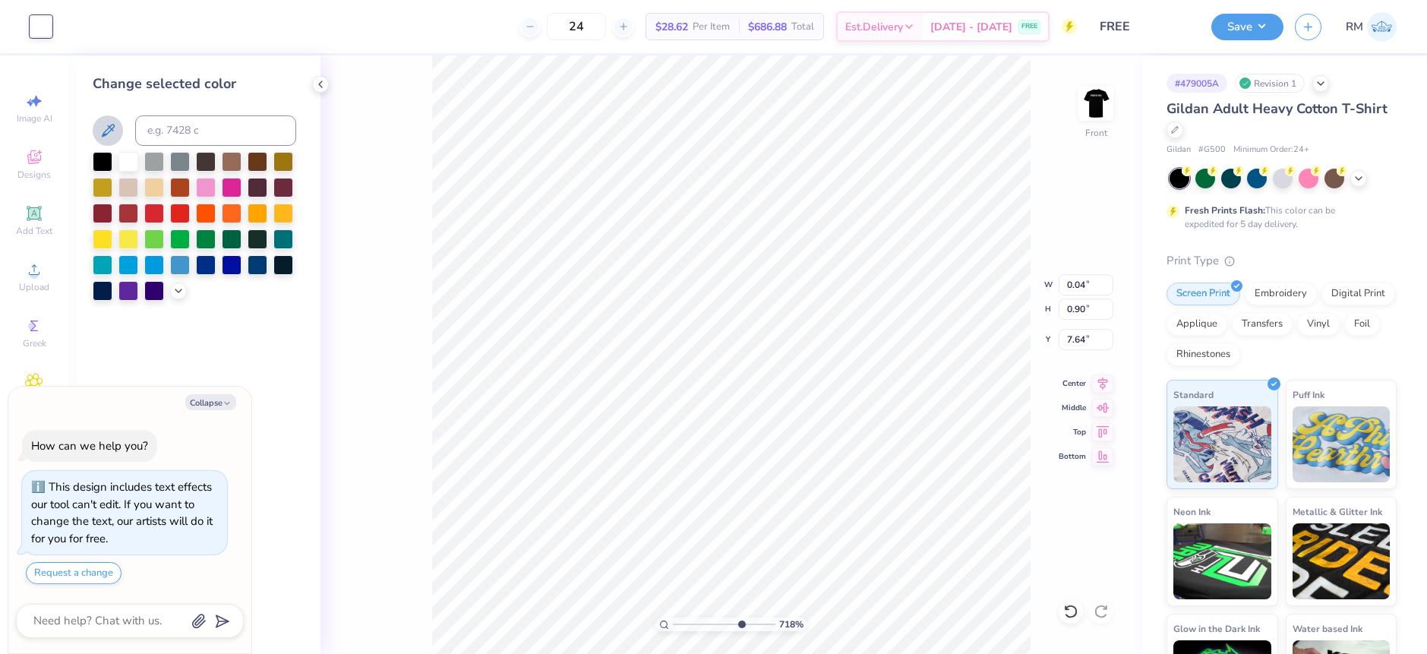
click at [105, 131] on icon at bounding box center [108, 130] width 13 height 13
type textarea "x"
type input "0.50"
type input "1.41"
type input "7.11"
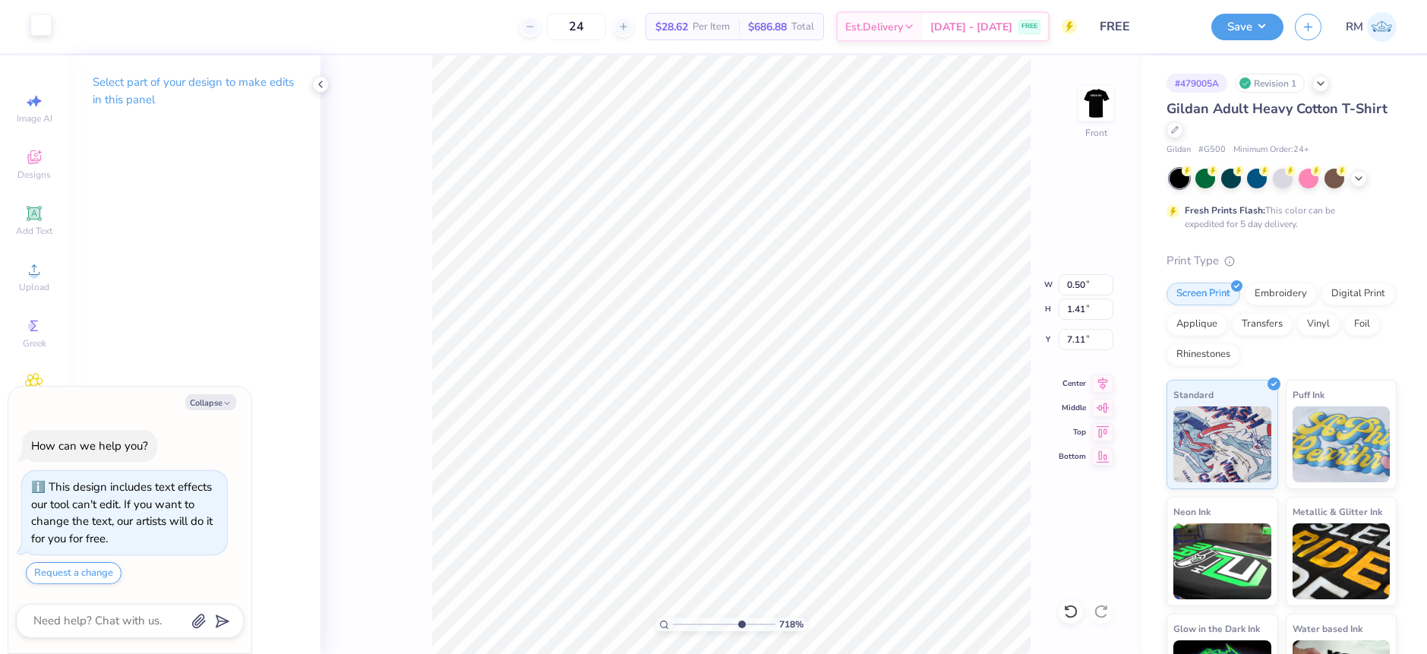
click at [34, 30] on div at bounding box center [40, 24] width 21 height 21
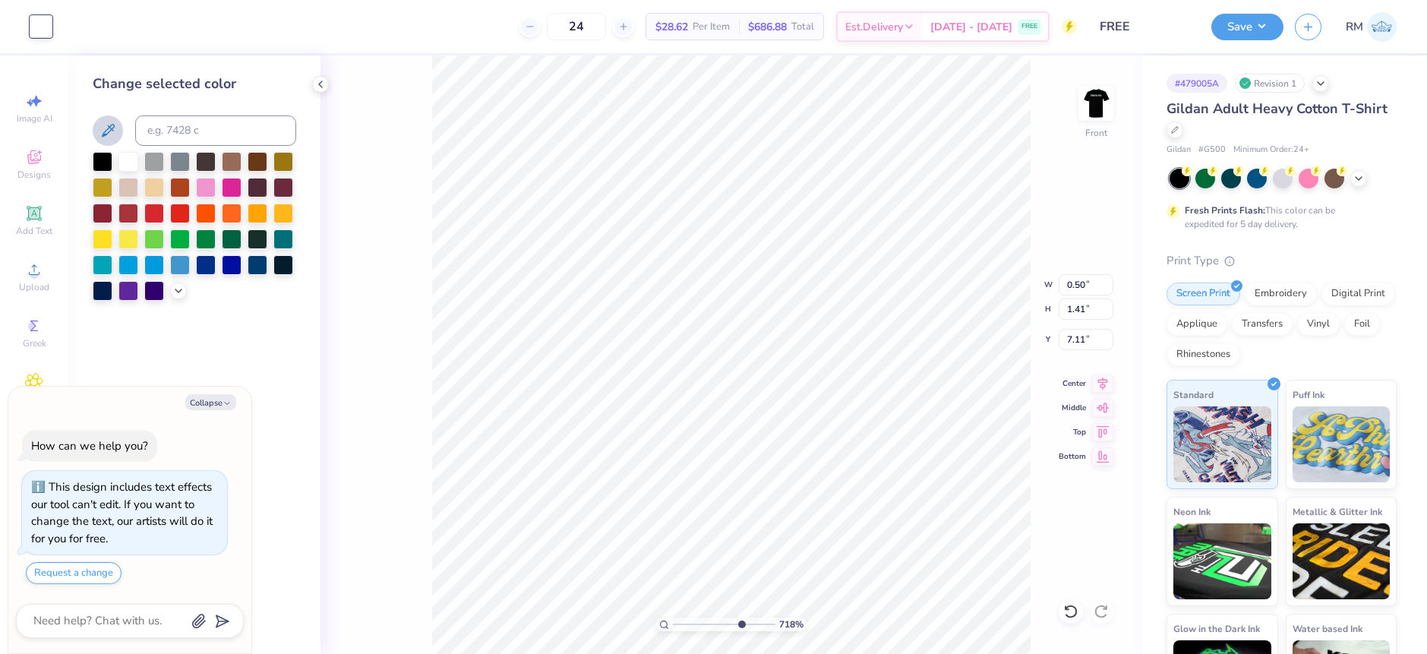
click at [102, 131] on icon at bounding box center [108, 131] width 18 height 18
type textarea "x"
type input "0.18"
type input "0.79"
type input "7.58"
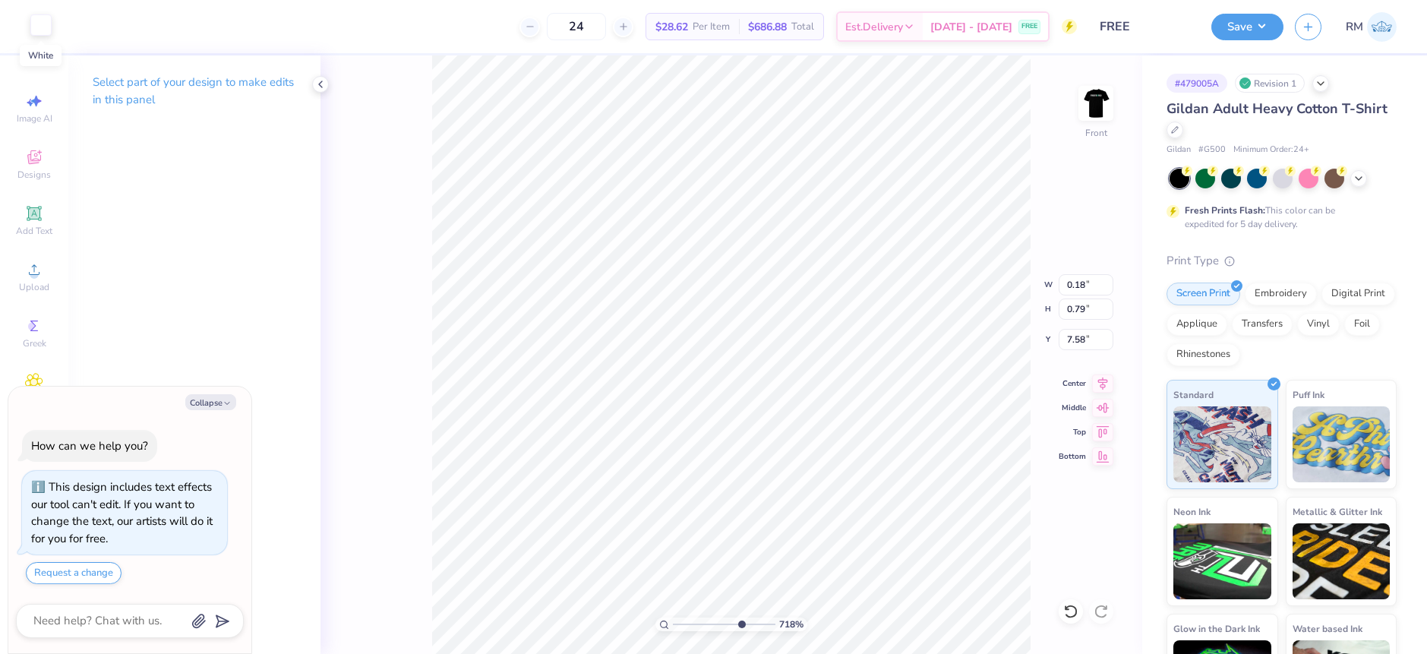
click at [30, 30] on div at bounding box center [40, 24] width 21 height 21
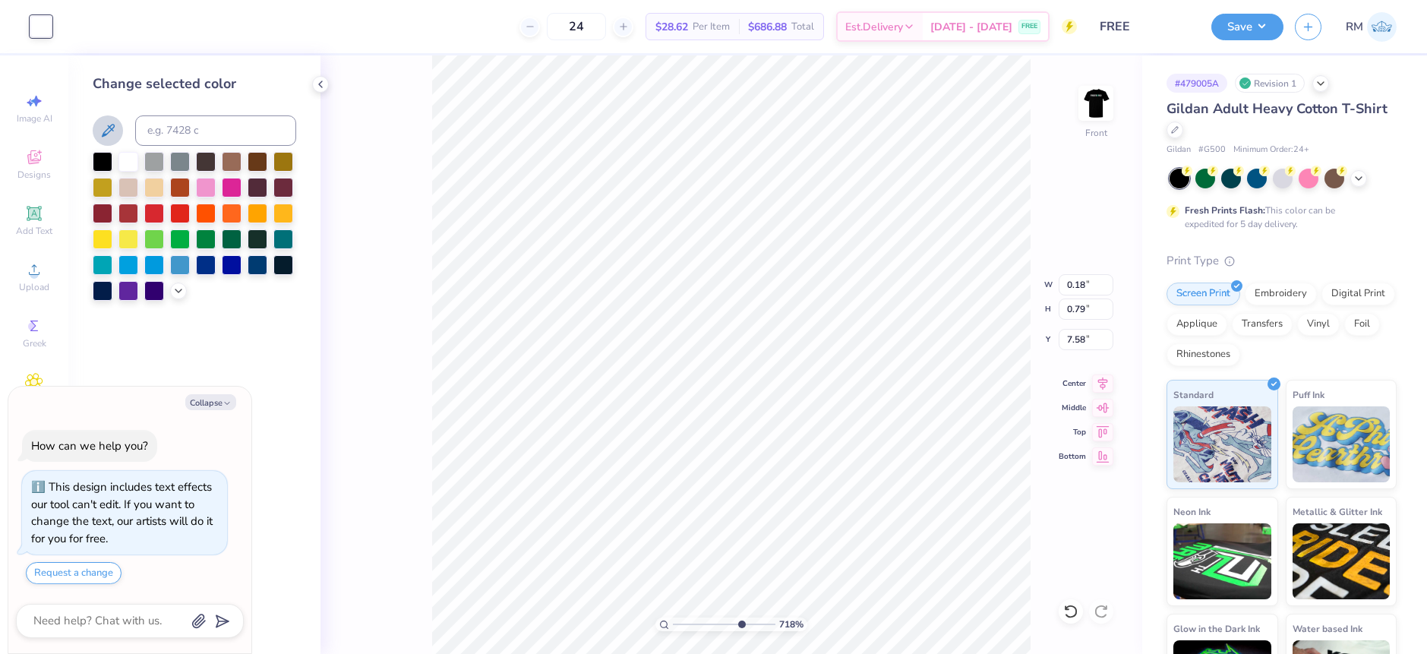
click at [112, 131] on icon at bounding box center [108, 131] width 18 height 18
type textarea "x"
type input "0.42"
type input "0.15"
type input "6.92"
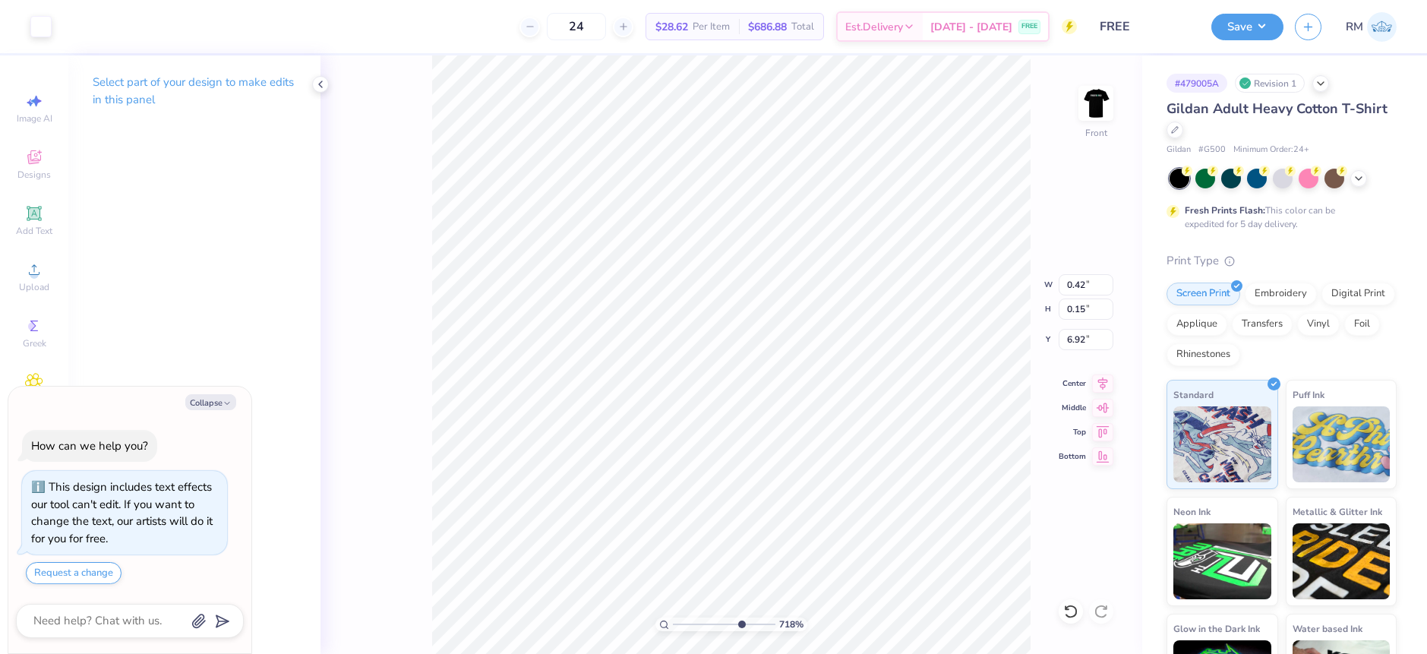
type textarea "x"
type input "0.59"
click at [41, 22] on div at bounding box center [40, 24] width 21 height 21
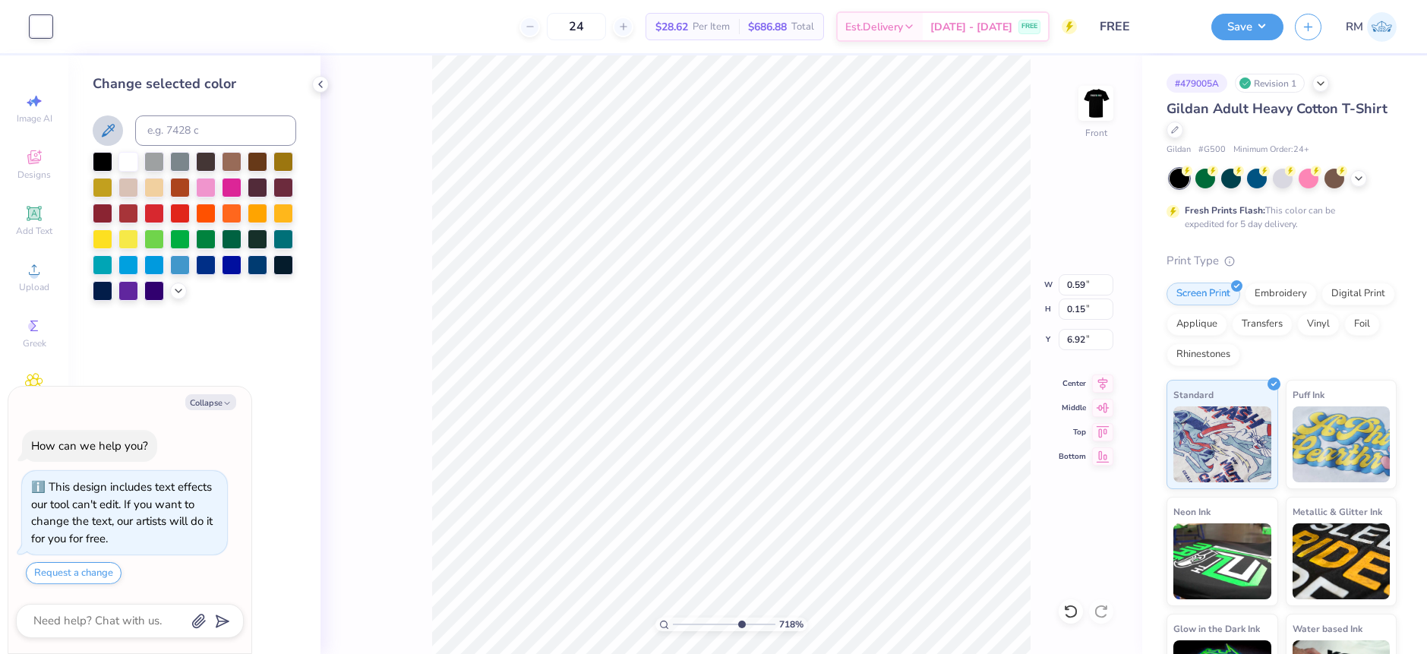
click at [114, 134] on icon at bounding box center [108, 131] width 18 height 18
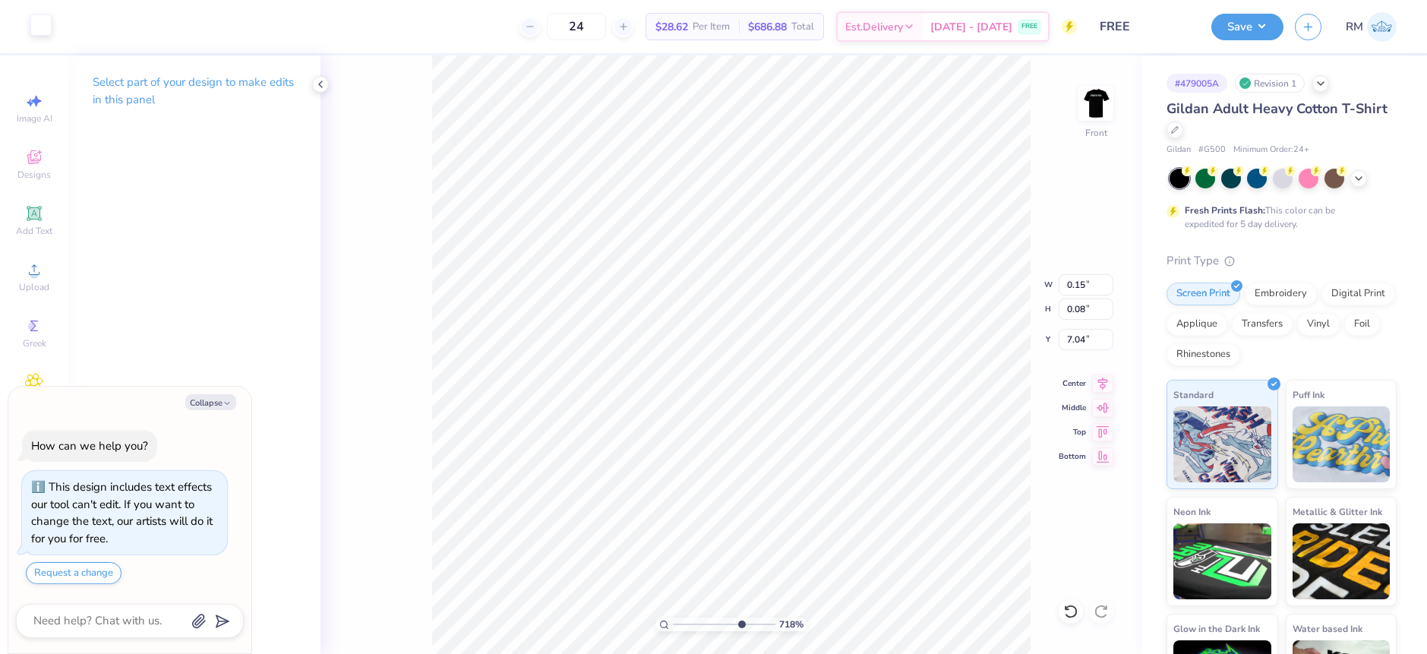
click at [30, 25] on div at bounding box center [40, 24] width 21 height 21
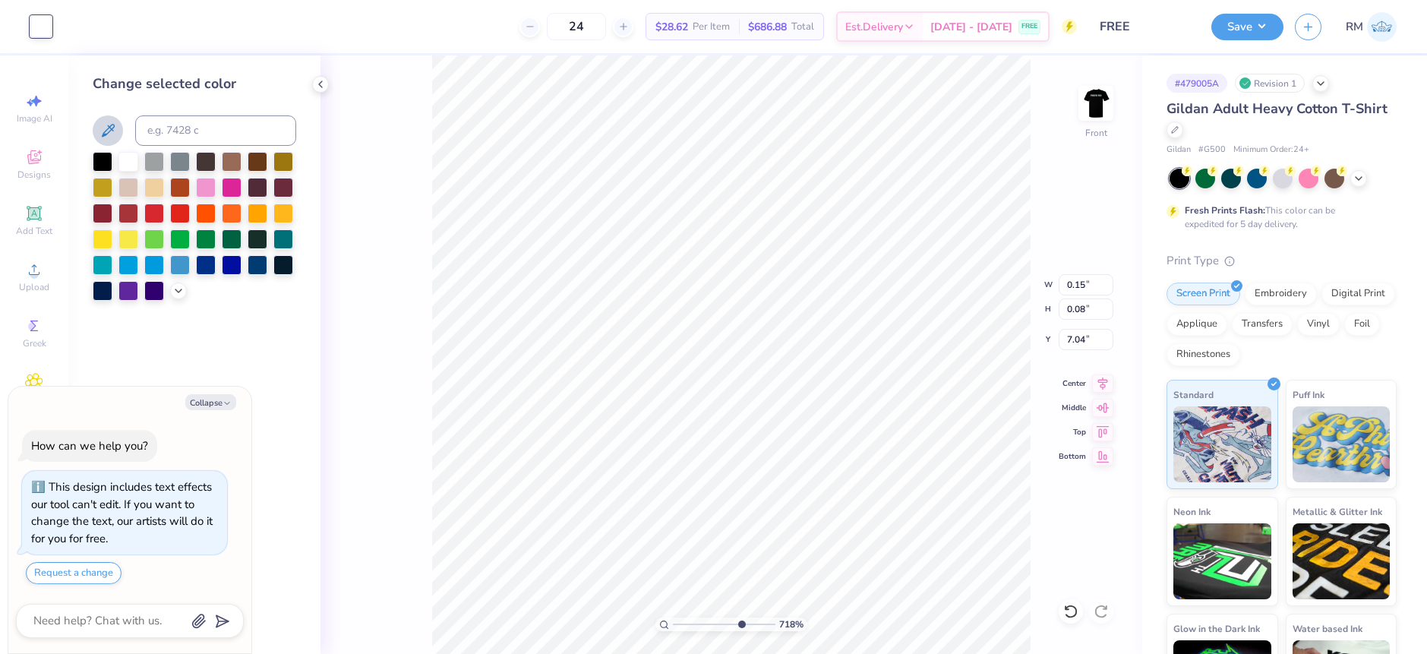
click at [102, 126] on icon at bounding box center [108, 131] width 18 height 18
type textarea "x"
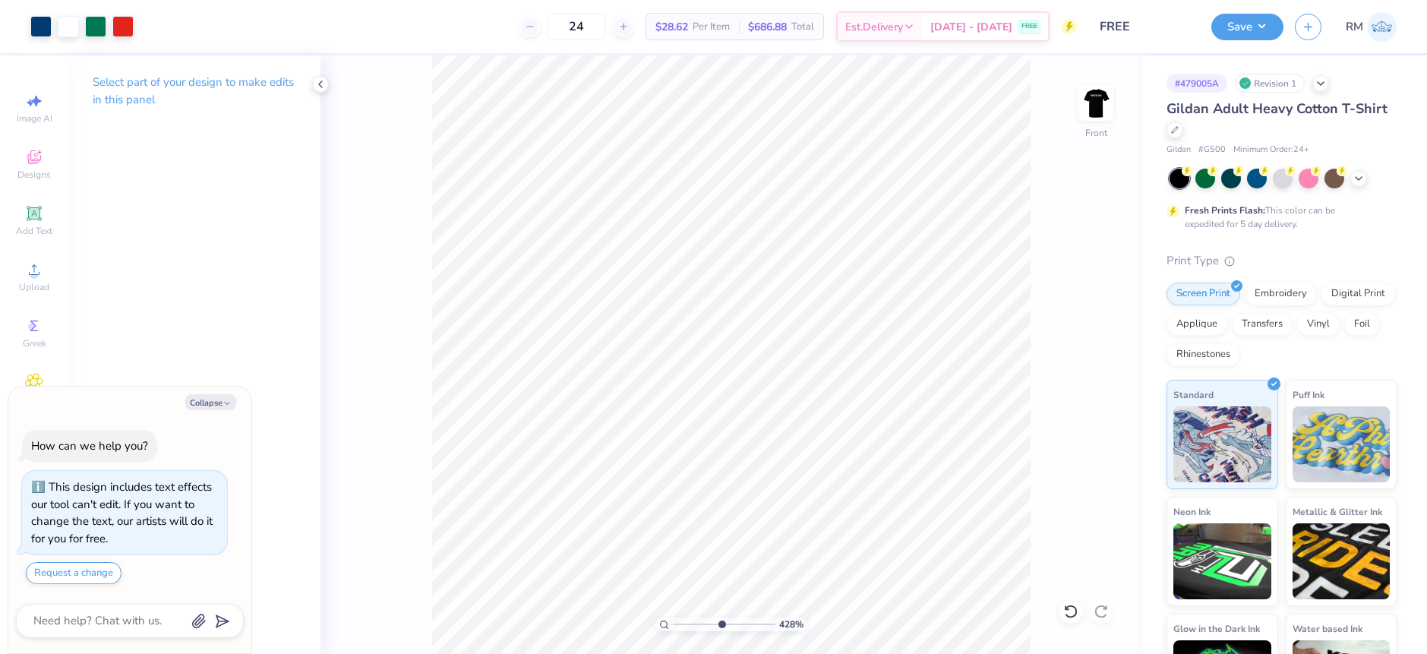
drag, startPoint x: 741, startPoint y: 625, endPoint x: 721, endPoint y: 599, distance: 33.0
type input "5.32"
click at [721, 617] on input "range" at bounding box center [724, 624] width 103 height 14
click at [1074, 611] on icon at bounding box center [1070, 611] width 15 height 15
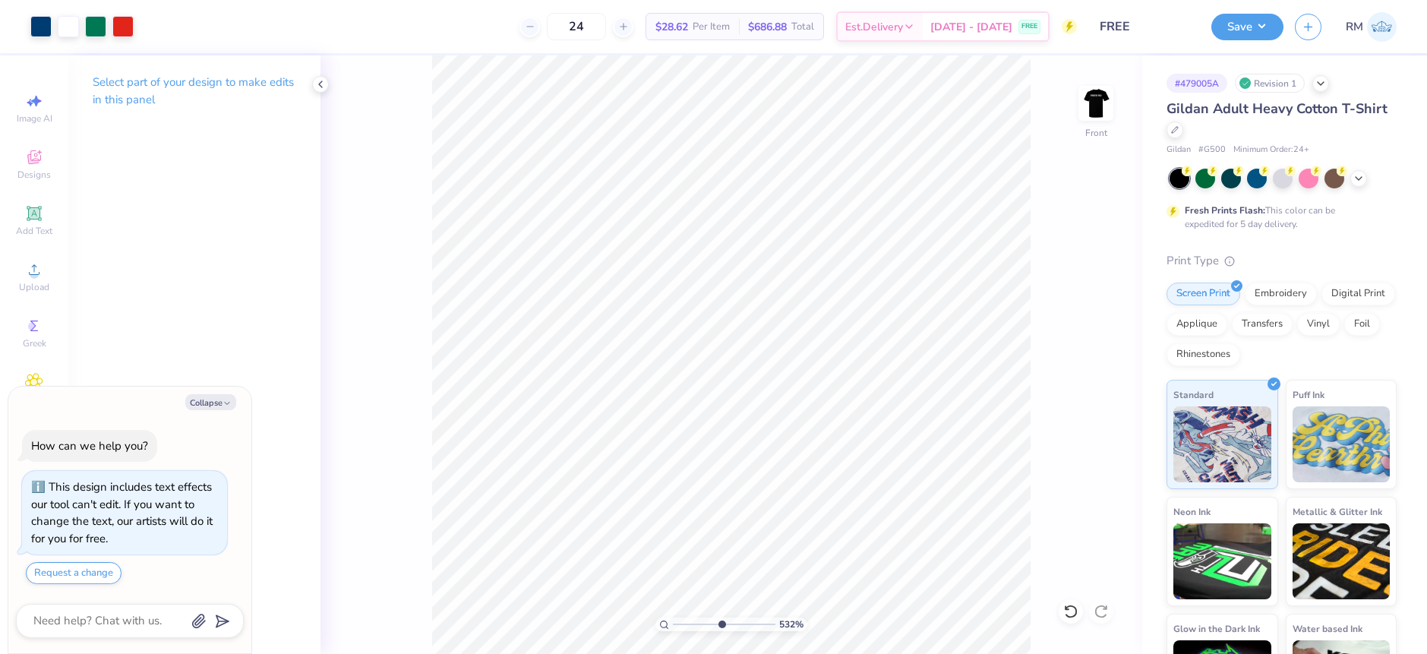
type textarea "x"
drag, startPoint x: 722, startPoint y: 627, endPoint x: 659, endPoint y: 628, distance: 62.3
type input "1"
click at [673, 628] on input "range" at bounding box center [724, 624] width 103 height 14
click at [1089, 102] on img at bounding box center [1096, 103] width 61 height 61
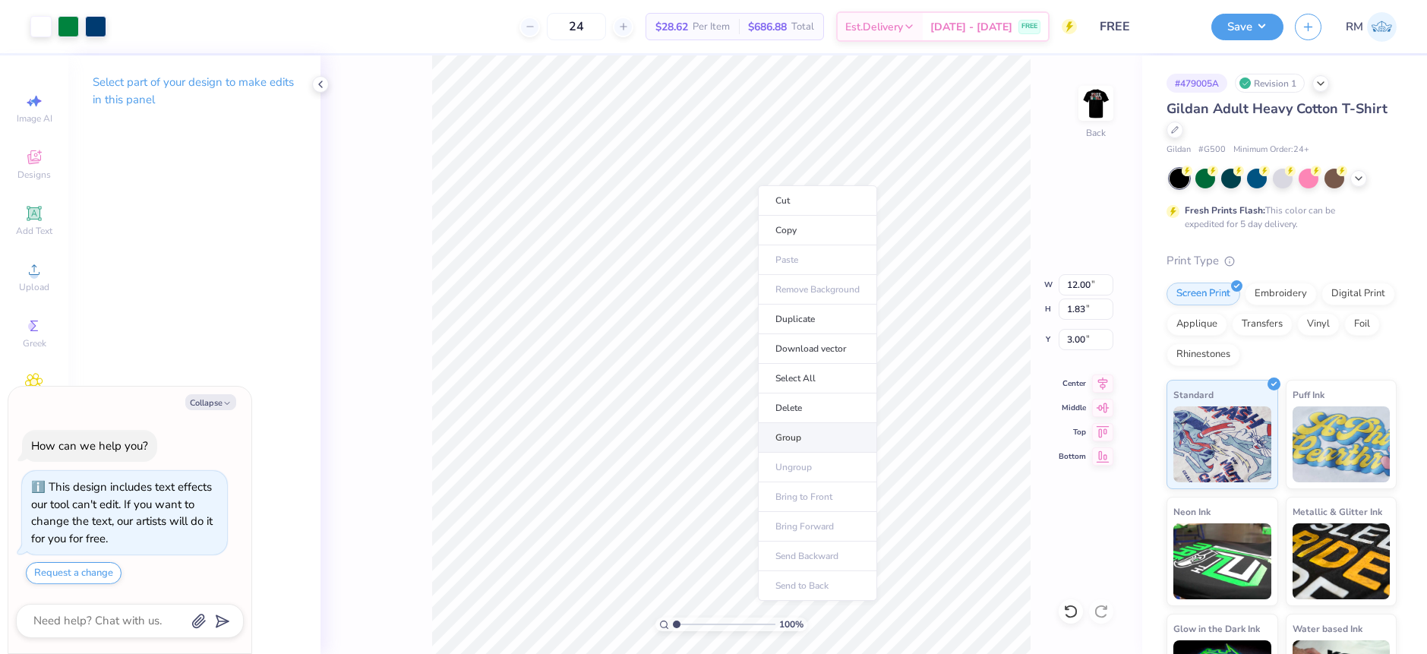
click at [797, 441] on li "Group" at bounding box center [817, 438] width 119 height 30
click at [1073, 90] on div "100 % Back W 12.00 12.00 " H 1.83 1.83 " Y 3.00 3.00 " Center Middle Top Bottom" at bounding box center [732, 354] width 822 height 598
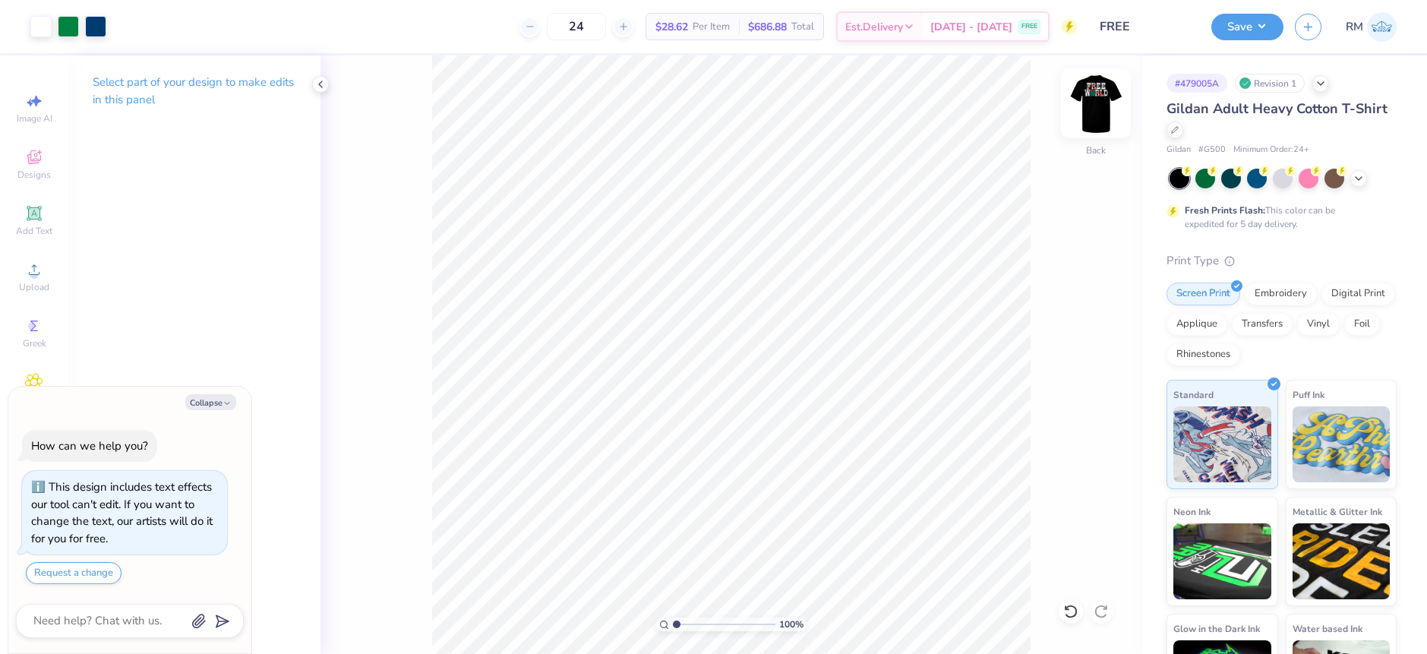
click at [1097, 111] on img at bounding box center [1096, 103] width 61 height 61
click at [1039, 398] on div "100 % Front" at bounding box center [732, 354] width 822 height 598
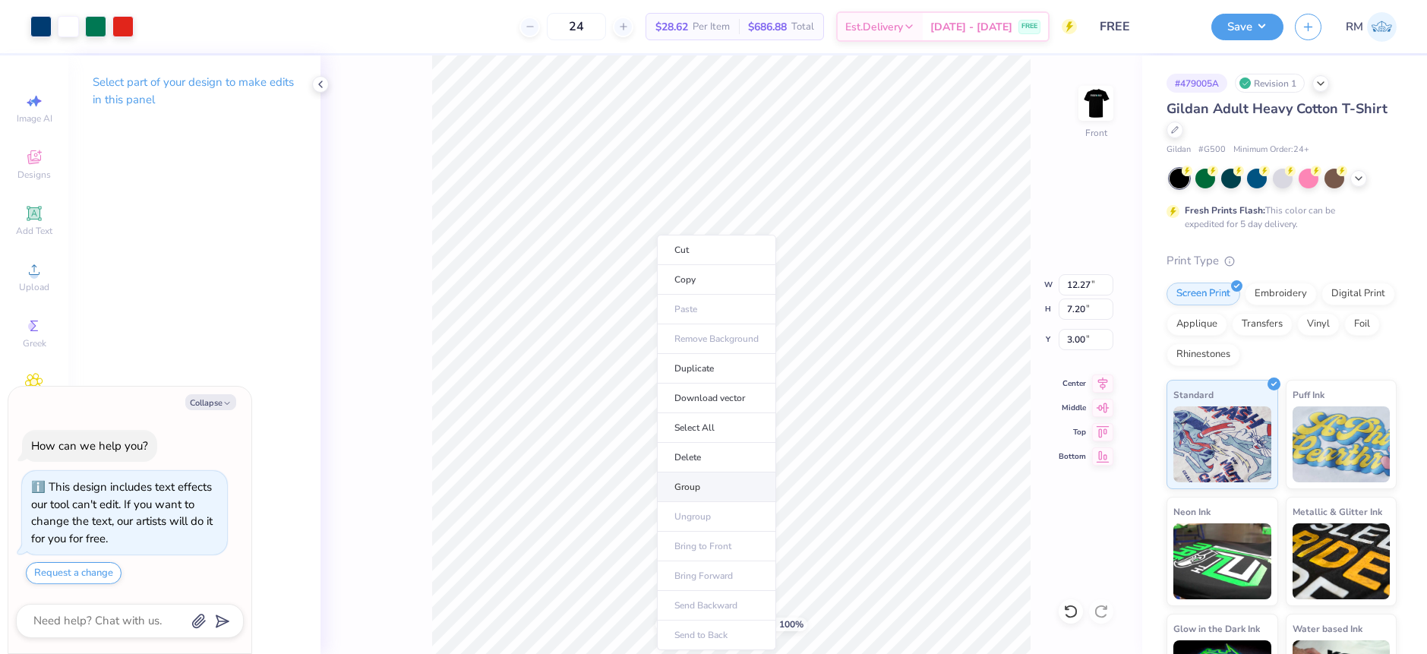
click at [690, 488] on li "Group" at bounding box center [716, 487] width 119 height 30
type textarea "x"
drag, startPoint x: 1078, startPoint y: 282, endPoint x: 1094, endPoint y: 283, distance: 16.0
click at [1094, 283] on input "12.27" at bounding box center [1086, 284] width 55 height 21
type input "12"
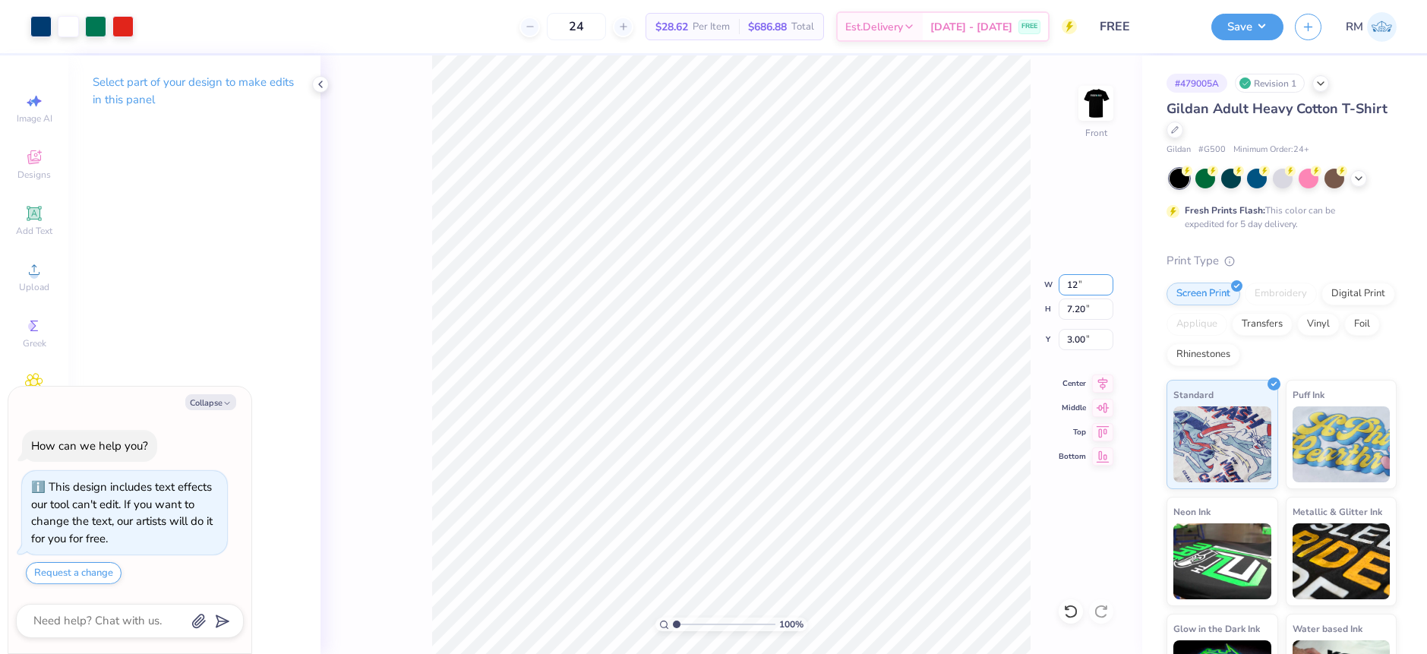
type textarea "x"
type input "12.00"
type input "7.04"
click at [1085, 343] on input "3.08" at bounding box center [1086, 339] width 55 height 21
type input "3.0"
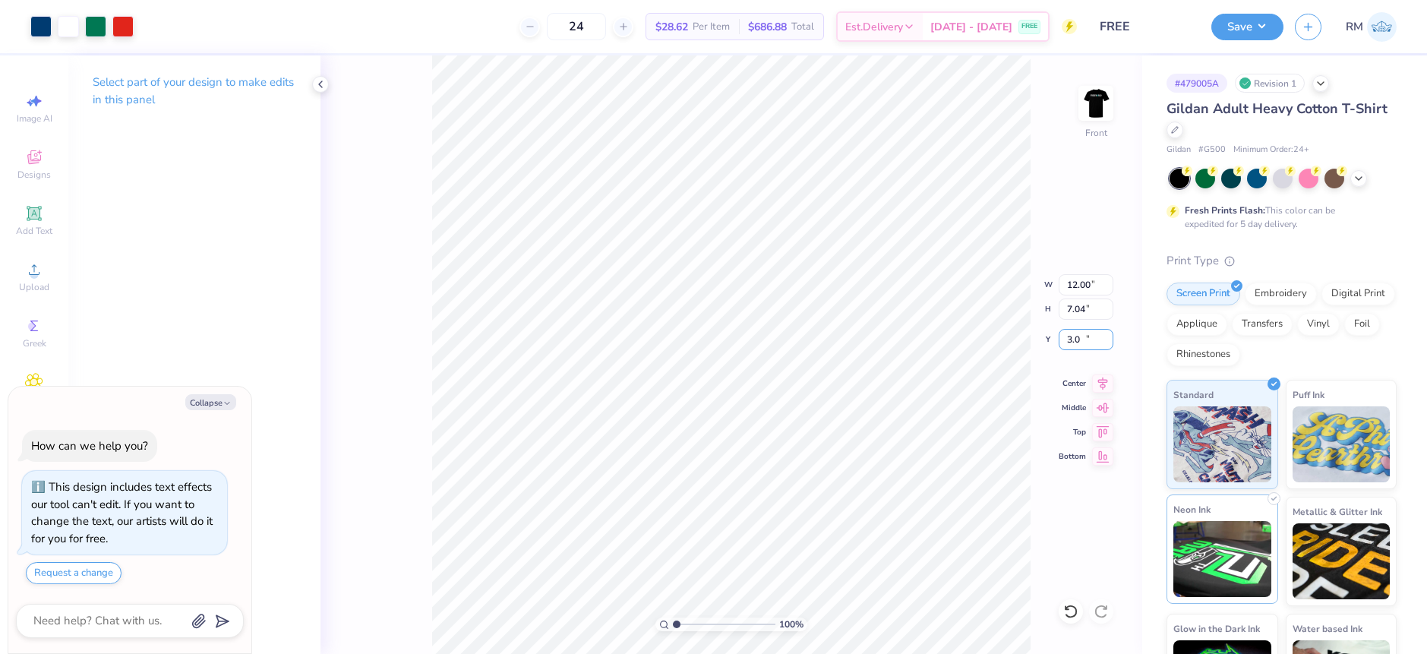
type textarea "x"
type input "3.00"
click at [884, 319] on div "Art colors 24 $28.62 Per Item $686.88 Total Est. Delivery Aug 23 - 26 FREE Desi…" at bounding box center [713, 327] width 1427 height 654
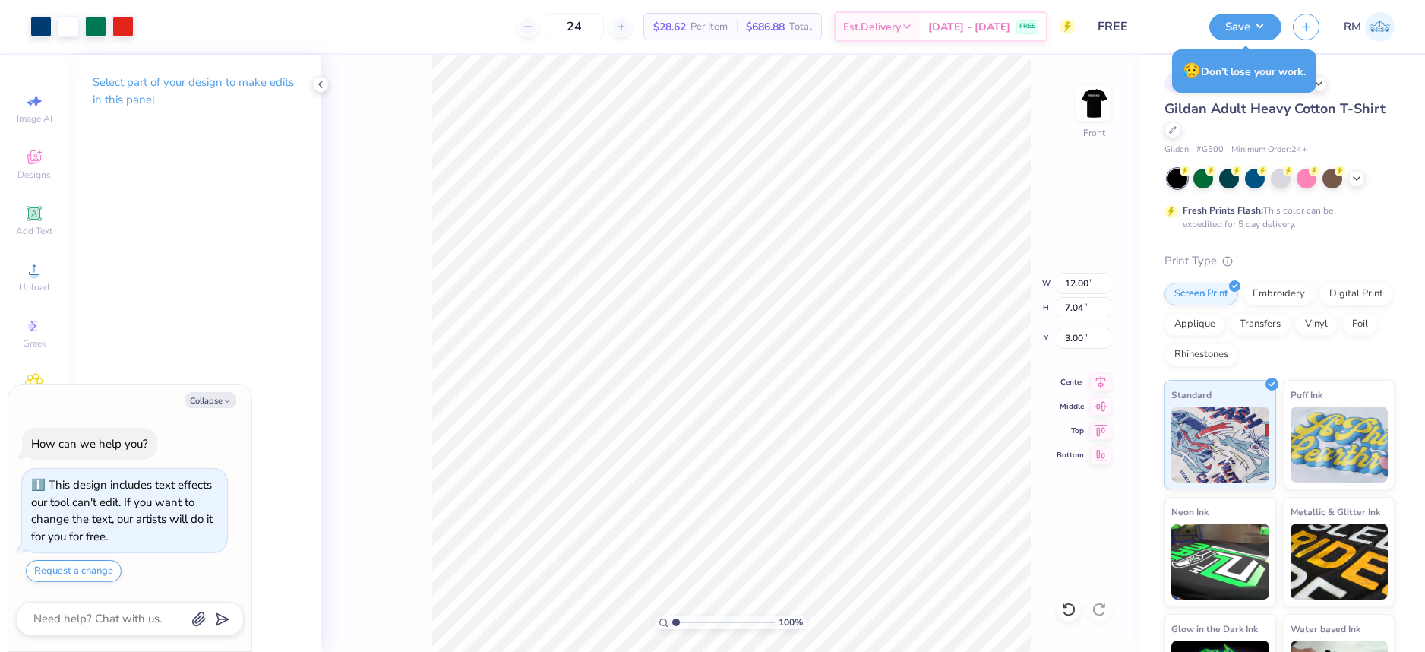
type textarea "x"
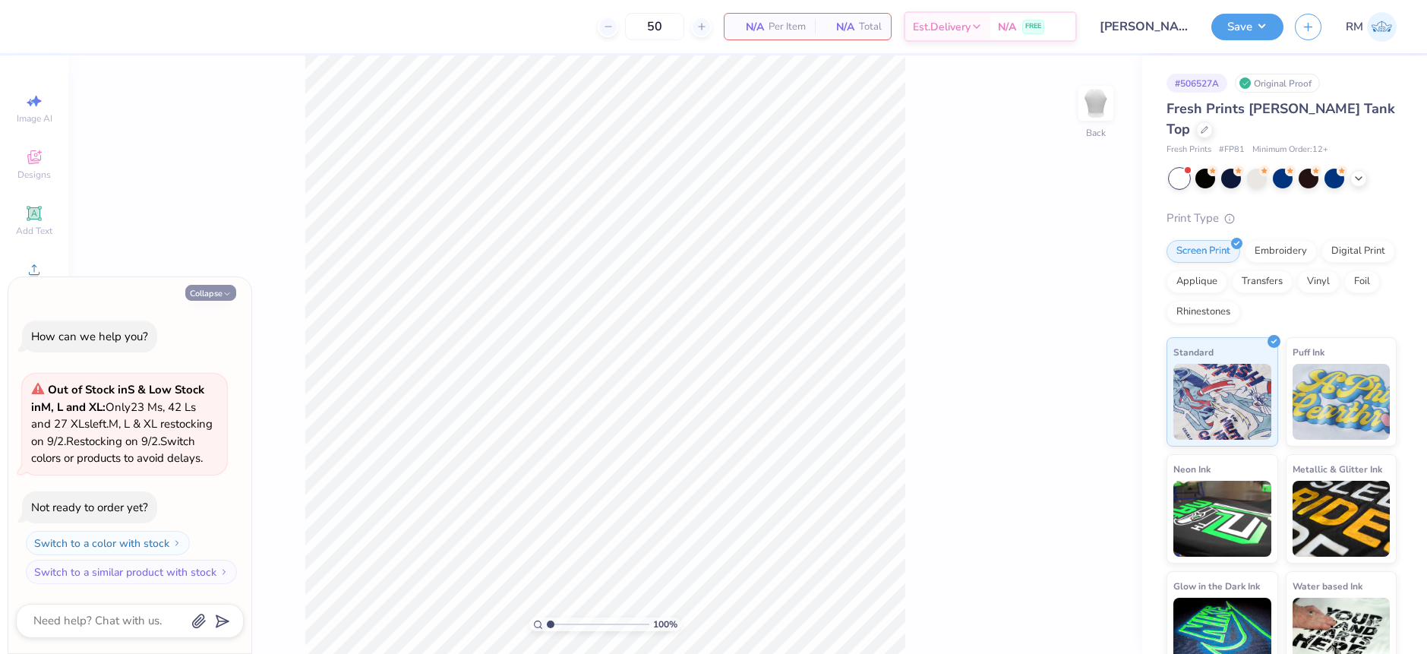
click at [197, 285] on button "Collapse" at bounding box center [210, 293] width 51 height 16
type textarea "x"
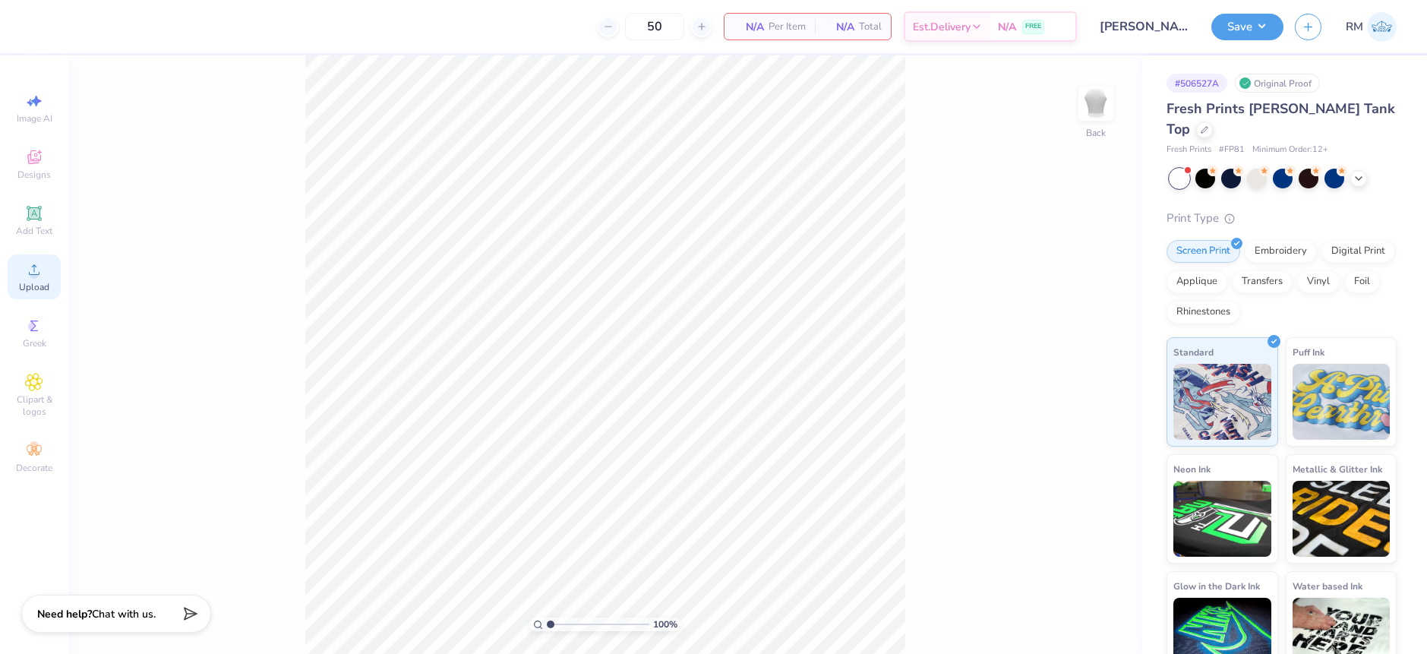
click at [30, 268] on icon at bounding box center [34, 270] width 18 height 18
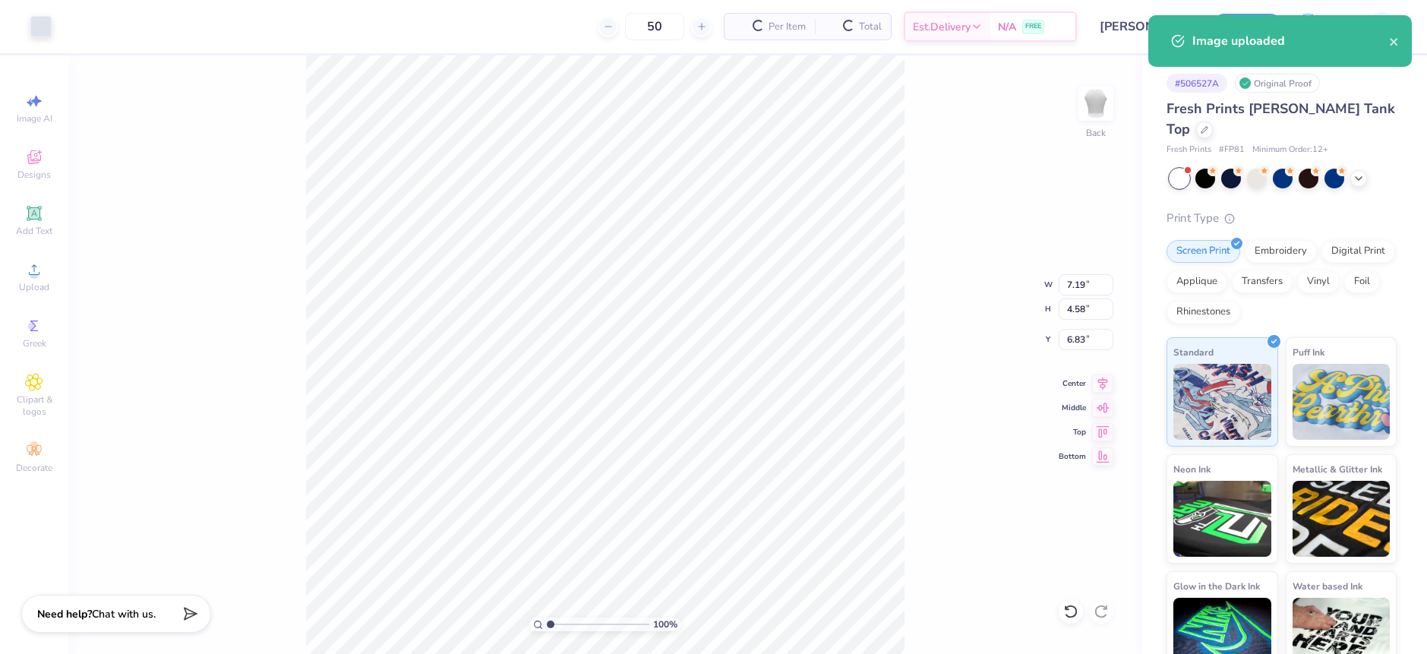
type input "3.85"
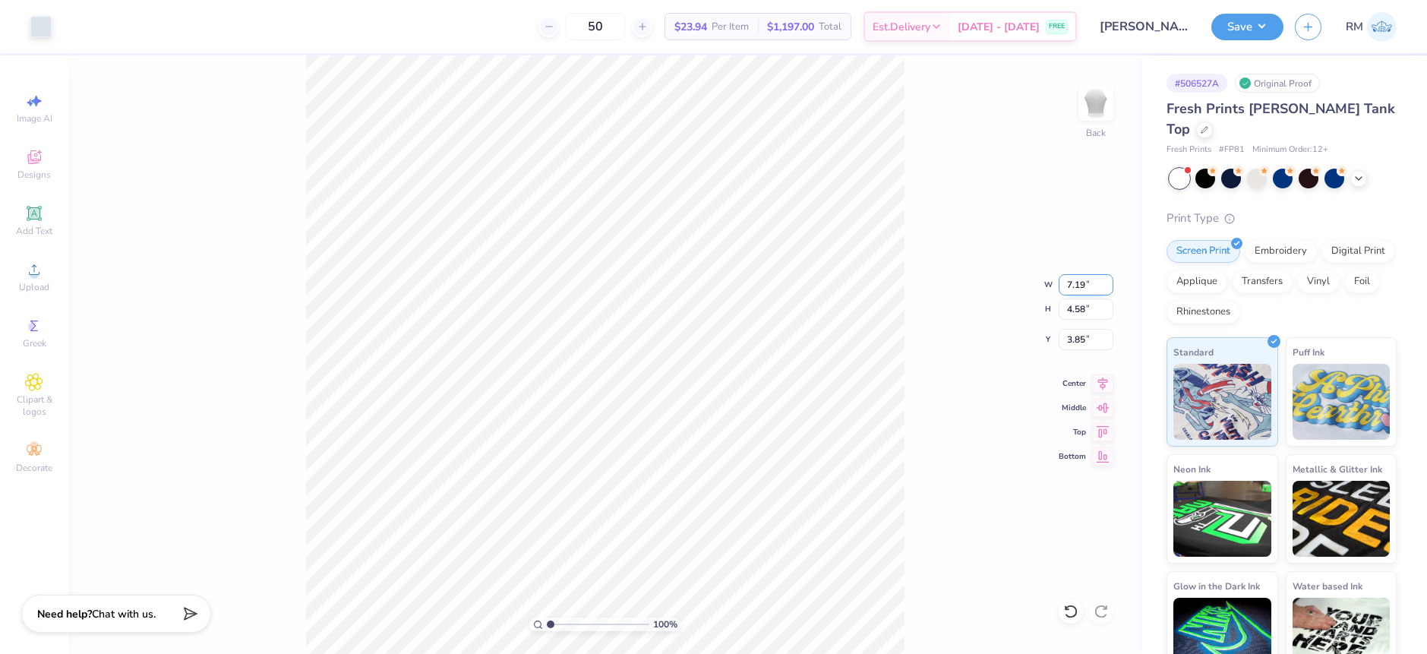
click at [1063, 292] on input "7.19" at bounding box center [1086, 284] width 55 height 21
type input "4.00"
type input "2.55"
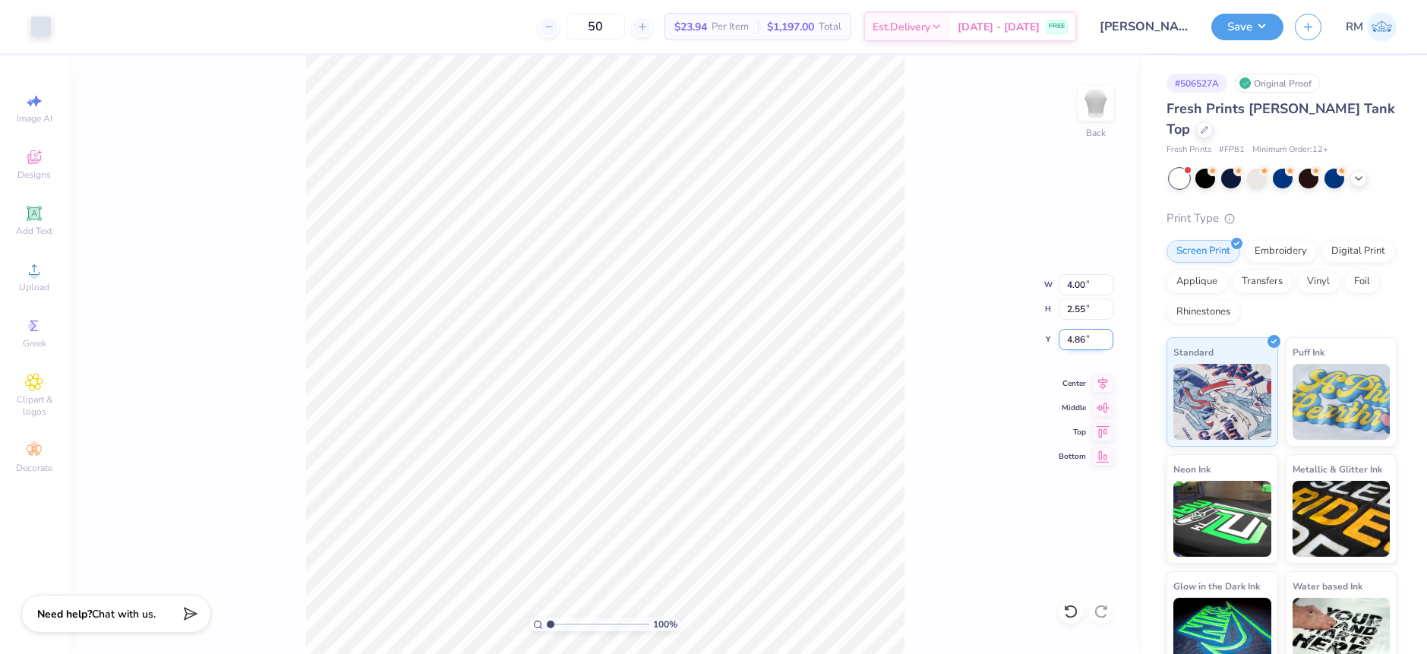
click at [1079, 345] on input "4.86" at bounding box center [1086, 339] width 55 height 21
type input "1"
type input "3.00"
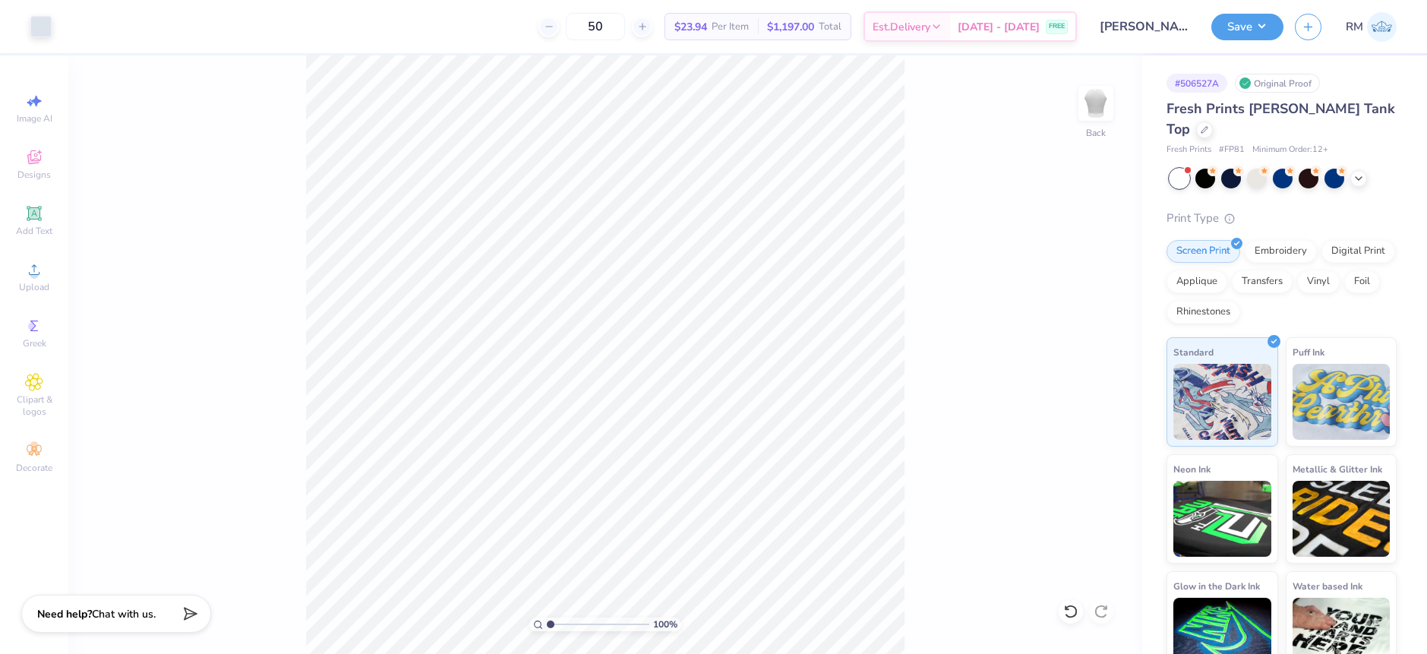
click at [966, 488] on div "100 % Back" at bounding box center [605, 354] width 1074 height 598
click at [36, 270] on icon at bounding box center [34, 270] width 18 height 18
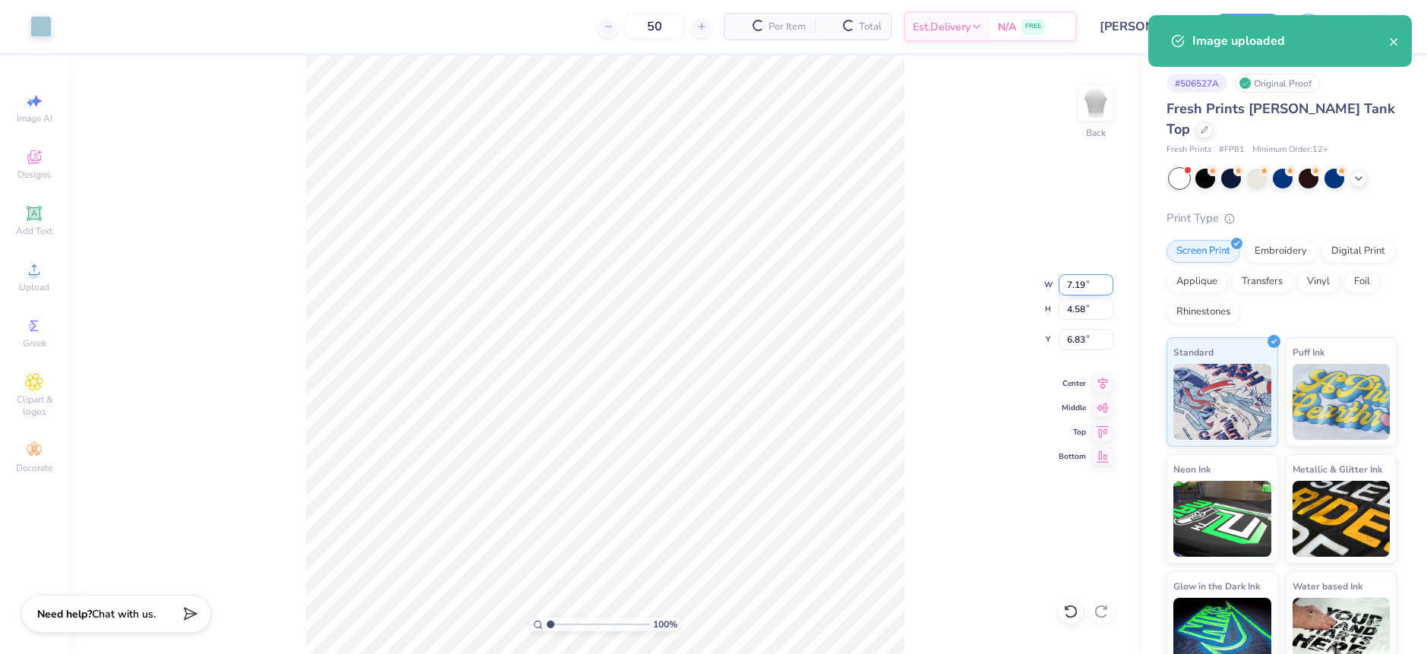
click at [1067, 281] on input "7.19" at bounding box center [1086, 284] width 55 height 21
type input "4.00"
type input "2.55"
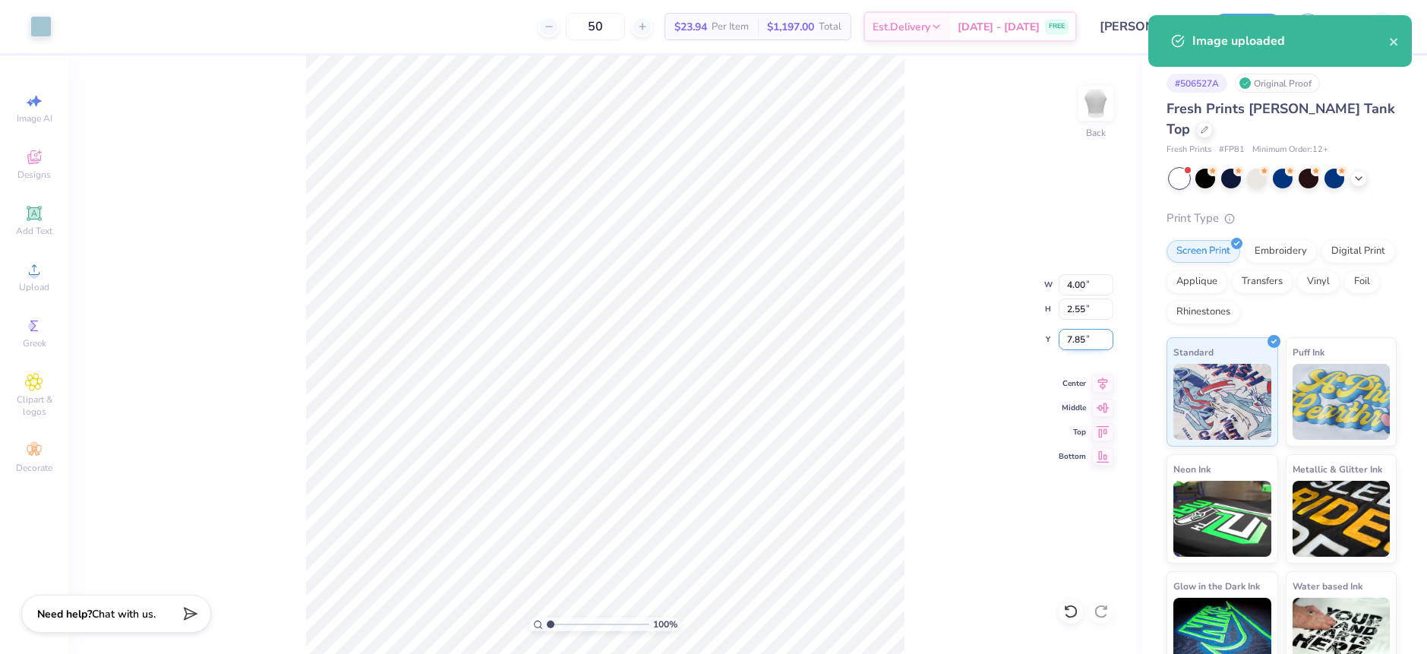
click at [1064, 342] on input "7.85" at bounding box center [1086, 339] width 55 height 21
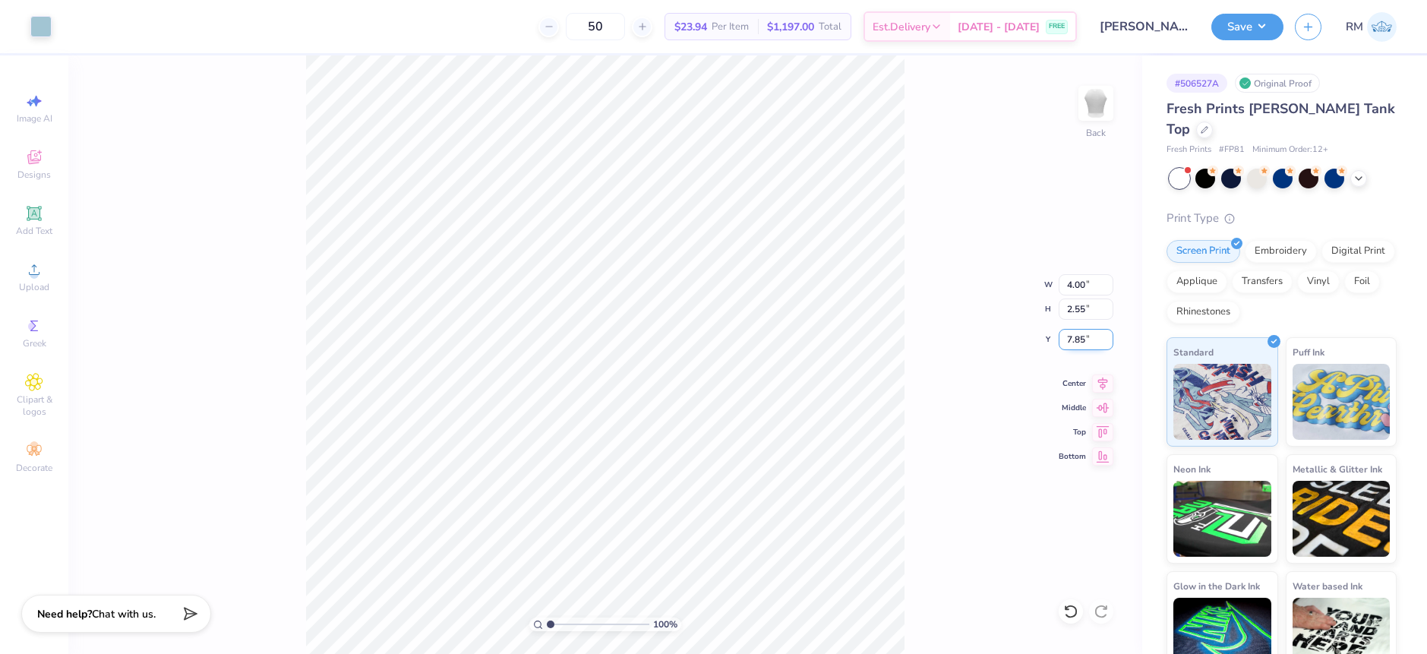
click at [1064, 342] on input "7.85" at bounding box center [1086, 339] width 55 height 21
type input "3.00"
type input "1"
drag, startPoint x: 549, startPoint y: 619, endPoint x: 527, endPoint y: 610, distance: 23.8
click at [547, 617] on input "range" at bounding box center [598, 624] width 103 height 14
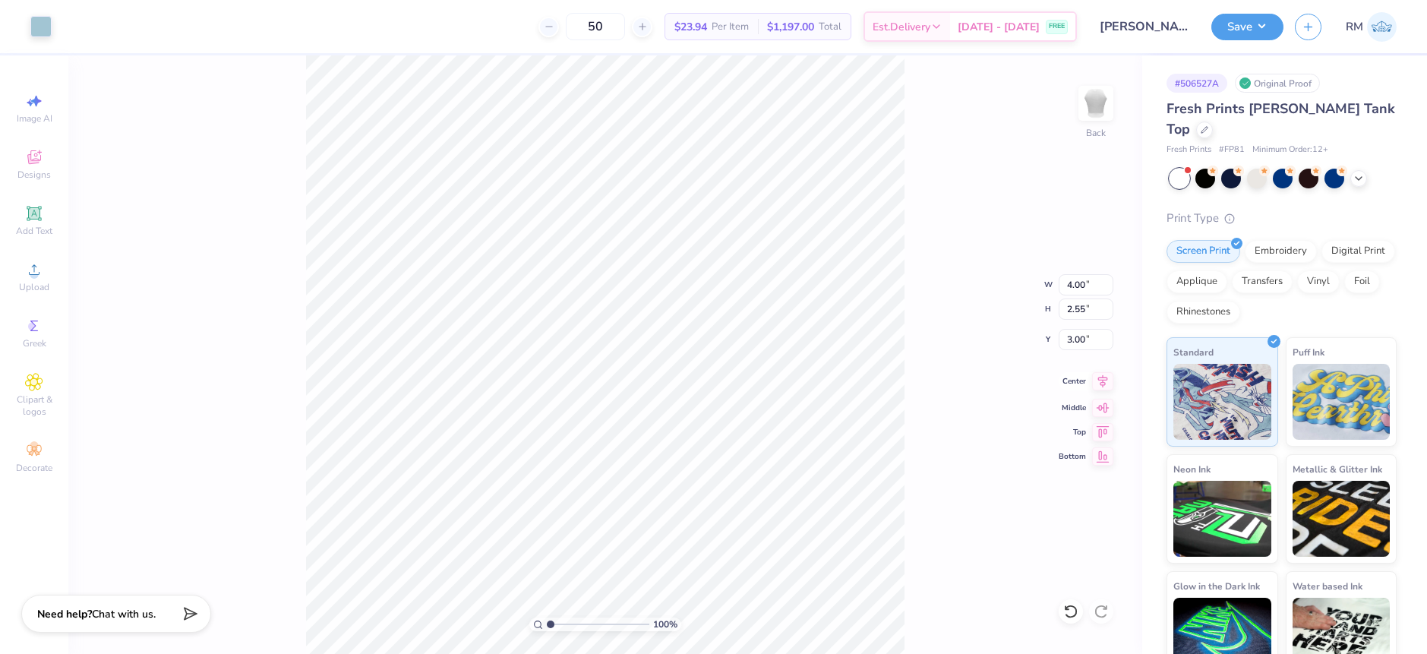
click at [1103, 375] on icon at bounding box center [1103, 380] width 10 height 13
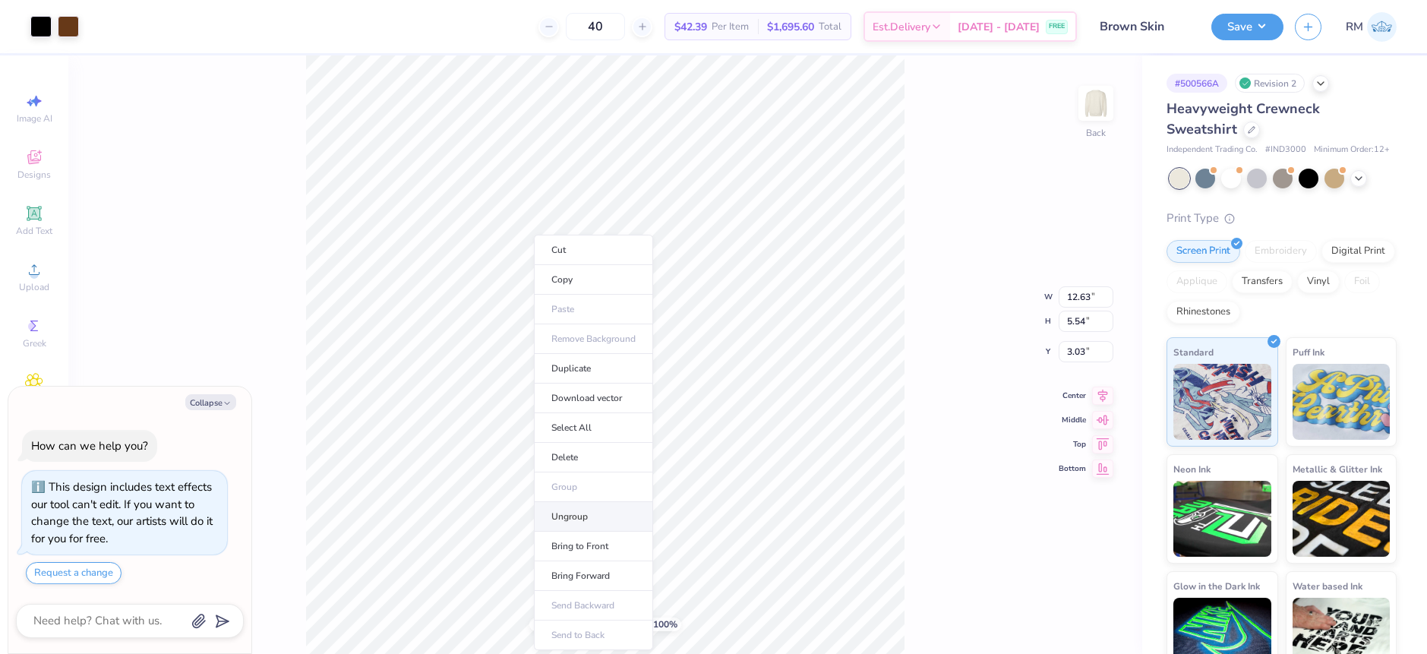
click at [566, 515] on li "Ungroup" at bounding box center [593, 517] width 119 height 30
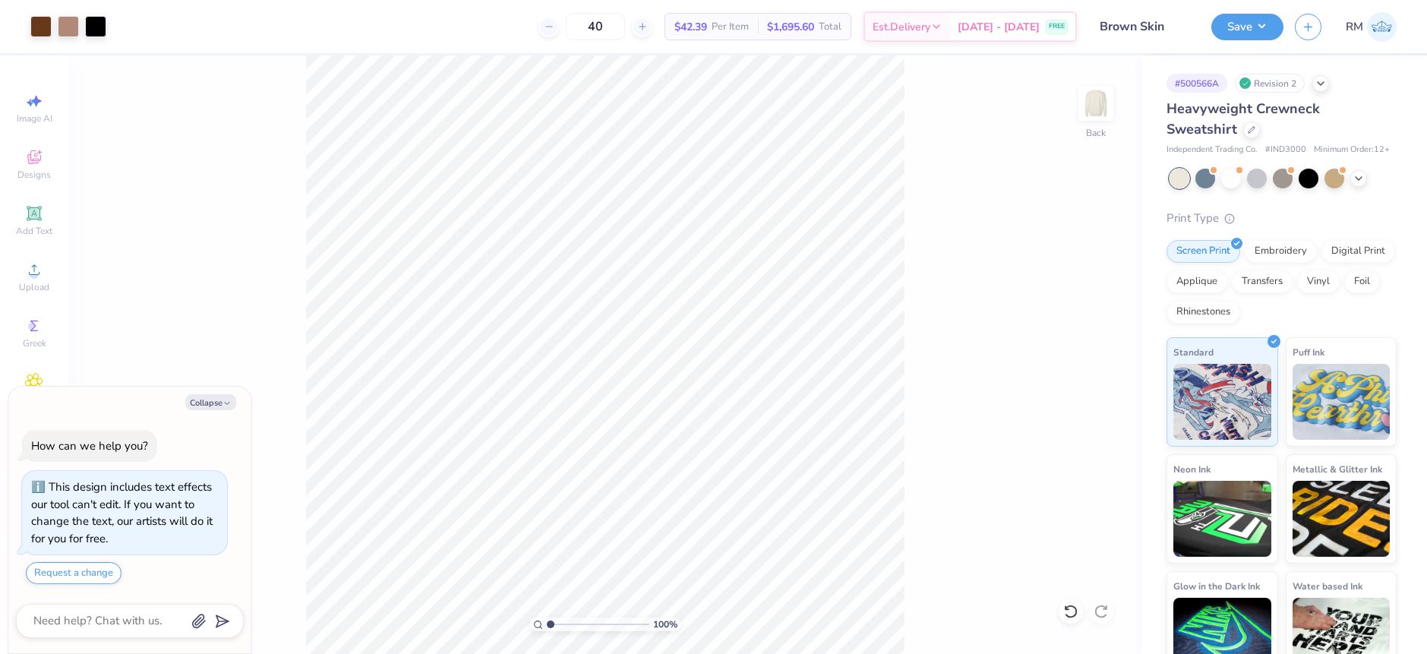
type textarea "x"
drag, startPoint x: 553, startPoint y: 623, endPoint x: 594, endPoint y: 621, distance: 41.1
type input "5.25"
click at [594, 621] on input "range" at bounding box center [598, 624] width 103 height 14
click at [697, 654] on html "Art colors 40 $42.39 Per Item $1,695.60 Total Est. Delivery [DATE] - [DATE] FRE…" at bounding box center [713, 327] width 1427 height 654
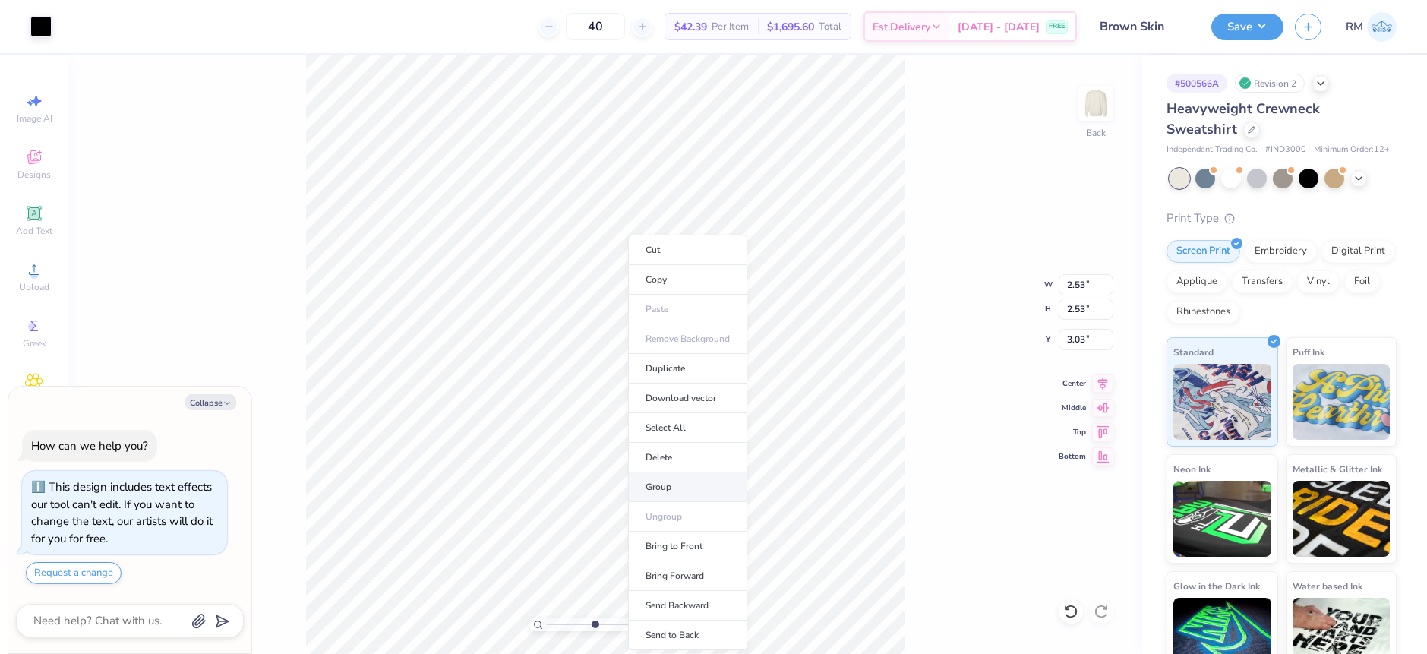
click at [661, 481] on li "Group" at bounding box center [687, 487] width 119 height 30
click at [679, 249] on li "Cut" at bounding box center [706, 250] width 119 height 30
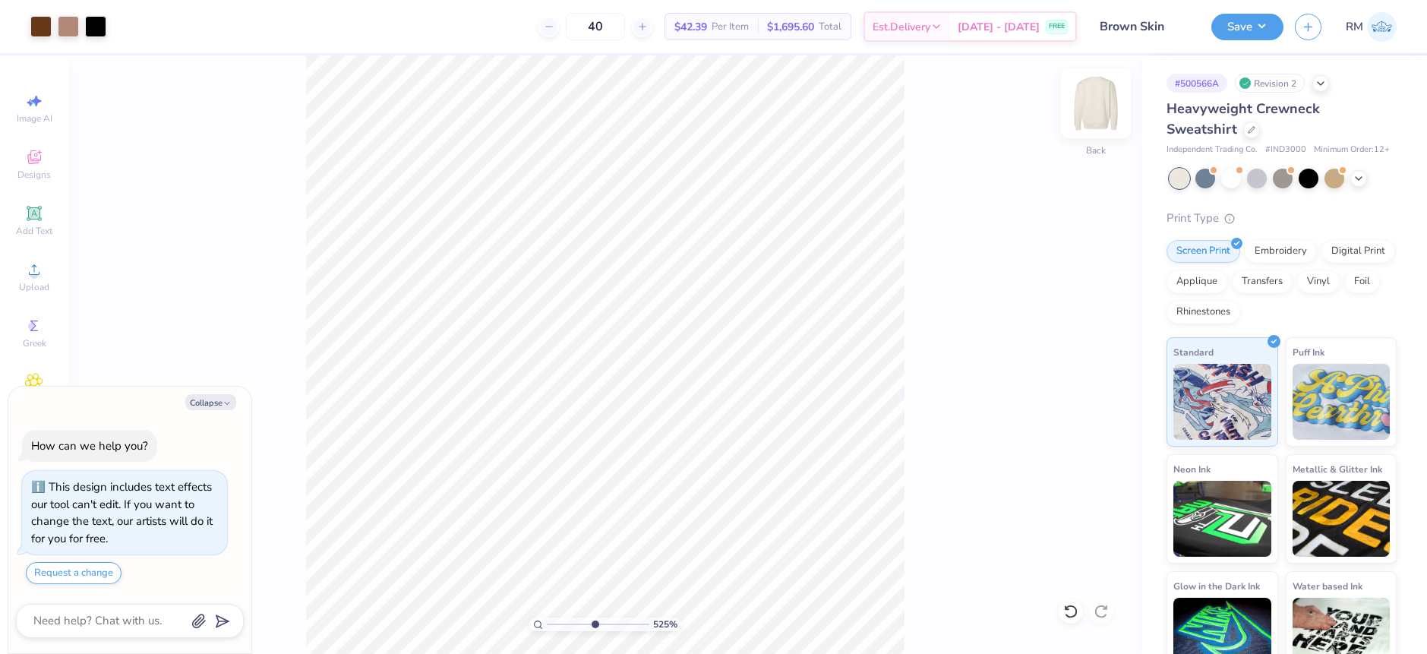
click at [1087, 115] on img at bounding box center [1096, 103] width 61 height 61
type textarea "x"
drag, startPoint x: 592, startPoint y: 621, endPoint x: 544, endPoint y: 619, distance: 47.9
type input "1"
click at [547, 619] on input "range" at bounding box center [598, 624] width 103 height 14
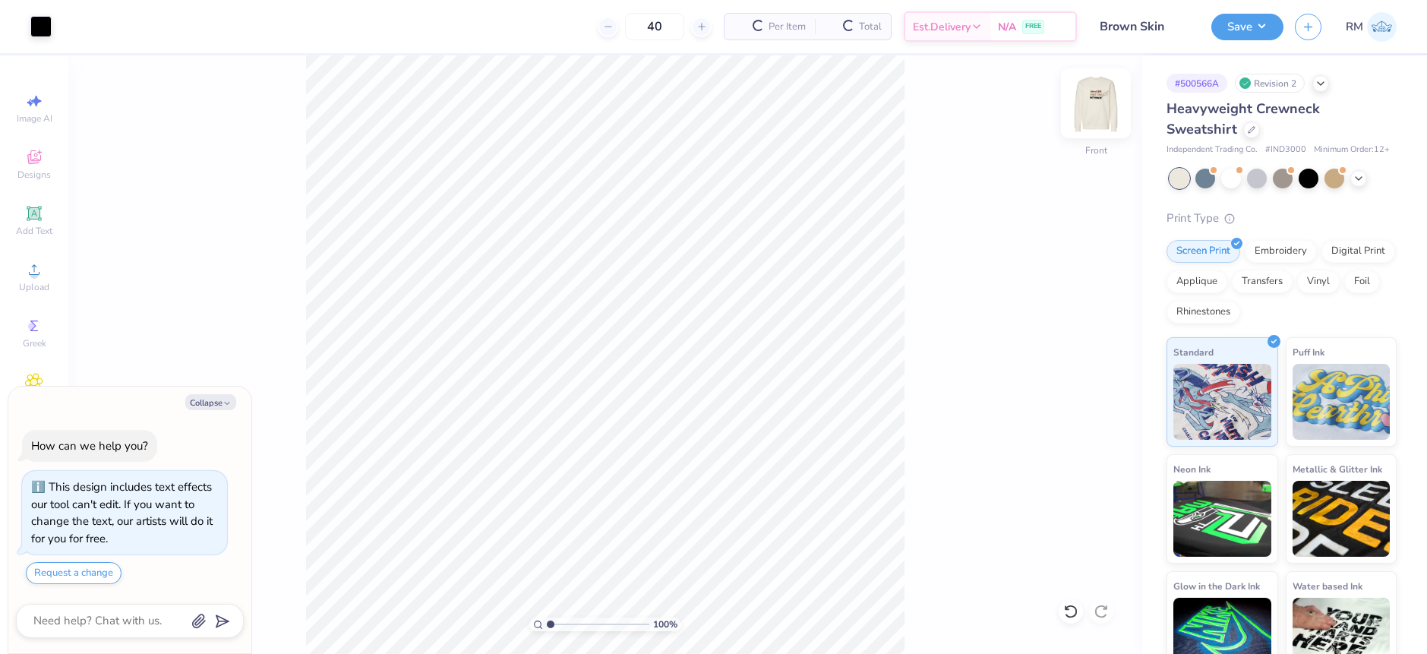
click at [1085, 113] on img at bounding box center [1096, 103] width 61 height 61
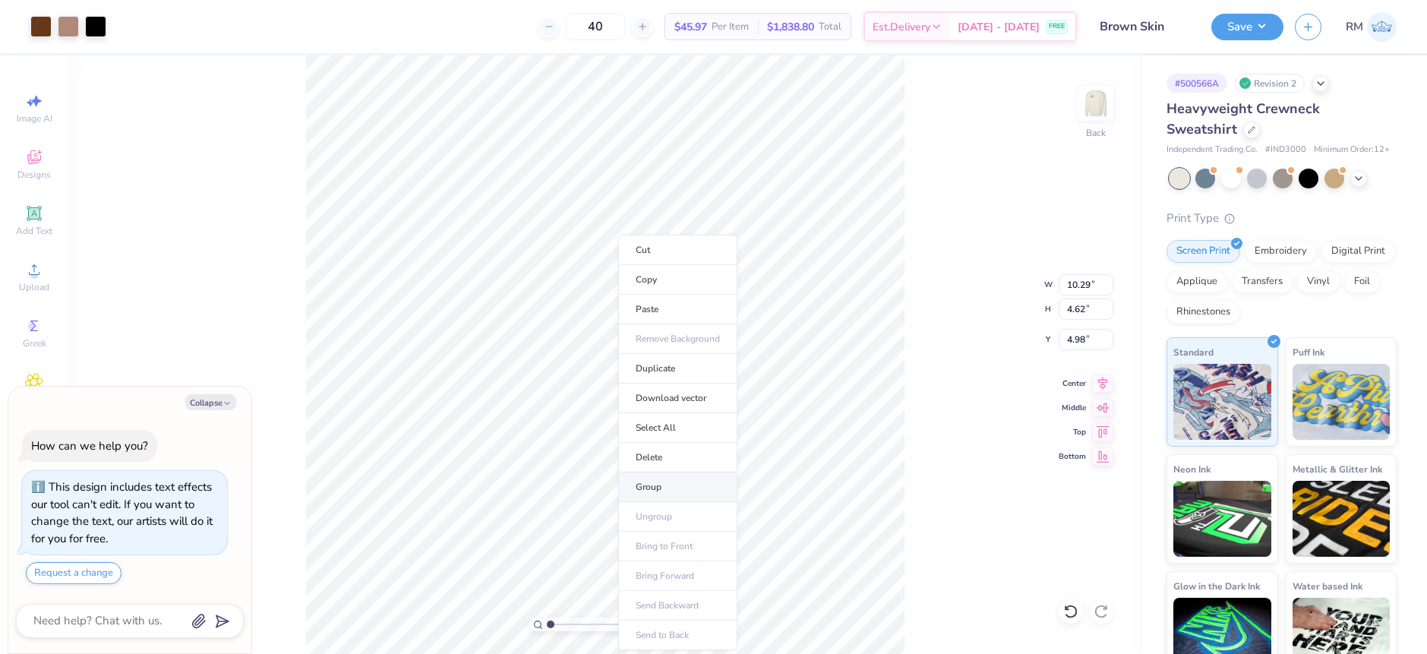
click at [661, 488] on li "Group" at bounding box center [677, 487] width 119 height 30
click at [1066, 608] on icon at bounding box center [1067, 607] width 3 height 3
type textarea "x"
type input "3.92"
type input "3.35"
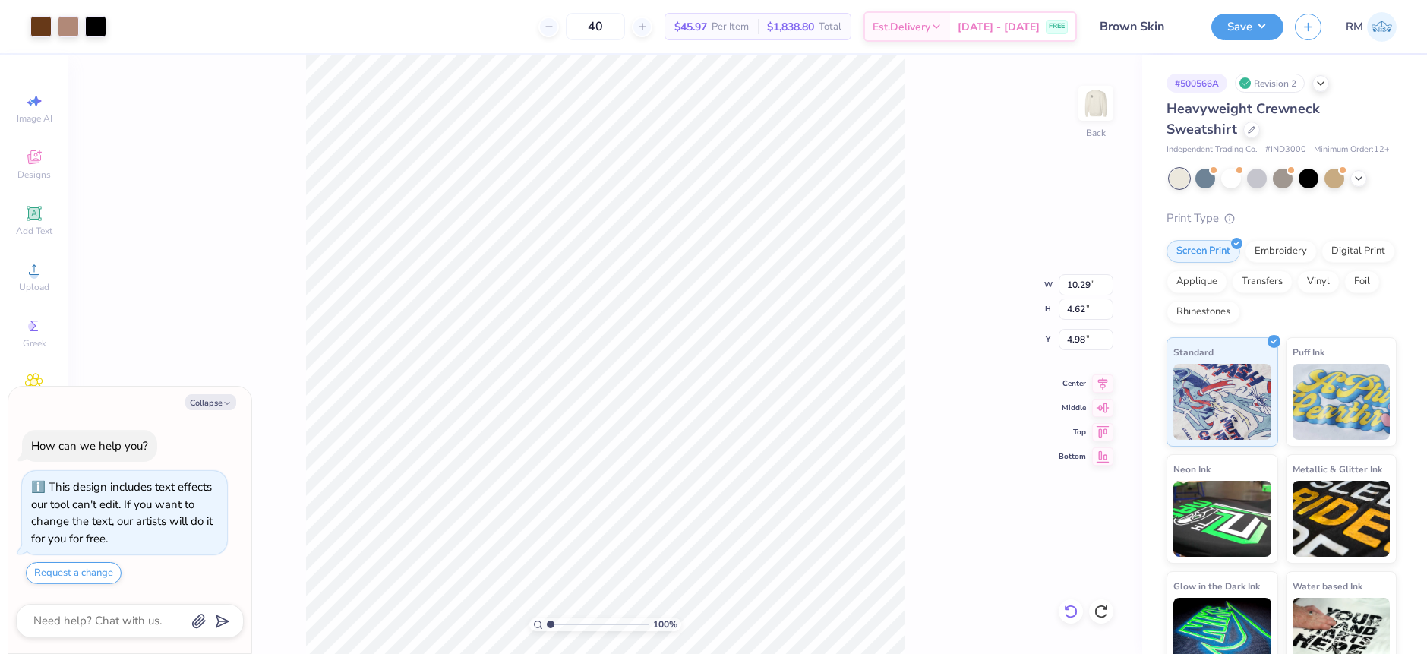
type input "5.22"
click at [633, 478] on li "Group" at bounding box center [662, 487] width 119 height 30
type textarea "x"
type input "9.67"
type input "6.80"
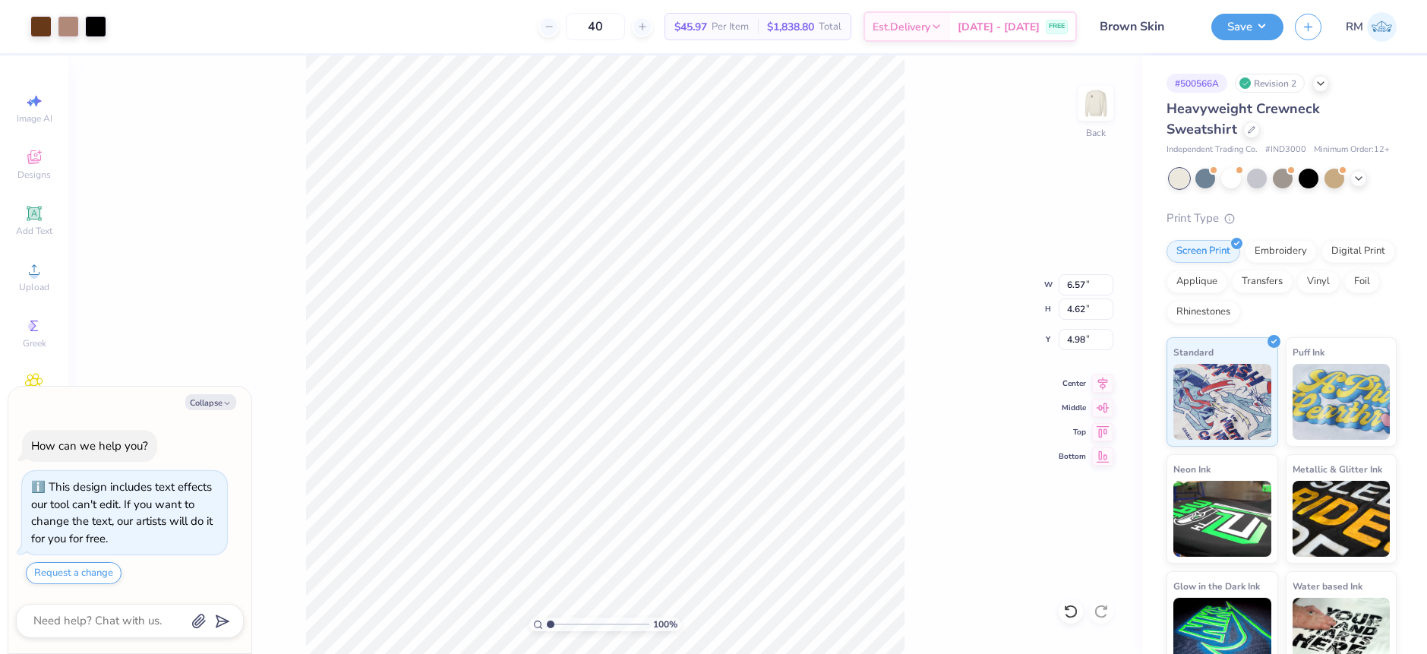
type input "2.80"
click at [1069, 612] on icon at bounding box center [1070, 611] width 15 height 15
type textarea "x"
type input "3.23"
type input "2.76"
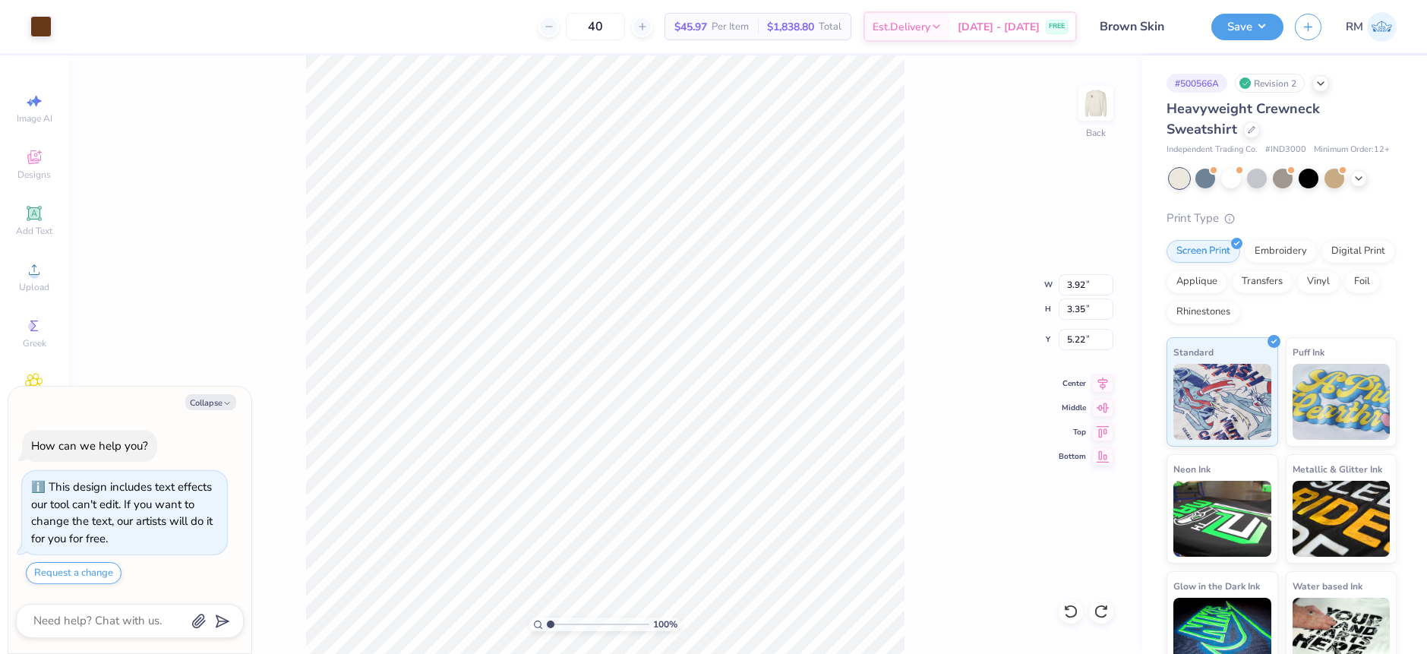
type input "5.81"
type textarea "x"
type input "6.36"
drag, startPoint x: 552, startPoint y: 621, endPoint x: 567, endPoint y: 622, distance: 14.5
type input "2.56"
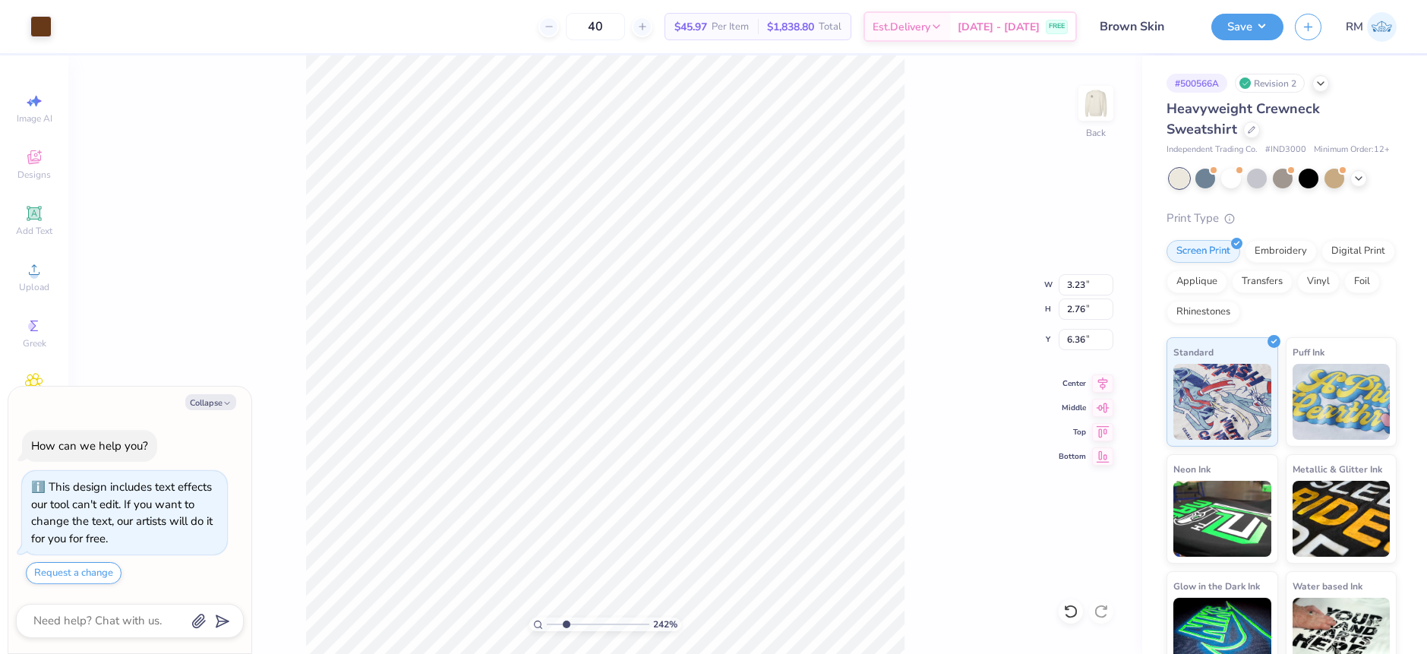
click at [567, 622] on input "range" at bounding box center [598, 624] width 103 height 14
type textarea "x"
type input "2.44"
type input "3.36"
type input "6.13"
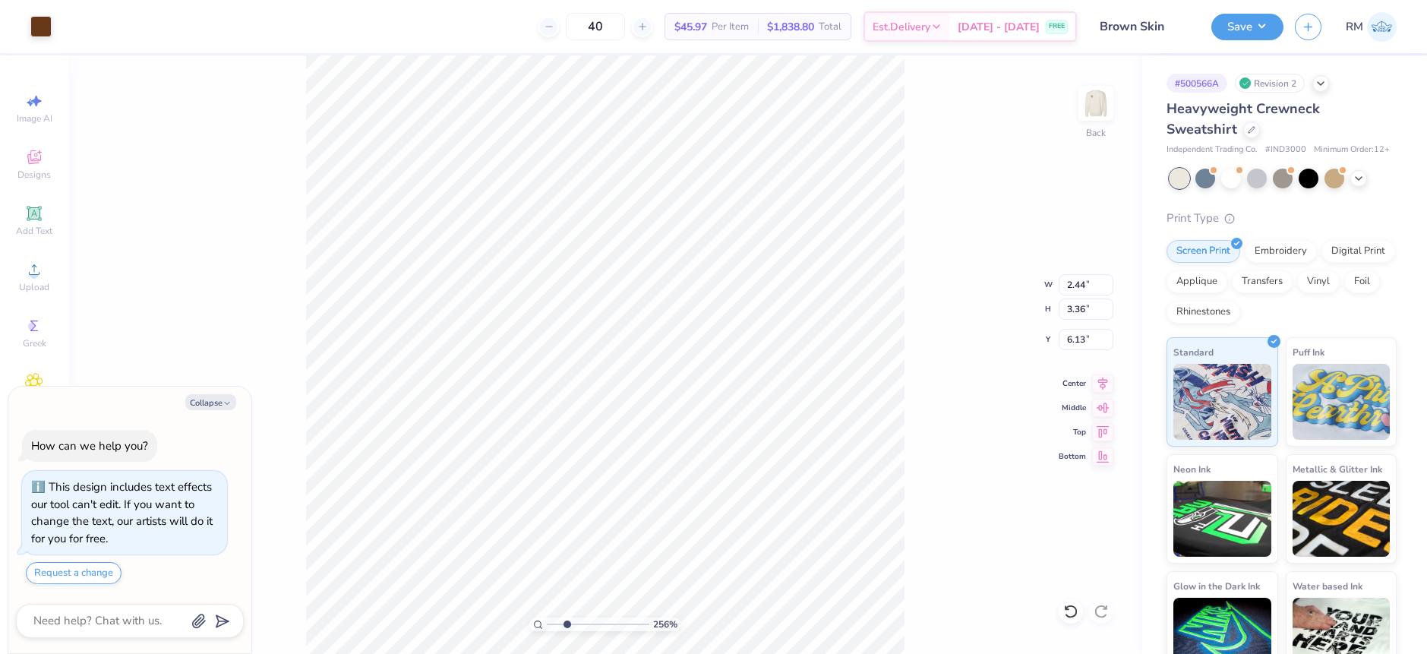
type textarea "x"
type input "5.75"
type textarea "x"
type input "2.31"
type input "3.52"
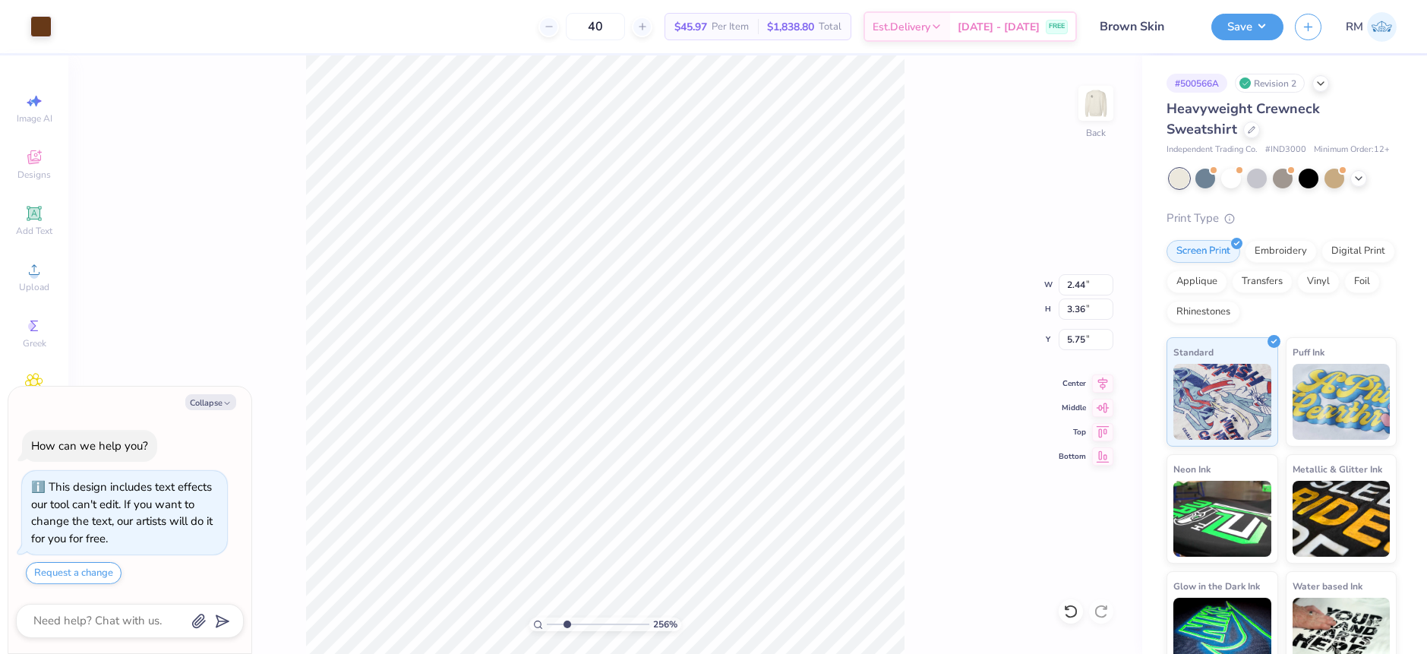
type input "5.71"
type textarea "x"
type input "5.41"
click at [544, 468] on li "Group" at bounding box center [556, 474] width 119 height 30
type textarea "x"
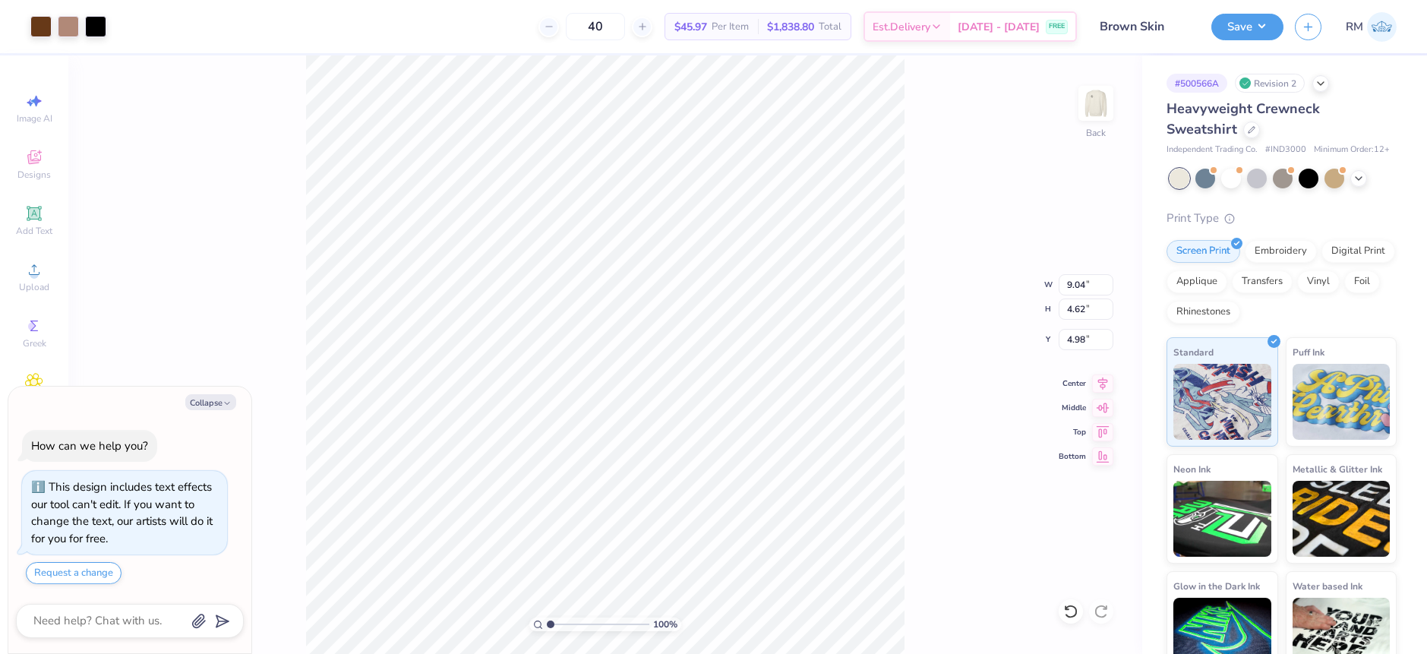
drag, startPoint x: 565, startPoint y: 623, endPoint x: 548, endPoint y: 622, distance: 16.7
type input "1"
click at [548, 622] on input "range" at bounding box center [598, 624] width 103 height 14
type textarea "x"
type input "11.60"
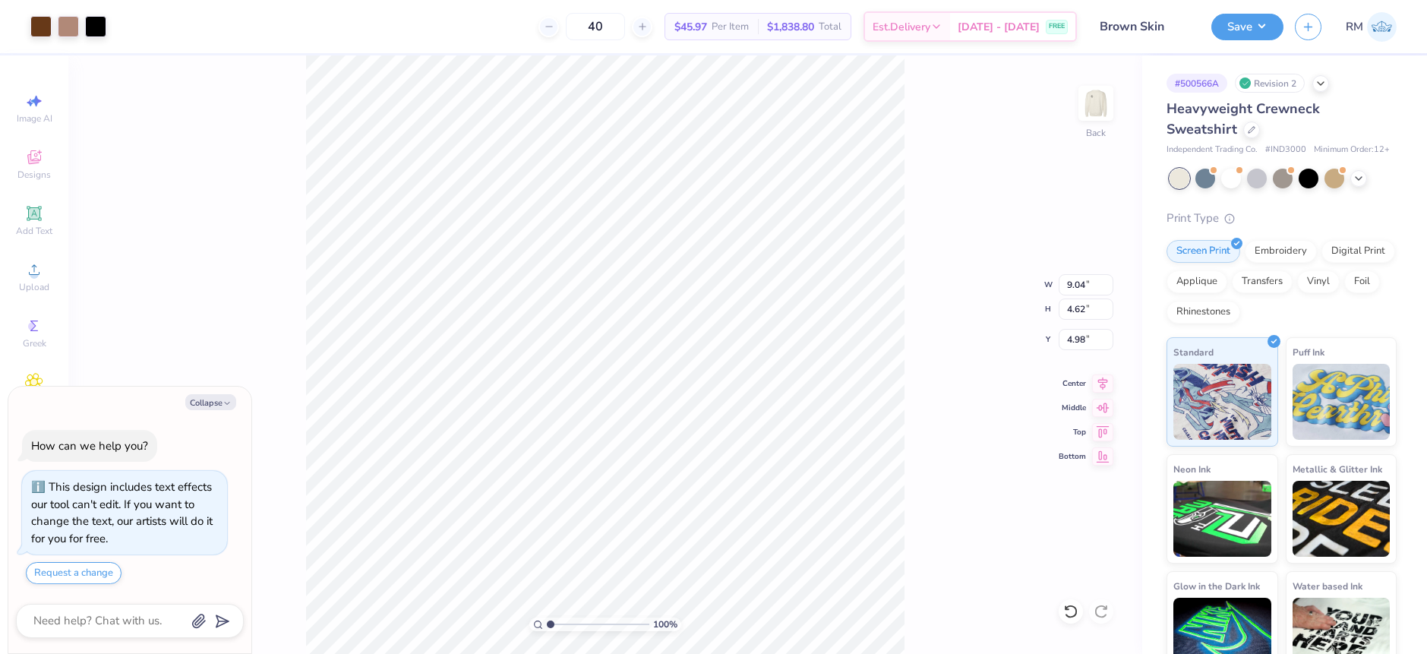
type input "5.93"
type textarea "x"
type input "4.60"
click at [1069, 606] on icon at bounding box center [1070, 612] width 13 height 14
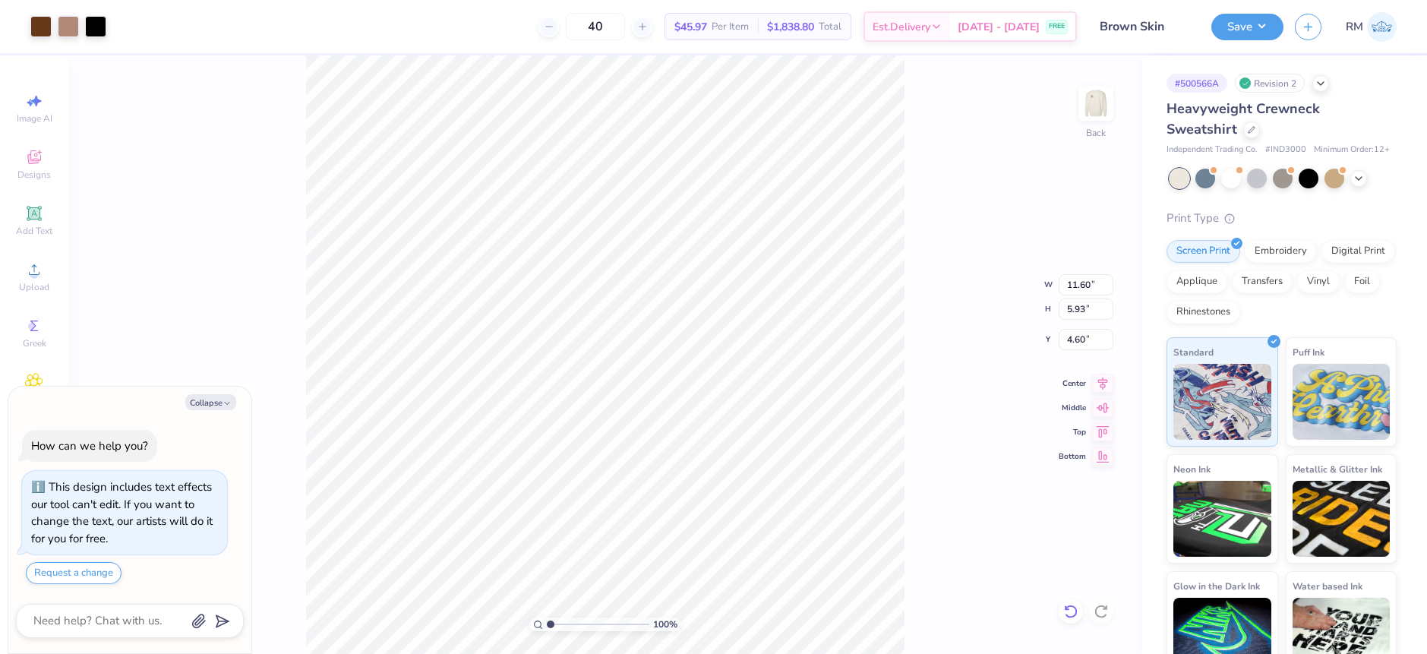
click at [1069, 606] on icon at bounding box center [1070, 612] width 13 height 14
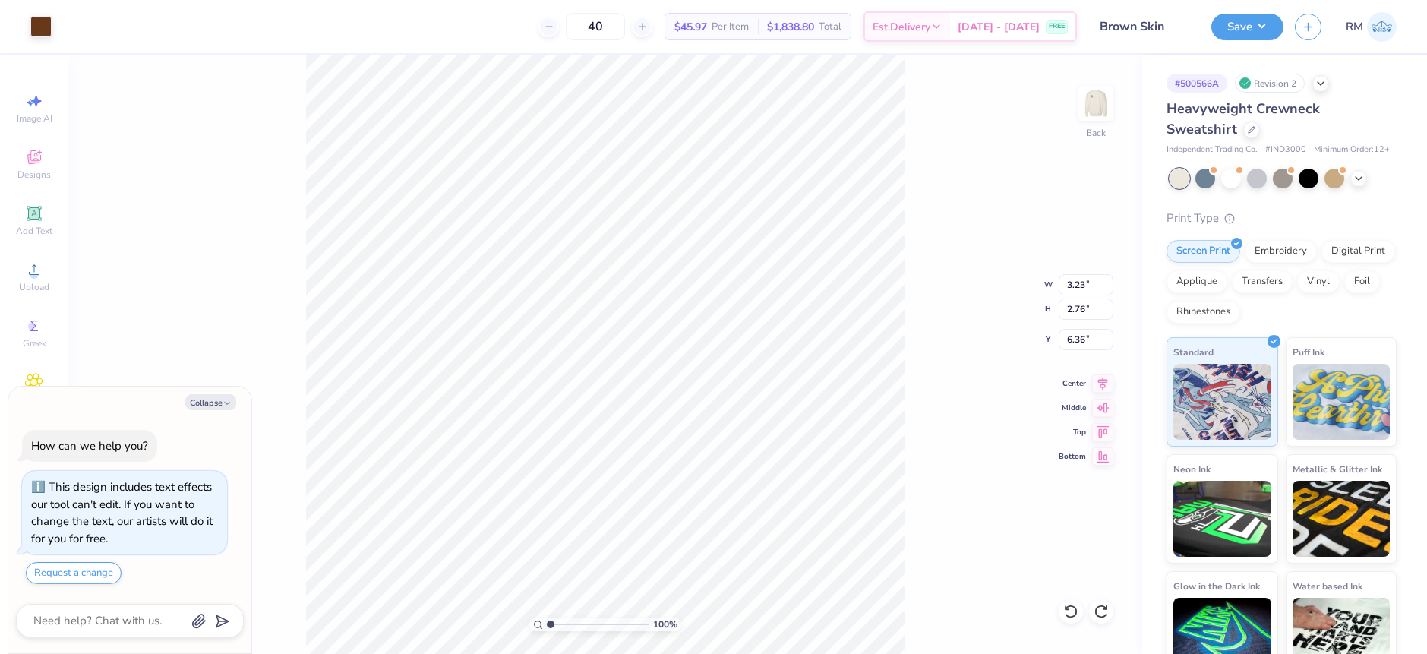
type textarea "x"
type input "5.90"
type textarea "x"
type input "12.94"
type input "5.95"
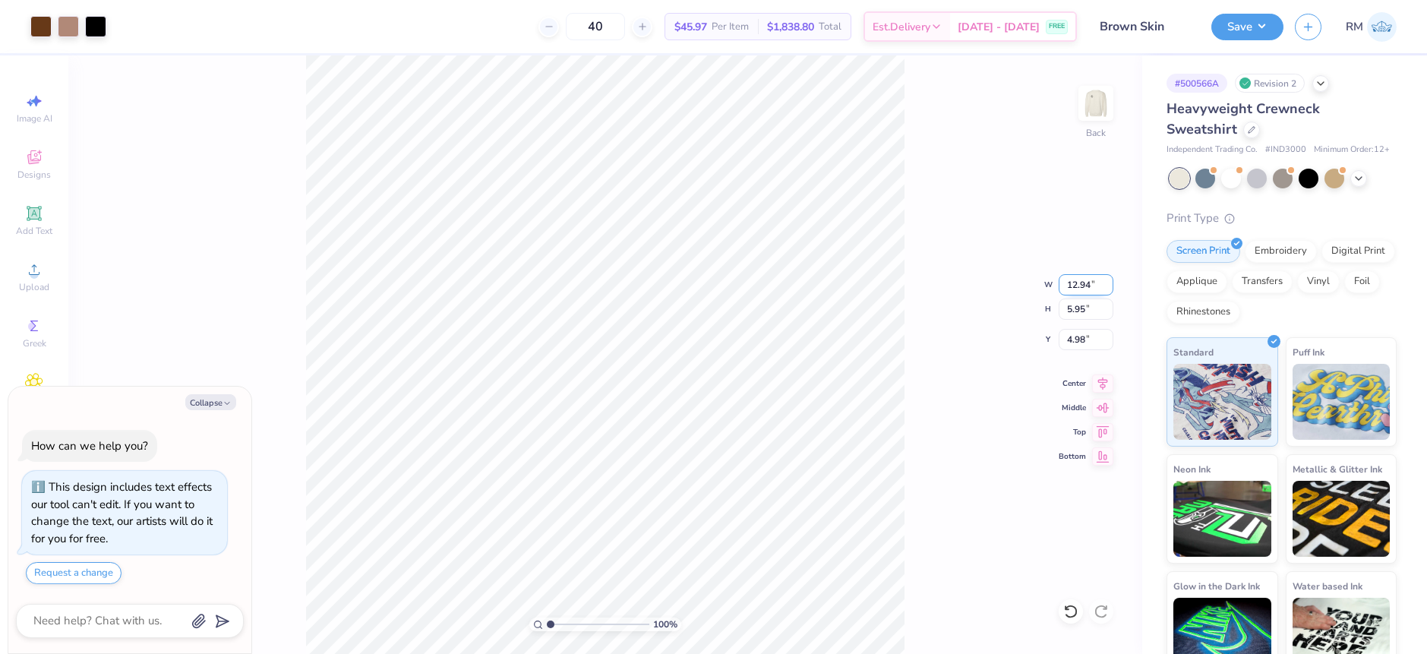
drag, startPoint x: 1083, startPoint y: 285, endPoint x: 1097, endPoint y: 284, distance: 13.7
click at [1097, 284] on input "12.94" at bounding box center [1086, 284] width 55 height 21
type input "12"
type textarea "x"
type input "12.00"
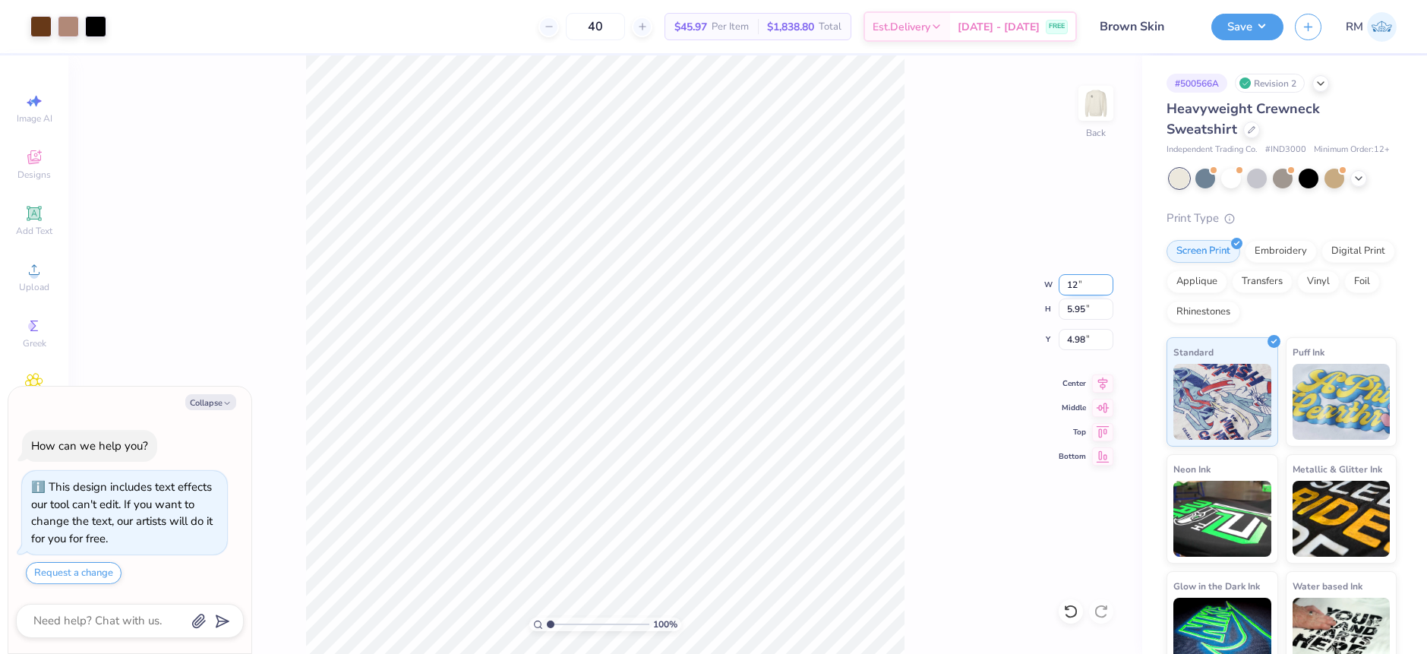
type input "5.51"
type input "5.19"
click at [945, 419] on div "100 % Back" at bounding box center [605, 354] width 1074 height 598
click at [690, 482] on li "Group" at bounding box center [715, 487] width 119 height 30
click at [1106, 381] on icon at bounding box center [1102, 381] width 21 height 18
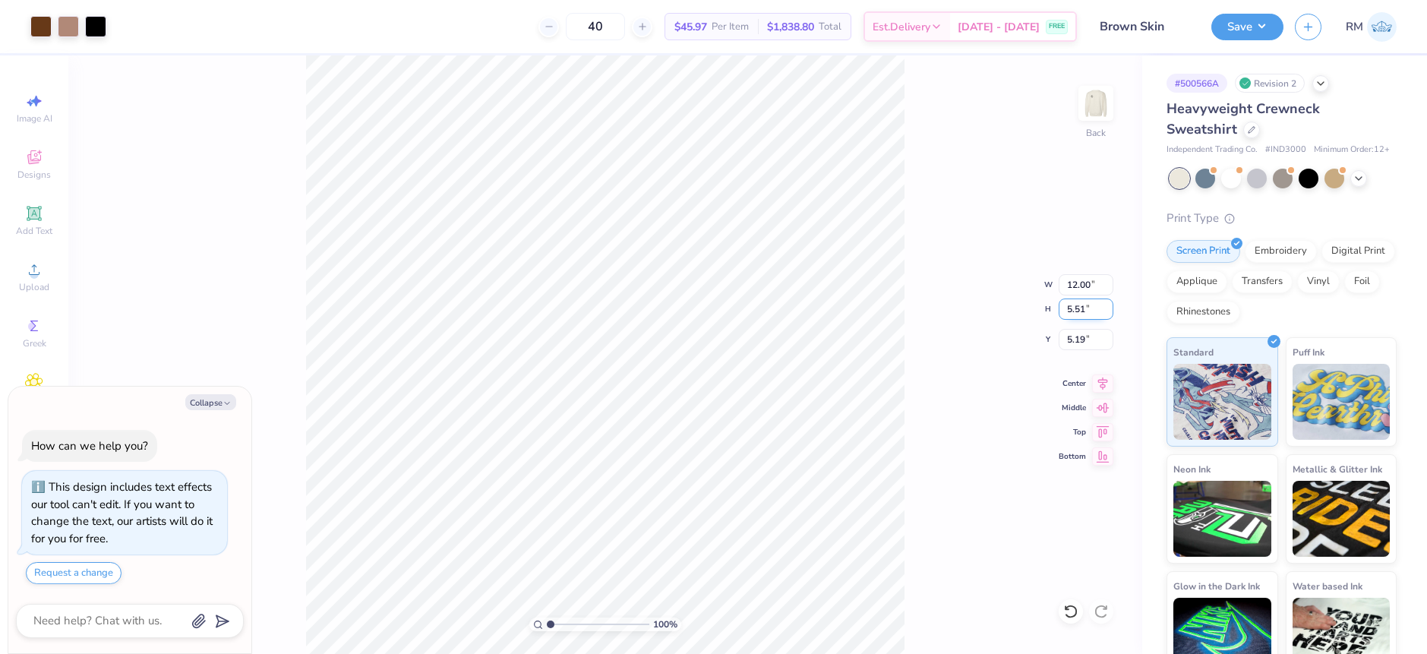
type textarea "x"
click at [1084, 337] on input "5.19" at bounding box center [1086, 339] width 55 height 21
type input "3"
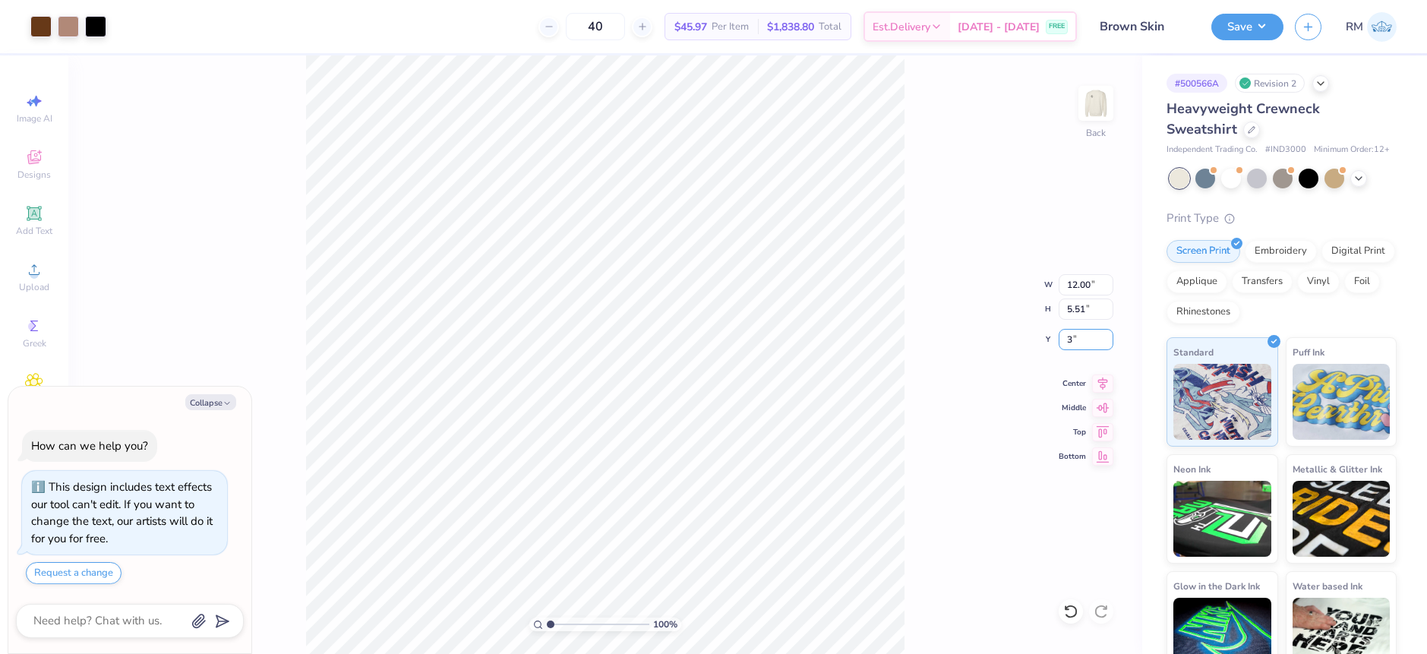
type textarea "x"
type input "3.00"
type textarea "x"
click at [554, 623] on input "range" at bounding box center [598, 624] width 103 height 14
drag, startPoint x: 552, startPoint y: 623, endPoint x: 565, endPoint y: 621, distance: 13.1
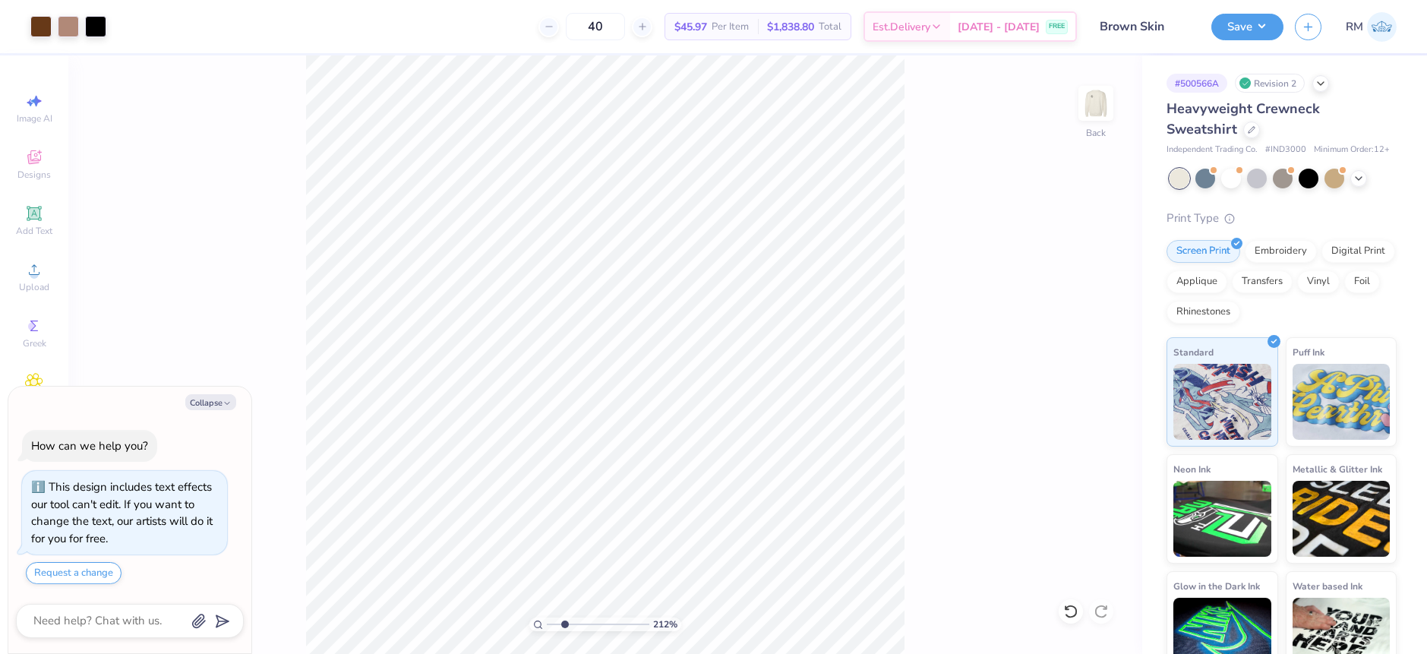
click at [565, 623] on input "range" at bounding box center [598, 624] width 103 height 14
drag, startPoint x: 567, startPoint y: 624, endPoint x: 538, endPoint y: 624, distance: 28.9
type input "1"
click at [547, 624] on input "range" at bounding box center [598, 624] width 103 height 14
click at [691, 253] on li "Copy" at bounding box center [721, 251] width 119 height 30
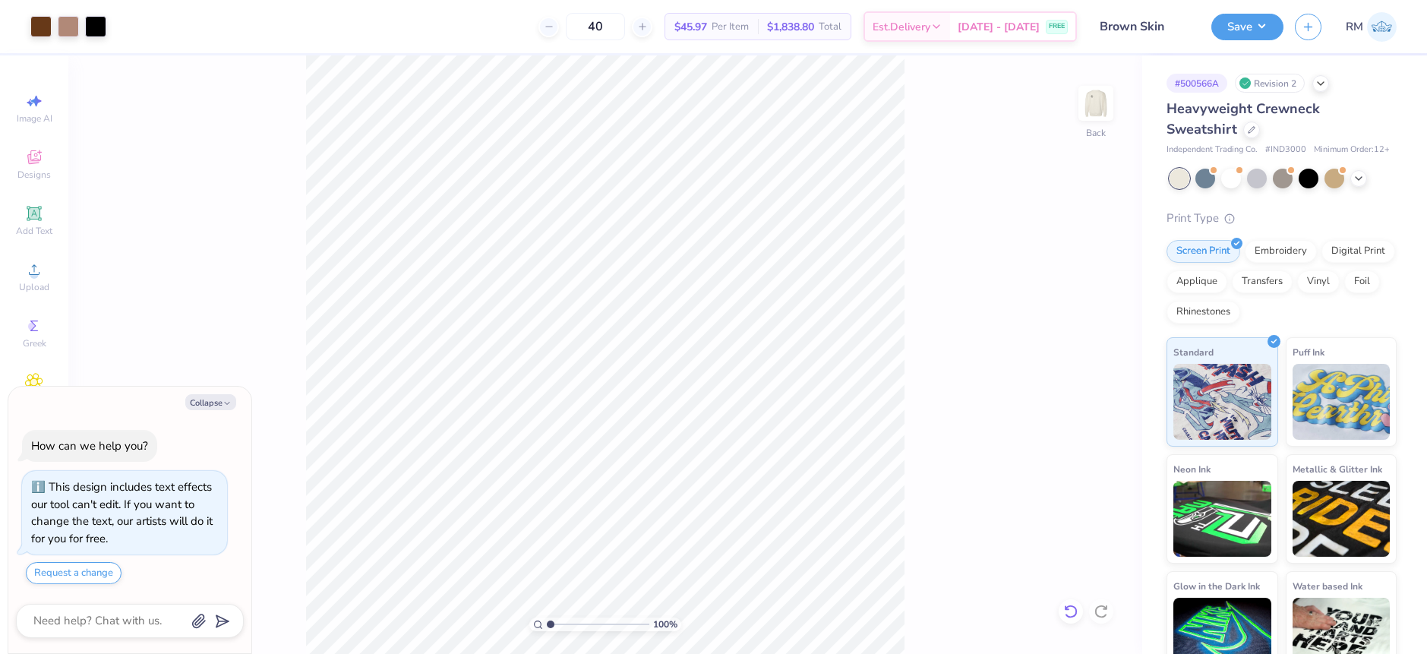
click at [1069, 604] on icon at bounding box center [1070, 611] width 15 height 15
click at [1069, 605] on icon at bounding box center [1070, 611] width 15 height 15
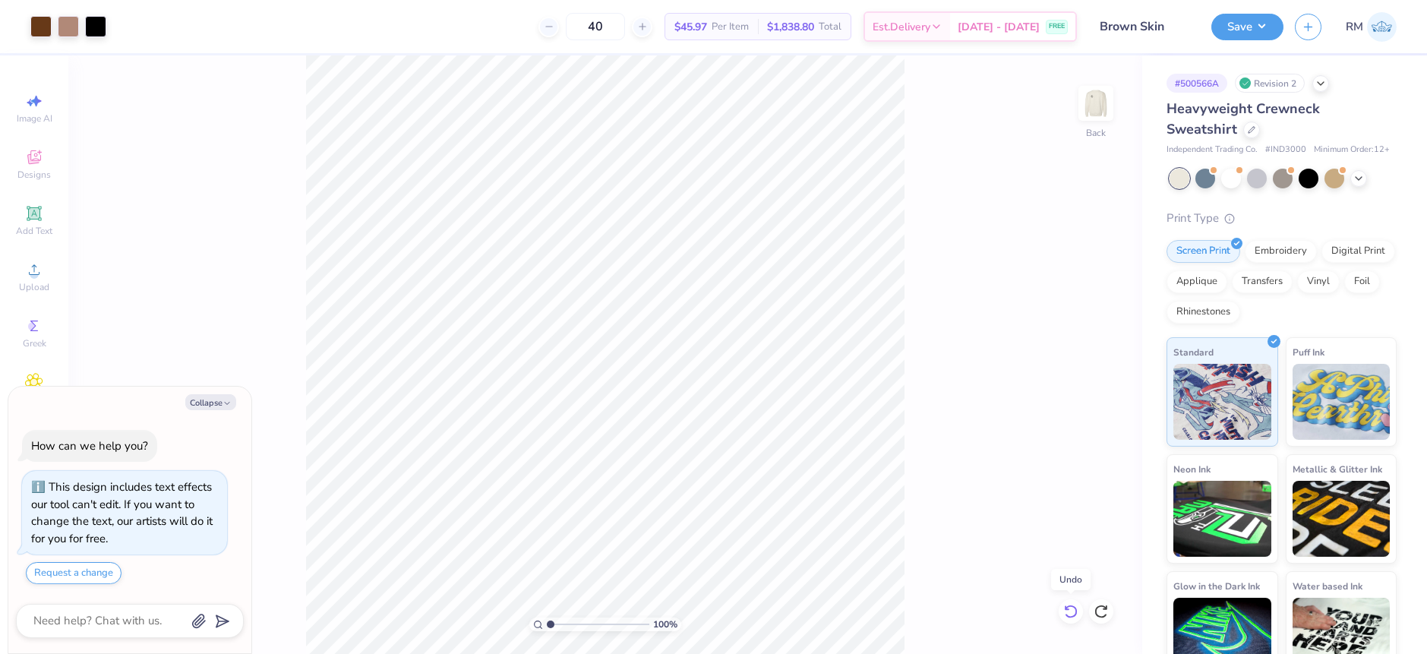
click at [1069, 605] on icon at bounding box center [1070, 611] width 15 height 15
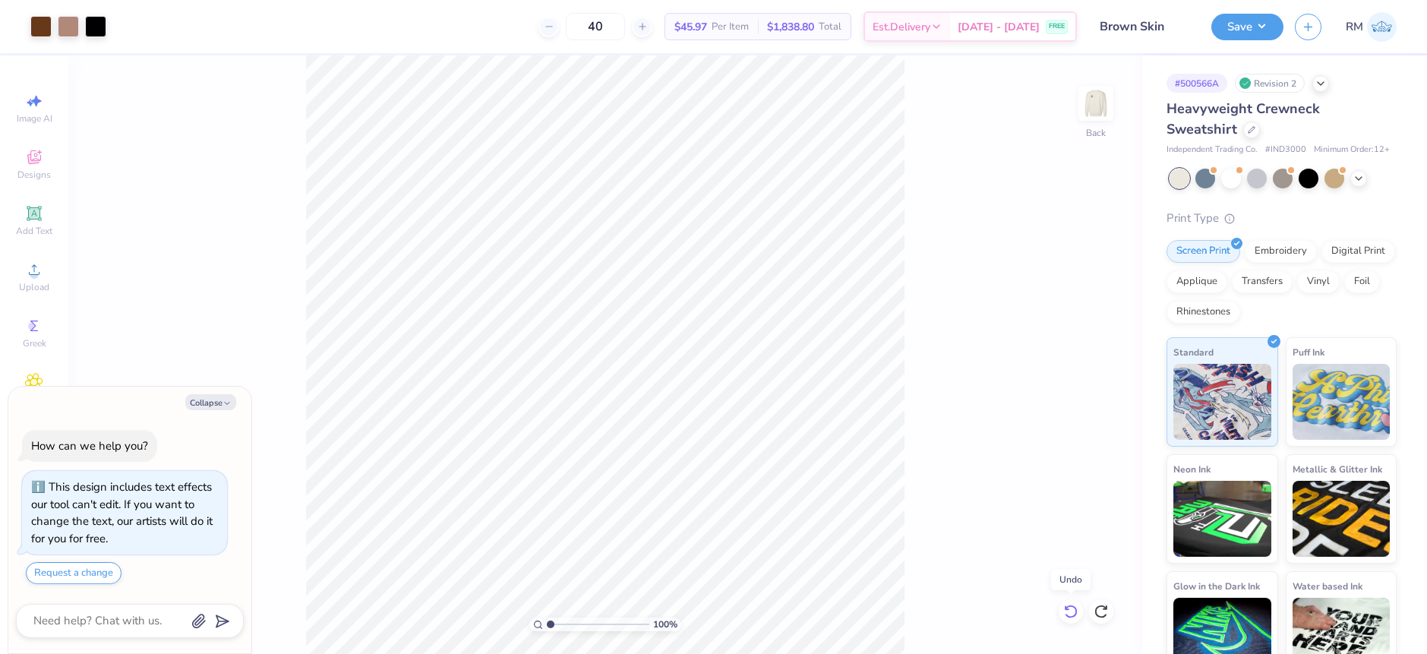
click at [1070, 611] on icon at bounding box center [1070, 611] width 15 height 15
click at [1100, 608] on icon at bounding box center [1101, 611] width 15 height 15
type textarea "x"
type input "11.00"
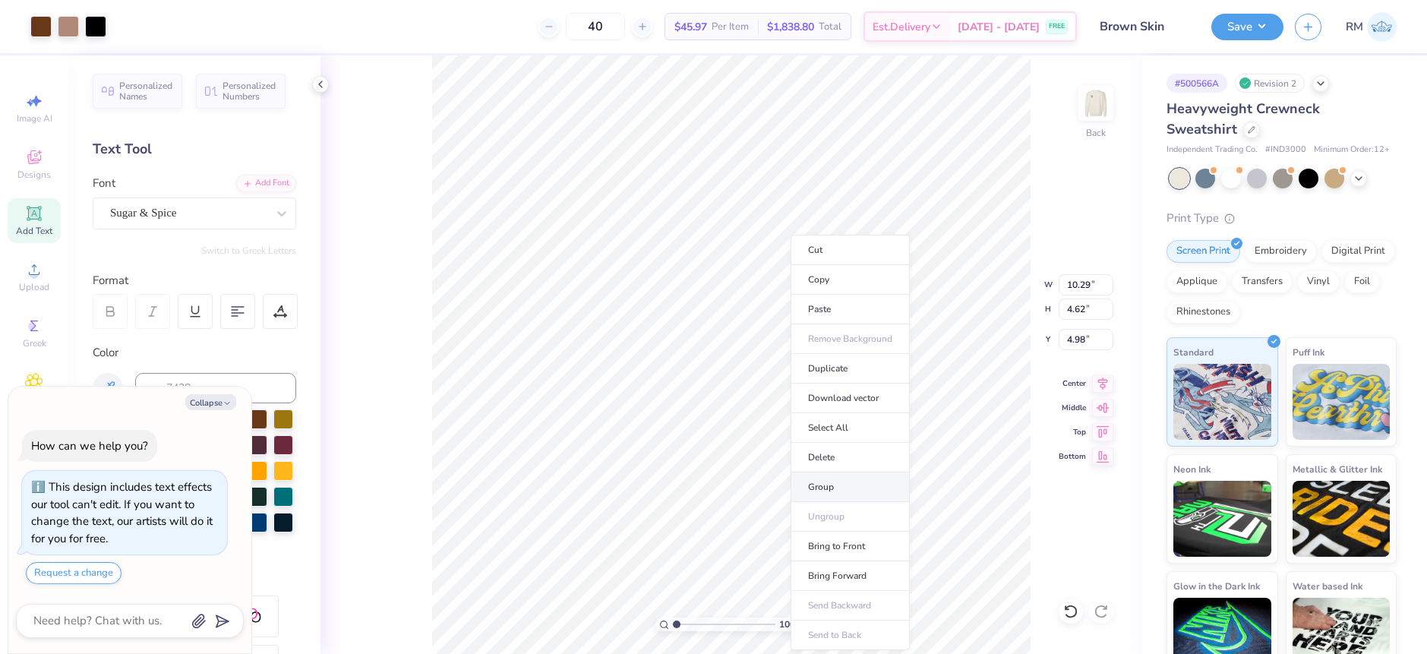
click at [827, 482] on li "Group" at bounding box center [850, 487] width 119 height 30
type textarea "x"
type input "12.00"
type input "5.51"
type input "11.00"
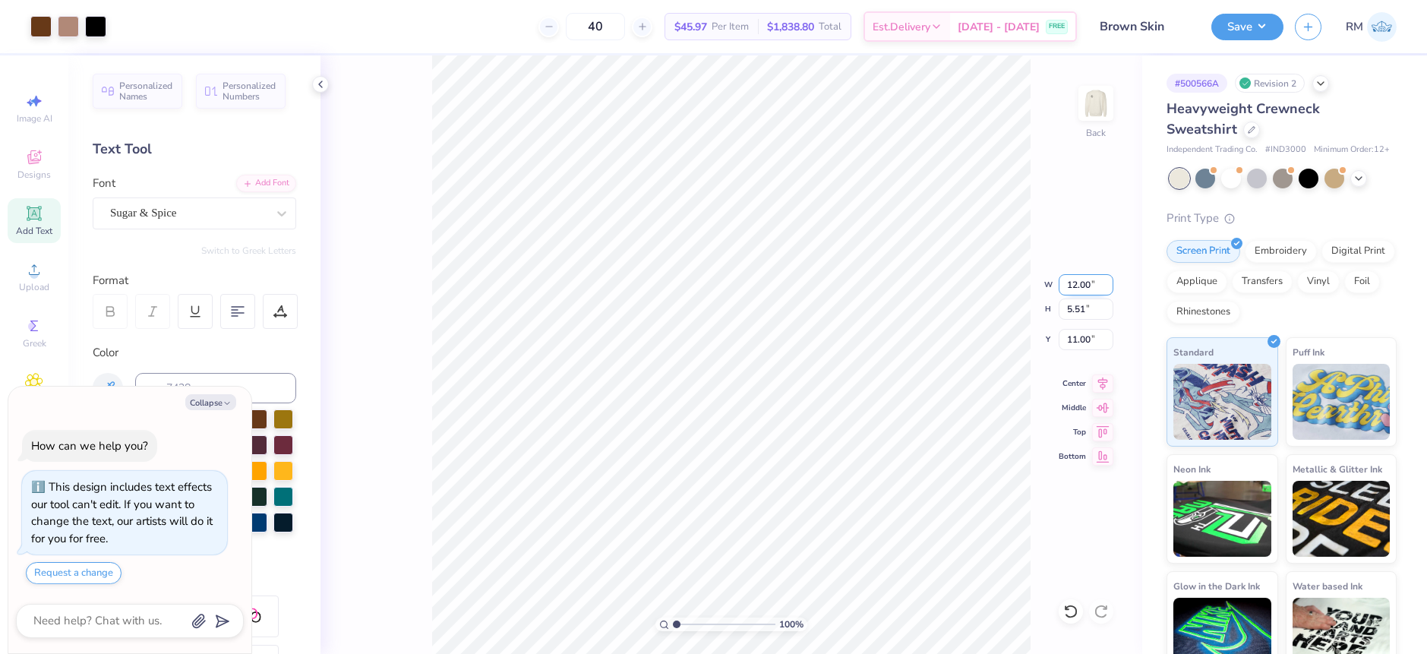
click at [1078, 284] on input "12.00" at bounding box center [1086, 284] width 55 height 21
type input "11.50"
type textarea "x"
type input "5.28"
type input "11.12"
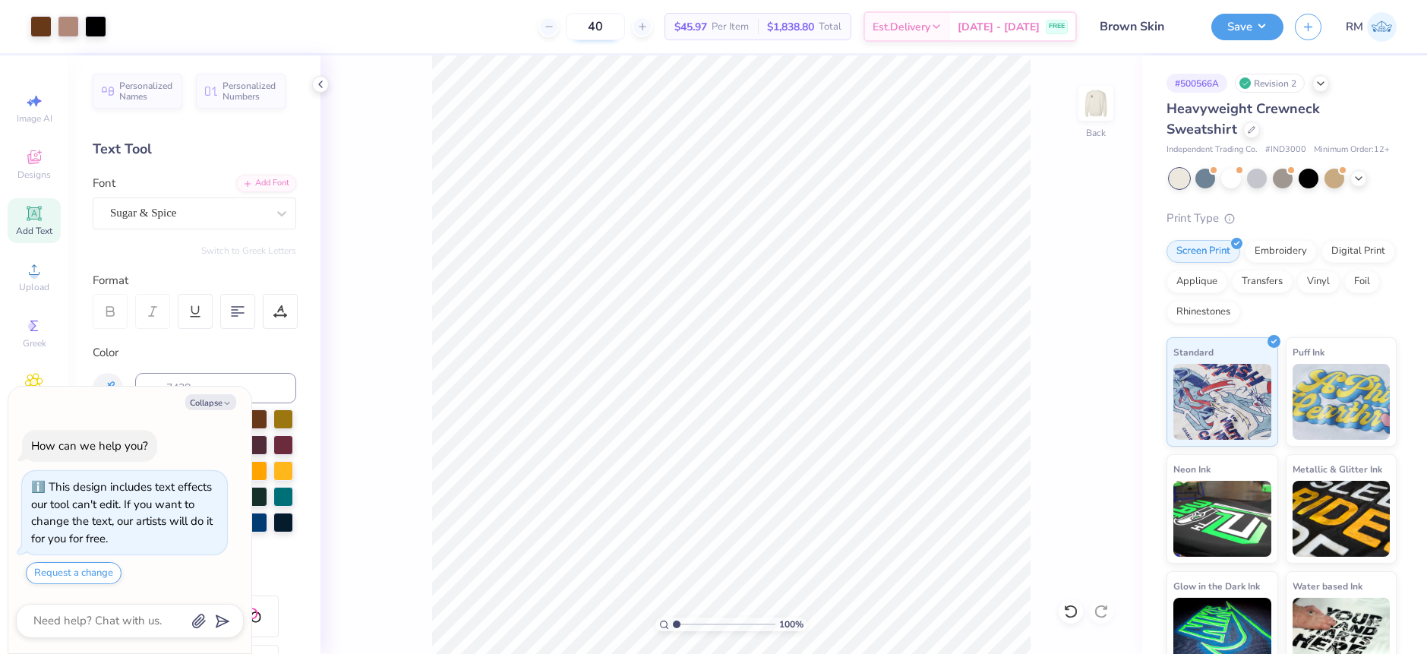
type textarea "x"
click at [1091, 342] on input "11.12" at bounding box center [1086, 339] width 55 height 21
type input "3"
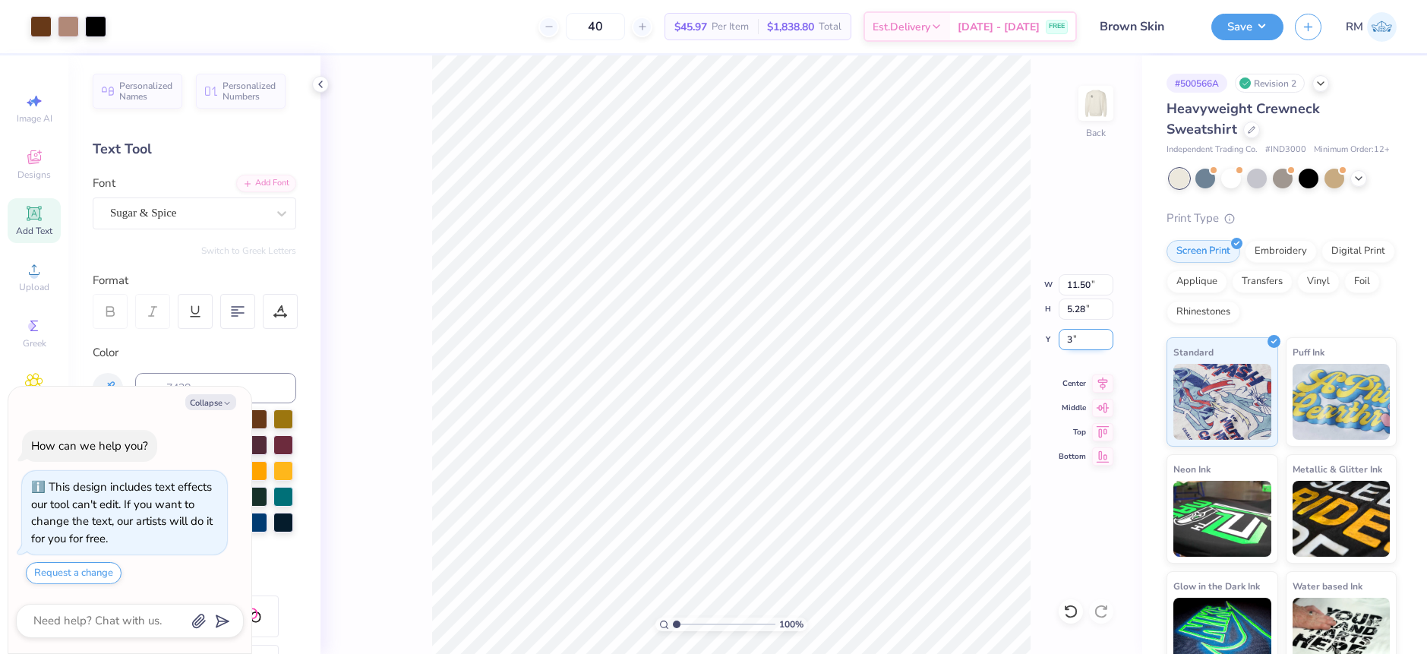
type textarea "x"
type input "3.00"
click at [1091, 87] on img at bounding box center [1096, 103] width 61 height 61
type textarea "x"
click at [1070, 288] on input "2.54" at bounding box center [1086, 284] width 55 height 21
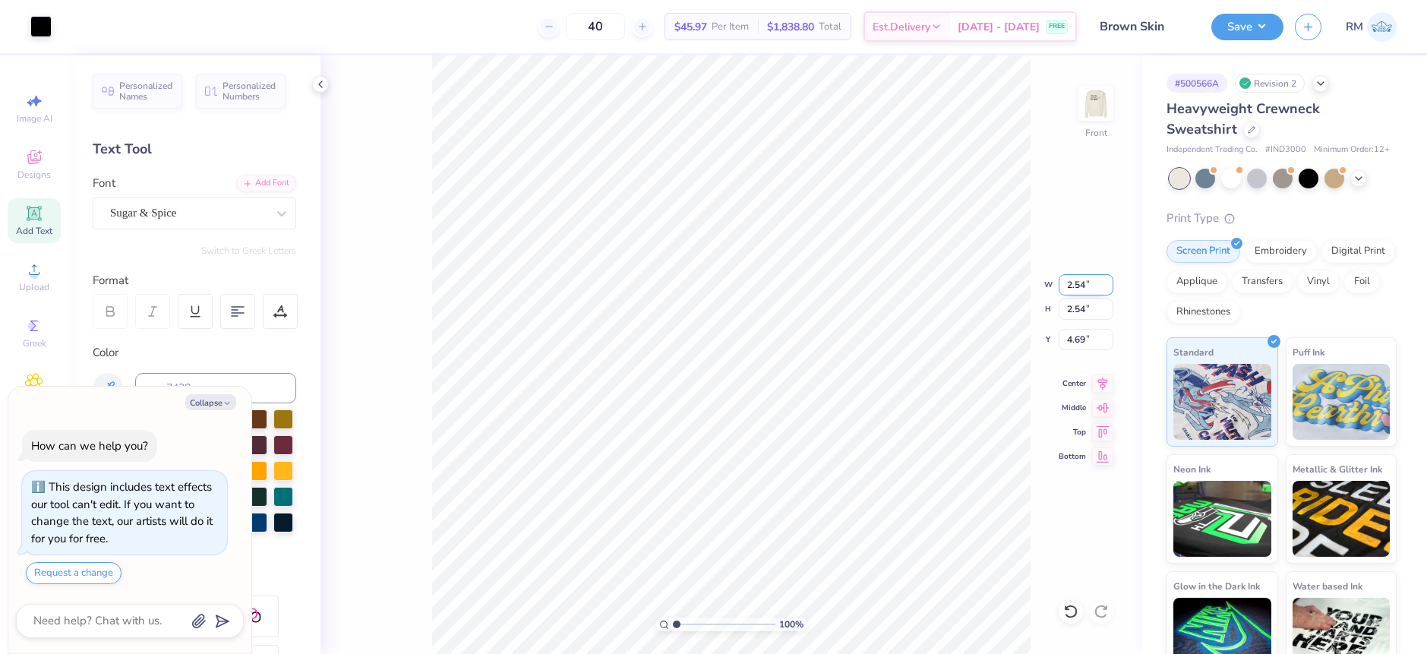
click at [1070, 288] on input "2.54" at bounding box center [1086, 284] width 55 height 21
type input "5"
type textarea "x"
type input "5.00"
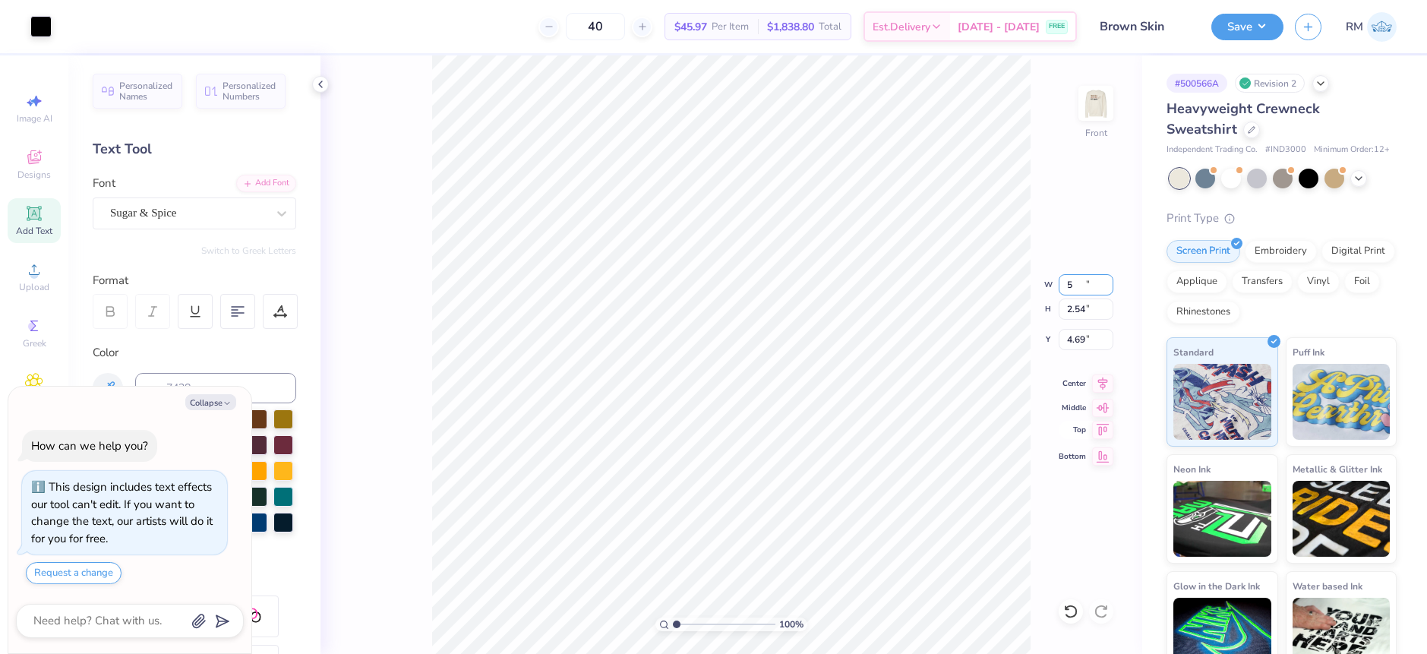
type input "5.00"
type input "3.46"
click at [1077, 350] on div "100 % Front W 5.00 5.00 " H 5.00 5.00 " Y 3.46 3.46 " Center Middle Top Bottom" at bounding box center [732, 354] width 822 height 598
type textarea "x"
click at [1086, 340] on input "3.46" at bounding box center [1086, 339] width 55 height 21
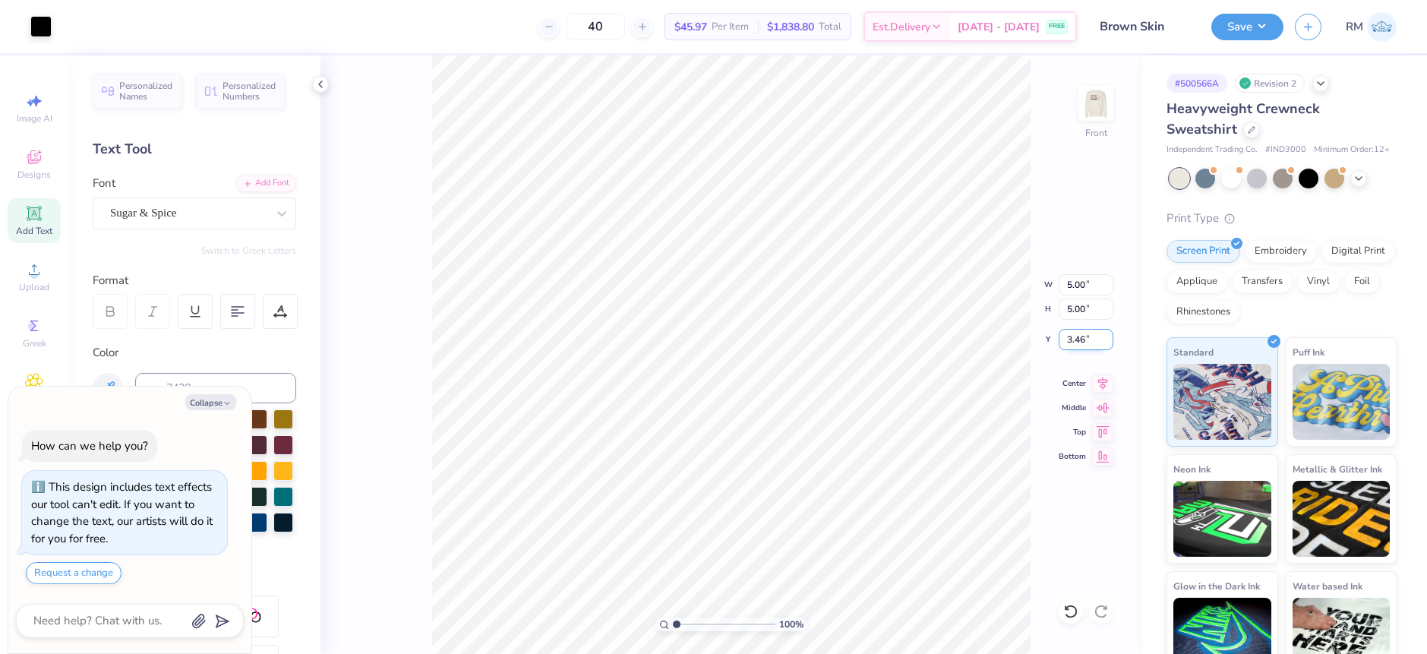
click at [1086, 340] on input "3.46" at bounding box center [1086, 339] width 55 height 21
type input "3"
type textarea "x"
type input "3.00"
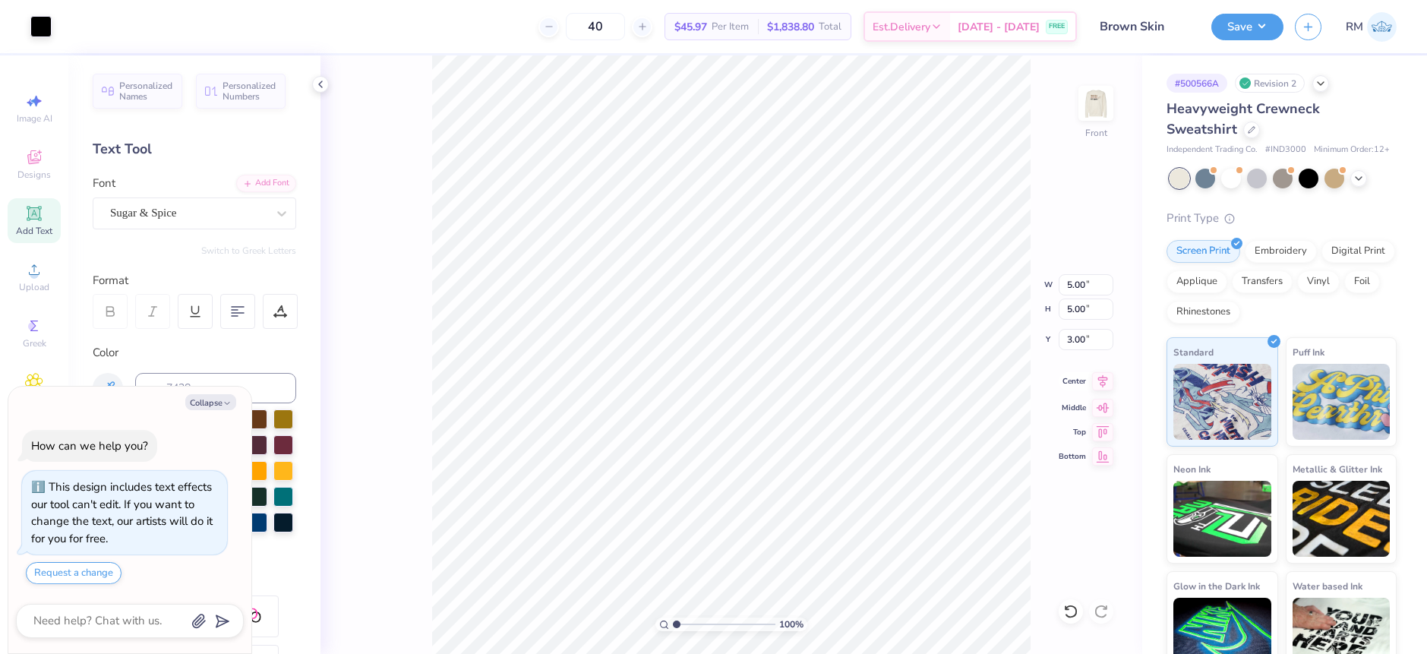
click at [1095, 389] on icon at bounding box center [1102, 381] width 21 height 18
click at [1072, 614] on icon at bounding box center [1070, 611] width 15 height 15
type textarea "x"
type input "3.46"
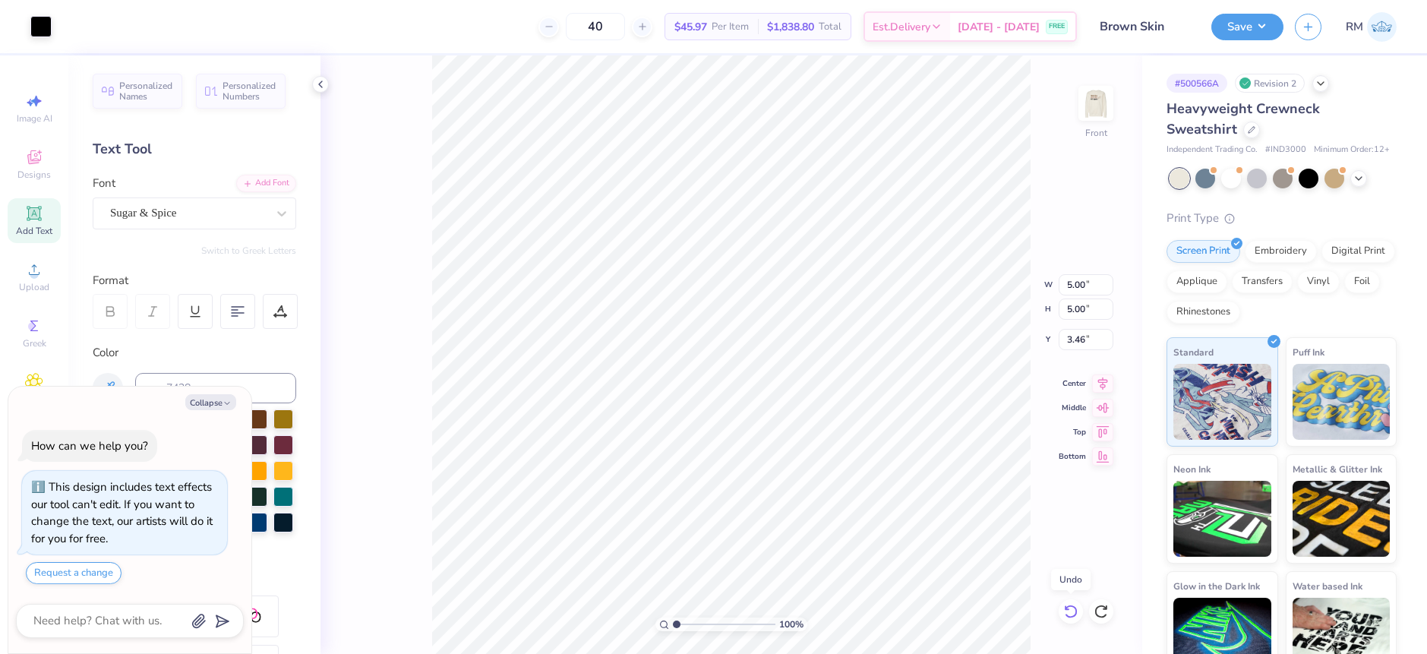
click at [1072, 614] on icon at bounding box center [1070, 611] width 15 height 15
type textarea "x"
type input "2.54"
type input "4.69"
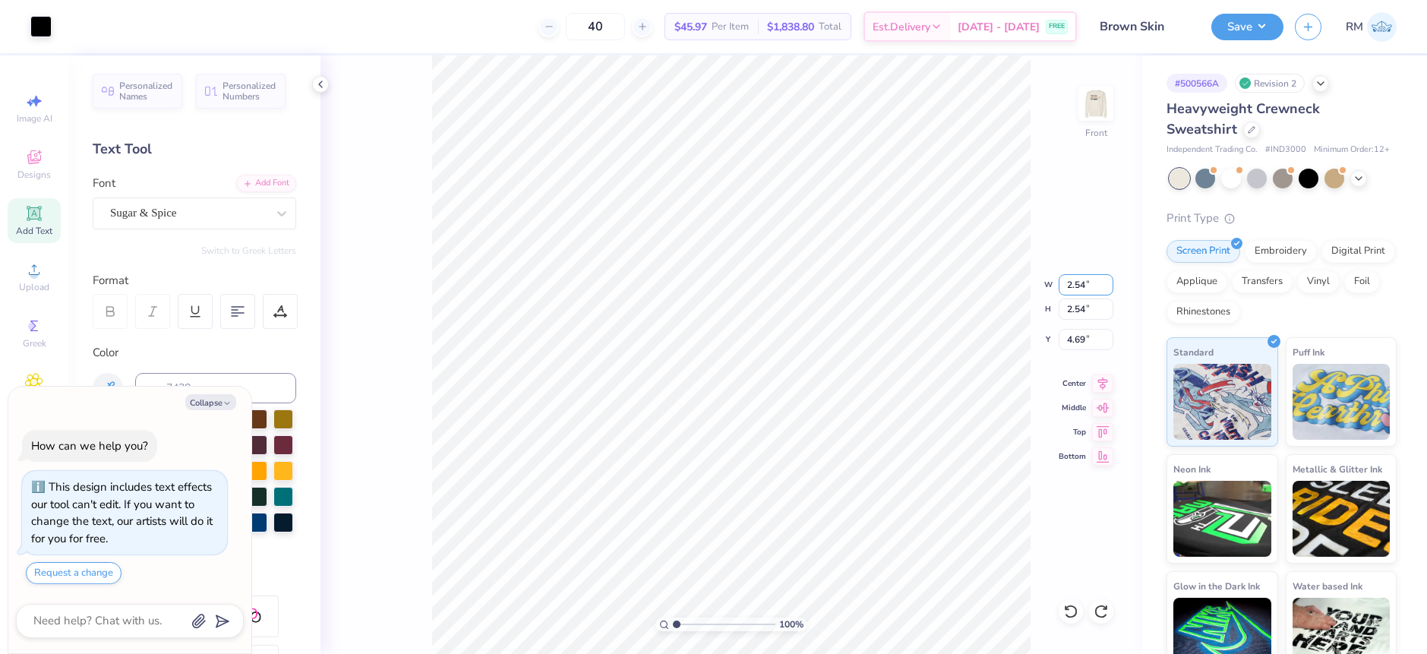
drag, startPoint x: 1093, startPoint y: 283, endPoint x: 1055, endPoint y: 281, distance: 38.0
click at [1055, 281] on div "100 % Front W 2.54 2.54 " H 2.54 2.54 " Y 4.69 4.69 " Center Middle Top Bottom" at bounding box center [732, 354] width 822 height 598
type textarea "x"
click at [1077, 281] on input "2.54" at bounding box center [1086, 284] width 55 height 21
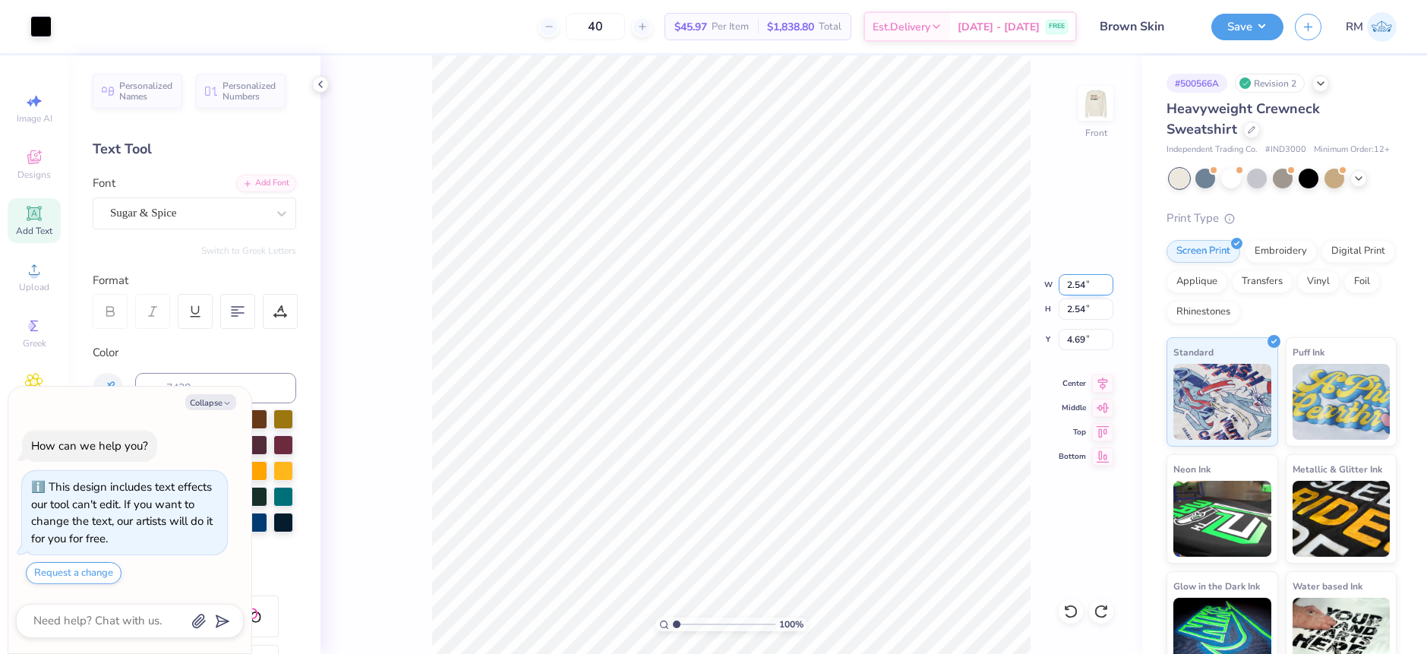
click at [1077, 281] on input "2.54" at bounding box center [1086, 284] width 55 height 21
type input "3.00"
type textarea "x"
type input "3.00"
click at [1084, 347] on input "4.46" at bounding box center [1086, 339] width 55 height 21
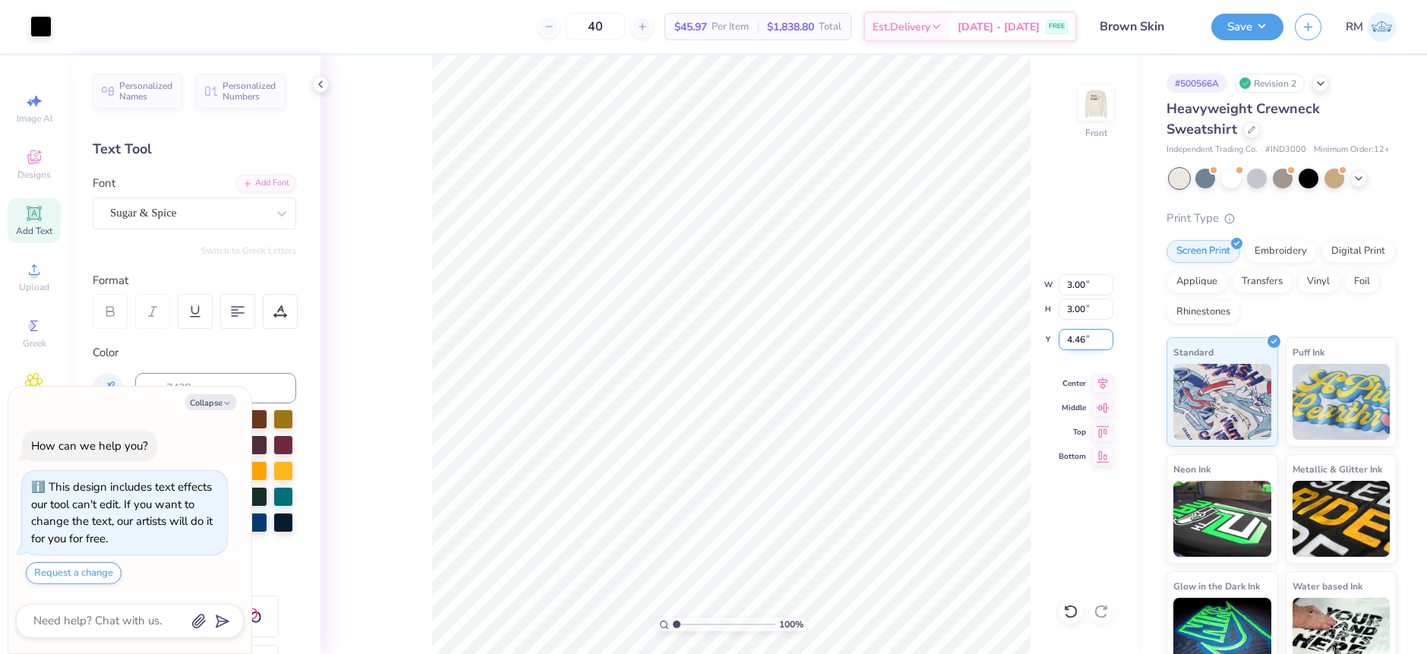
click at [1084, 347] on input "4.46" at bounding box center [1086, 339] width 55 height 21
click at [1091, 338] on input "4.46" at bounding box center [1086, 339] width 55 height 21
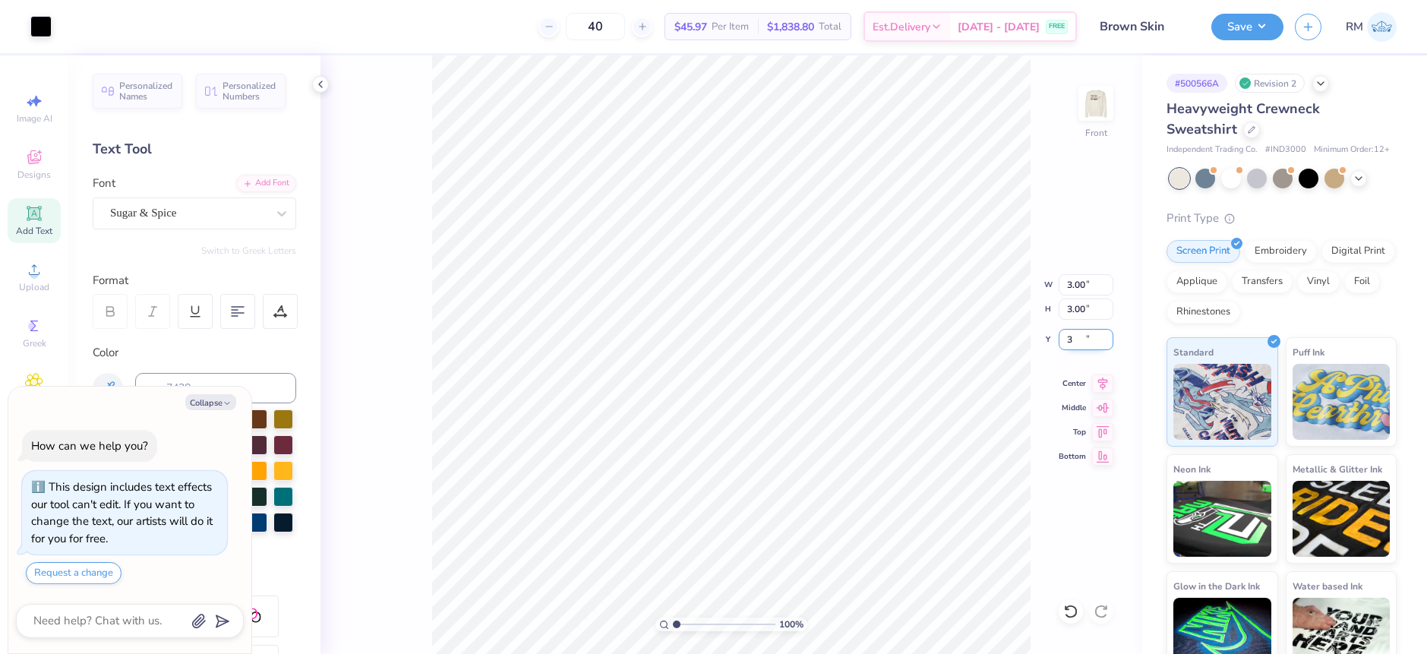
type input "3"
type textarea "x"
type input "3.00"
click at [1100, 390] on div "100 % Front W 3.00 3.00 " H 3.00 3.00 " Y 3.00 3.00 " Center Middle Top Bottom" at bounding box center [732, 354] width 822 height 598
click at [1100, 386] on icon at bounding box center [1102, 381] width 21 height 18
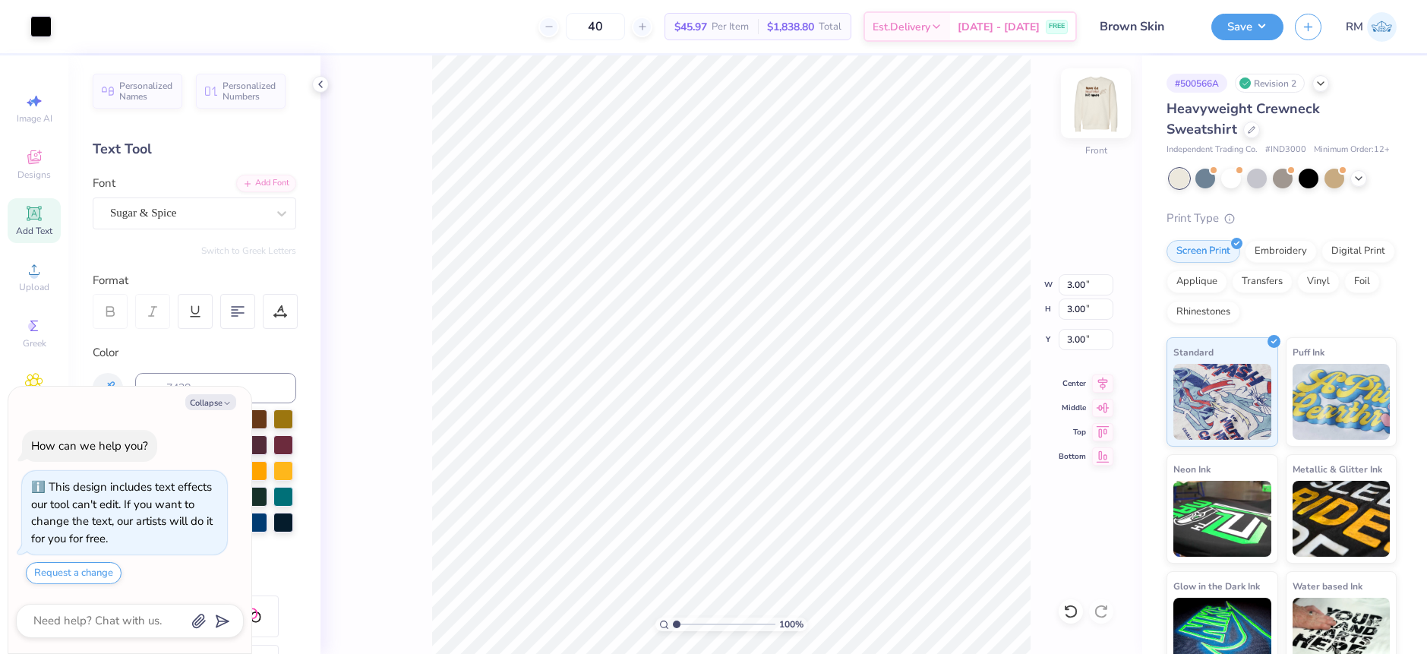
click at [1106, 123] on div at bounding box center [1096, 103] width 70 height 70
click at [1094, 93] on img at bounding box center [1096, 103] width 61 height 61
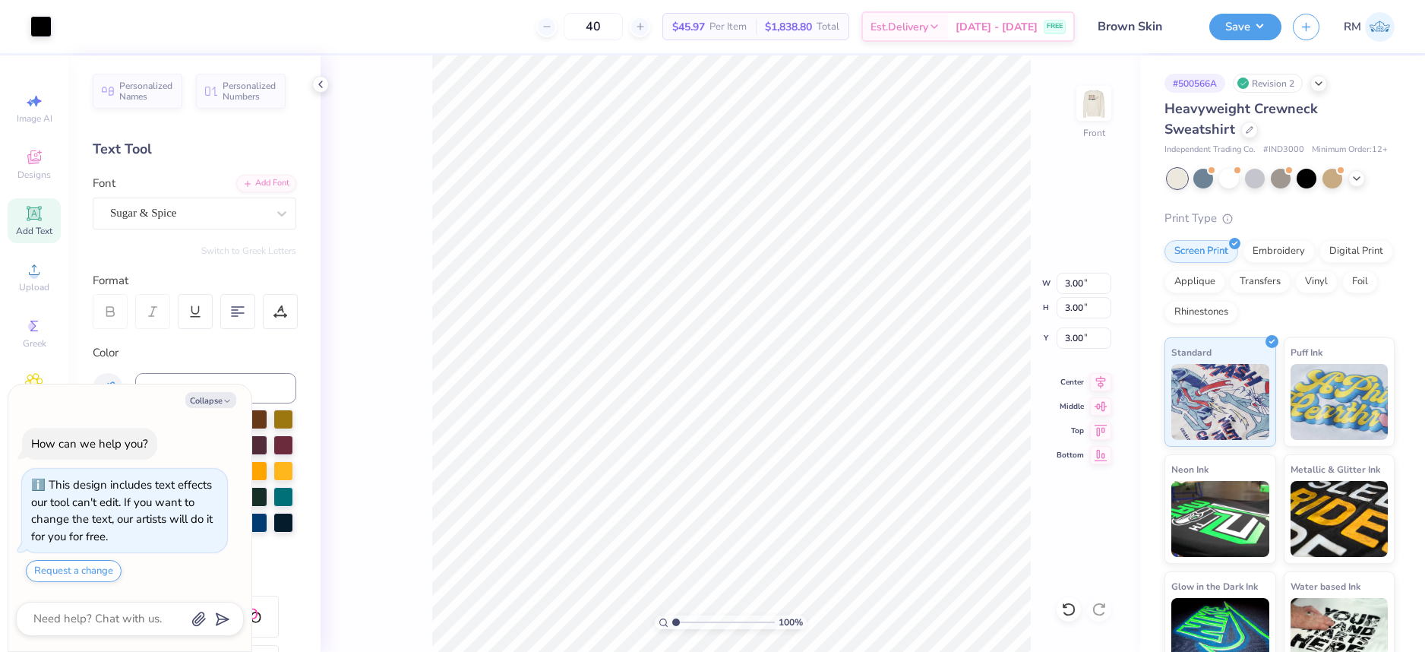
type textarea "x"
